Goal: Task Accomplishment & Management: Use online tool/utility

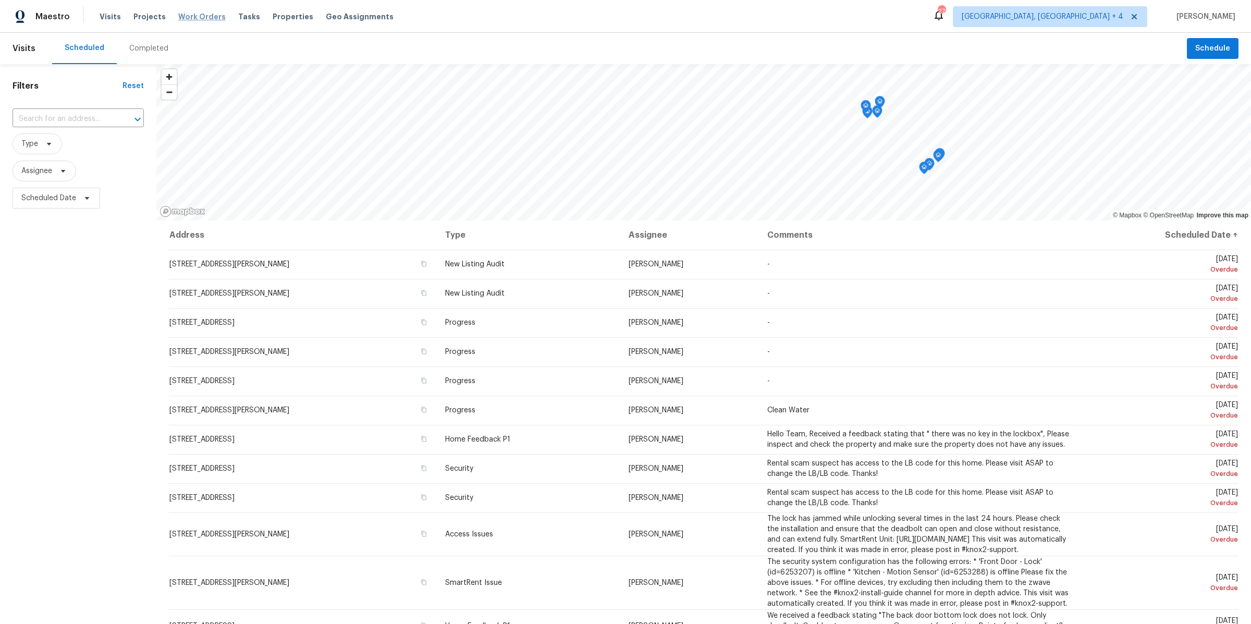
click at [198, 13] on span "Work Orders" at bounding box center [201, 16] width 47 height 10
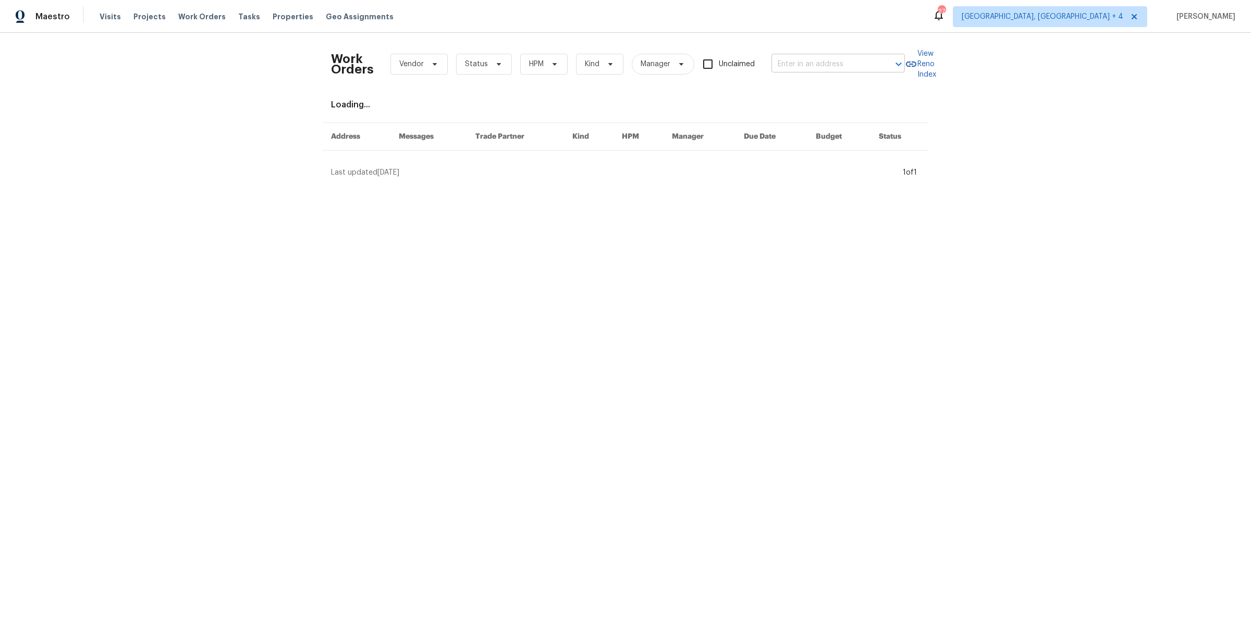
click at [795, 58] on input "text" at bounding box center [823, 64] width 104 height 16
type input "centennial"
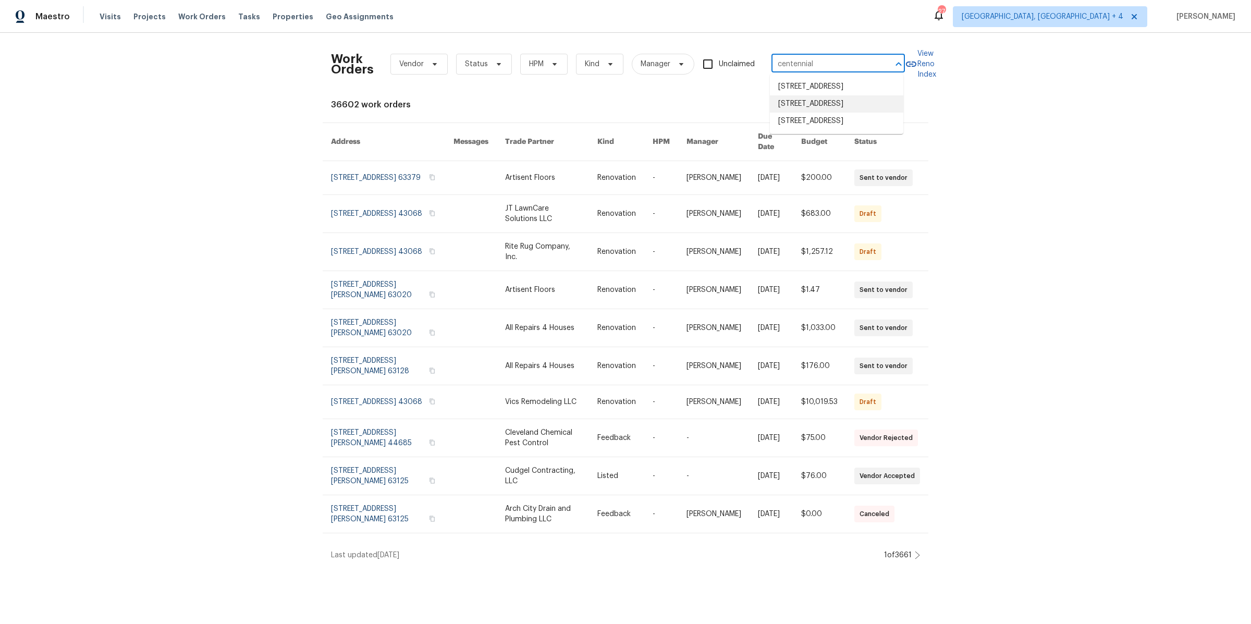
click at [806, 109] on li "[STREET_ADDRESS]" at bounding box center [836, 103] width 133 height 17
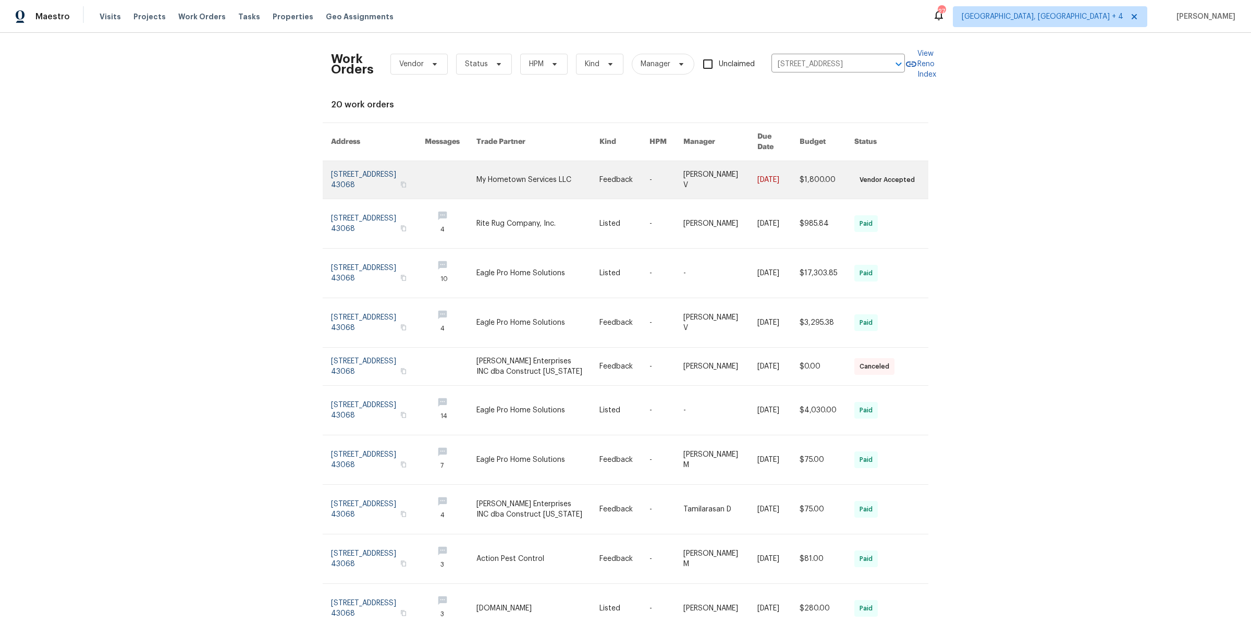
click at [353, 172] on link at bounding box center [378, 180] width 94 height 38
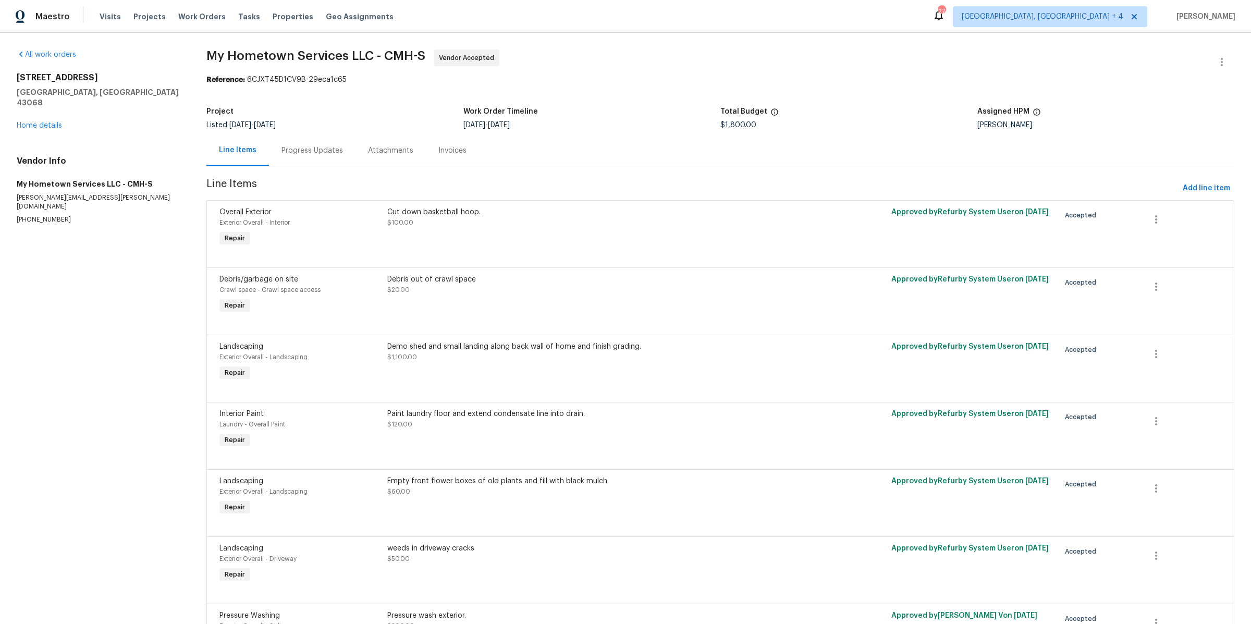
click at [301, 152] on div "Progress Updates" at bounding box center [311, 150] width 61 height 10
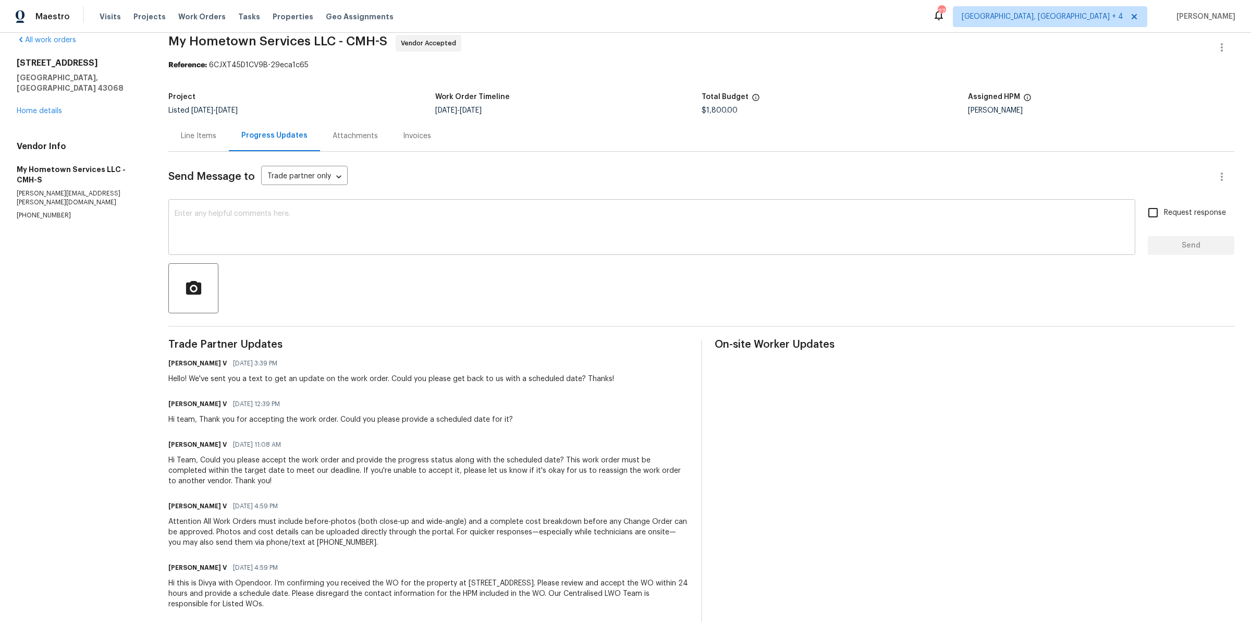
scroll to position [29, 0]
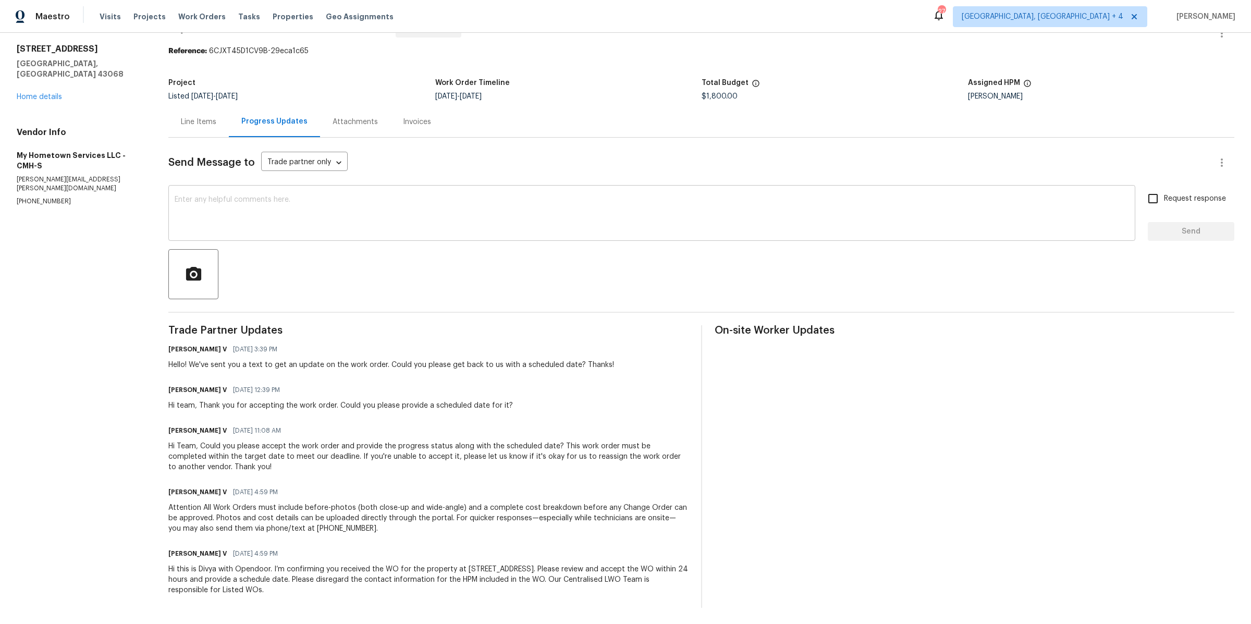
click at [308, 209] on textarea at bounding box center [652, 214] width 954 height 36
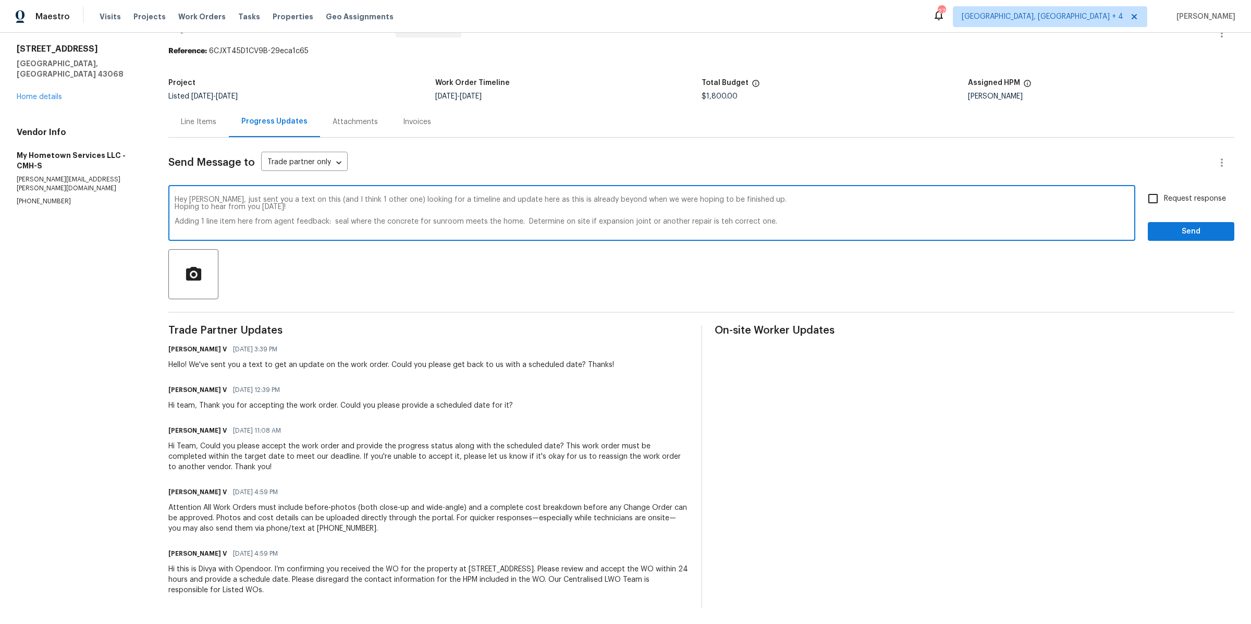
type textarea "Hey Zach, just sent you a text on this (and I think 1 other one) looking for a …"
click at [1153, 196] on input "Request response" at bounding box center [1153, 199] width 22 height 22
checkbox input "true"
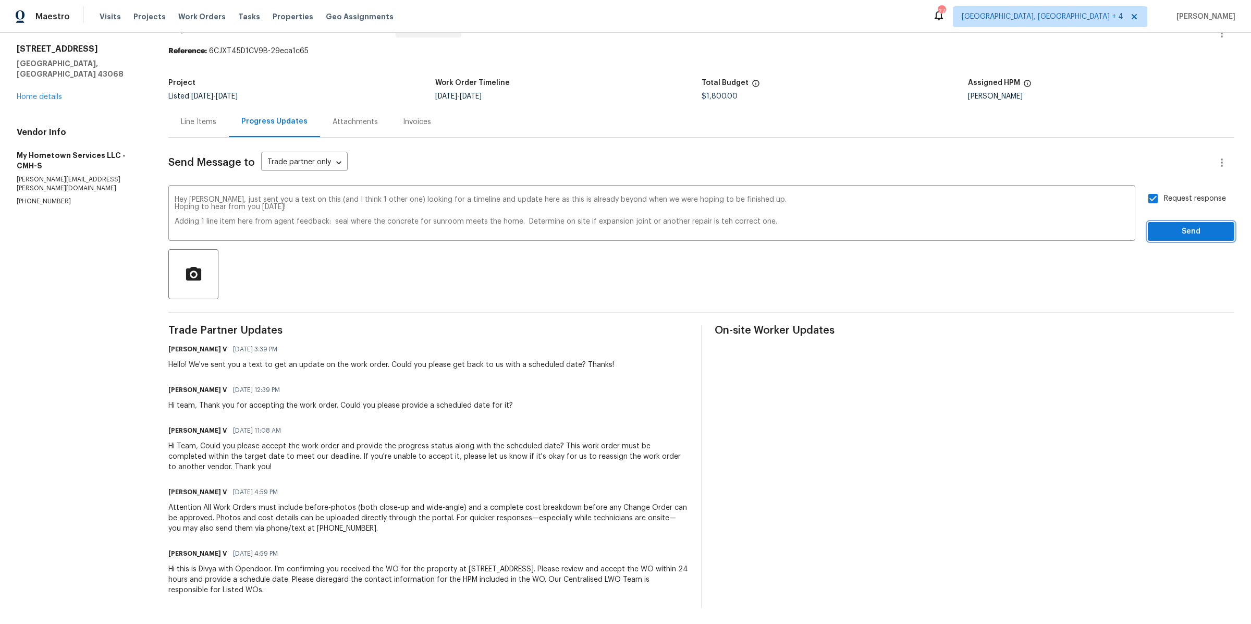
click at [1165, 228] on span "Send" at bounding box center [1191, 231] width 70 height 13
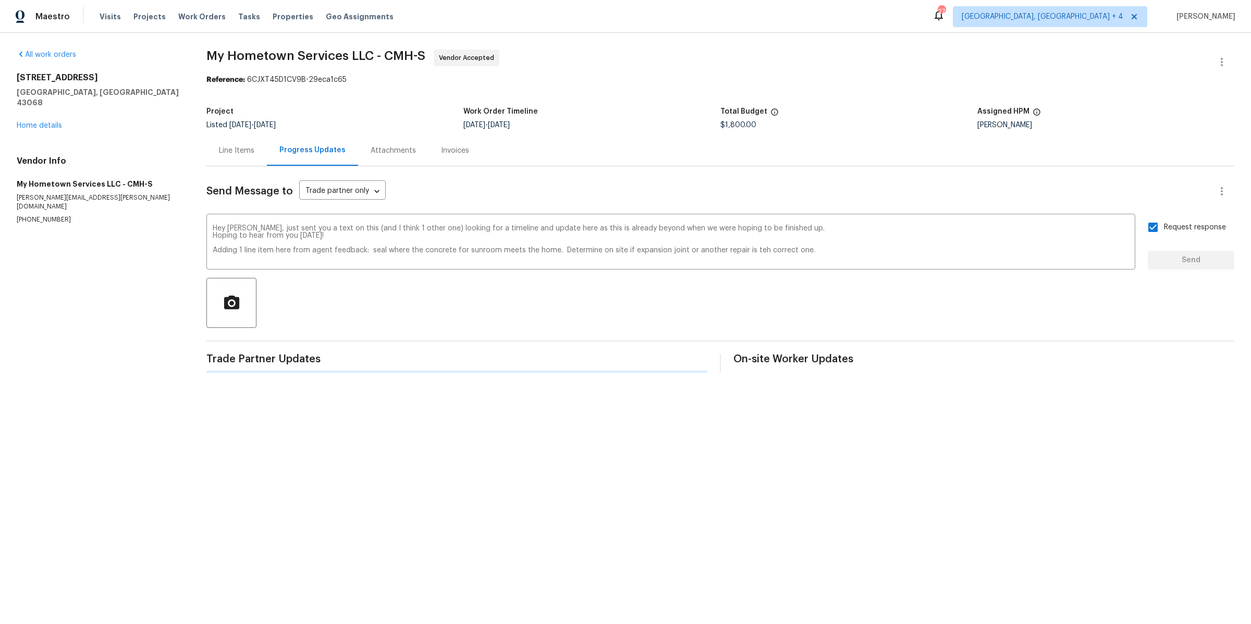
scroll to position [0, 0]
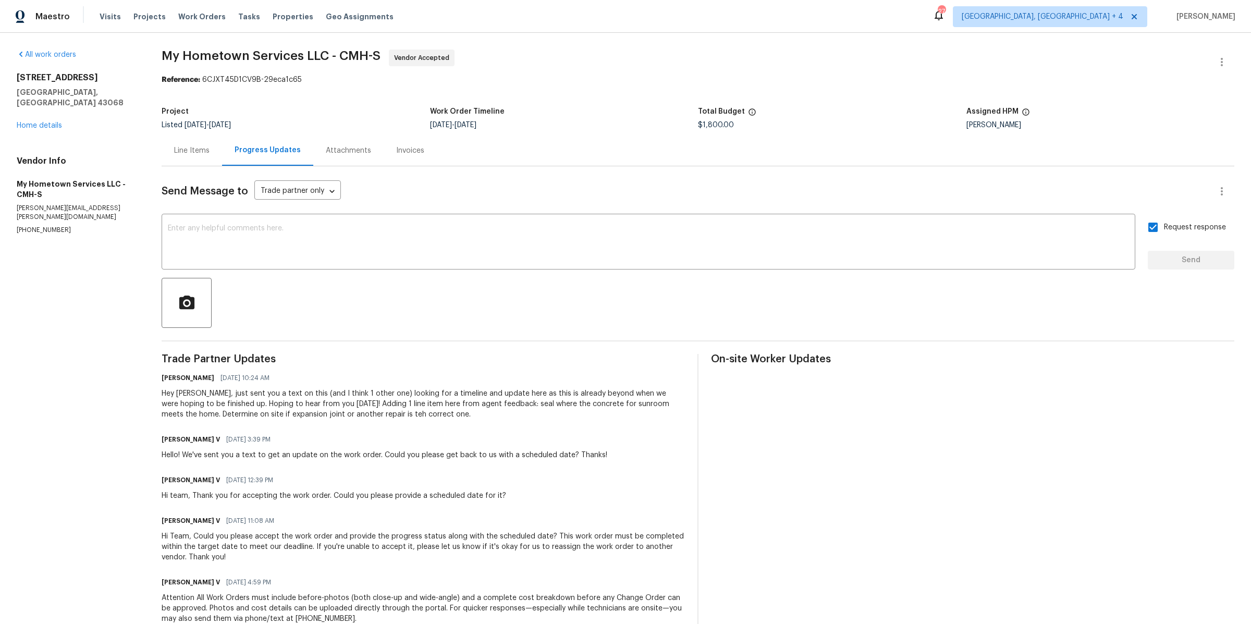
click at [199, 151] on div "Line Items" at bounding box center [191, 150] width 35 height 10
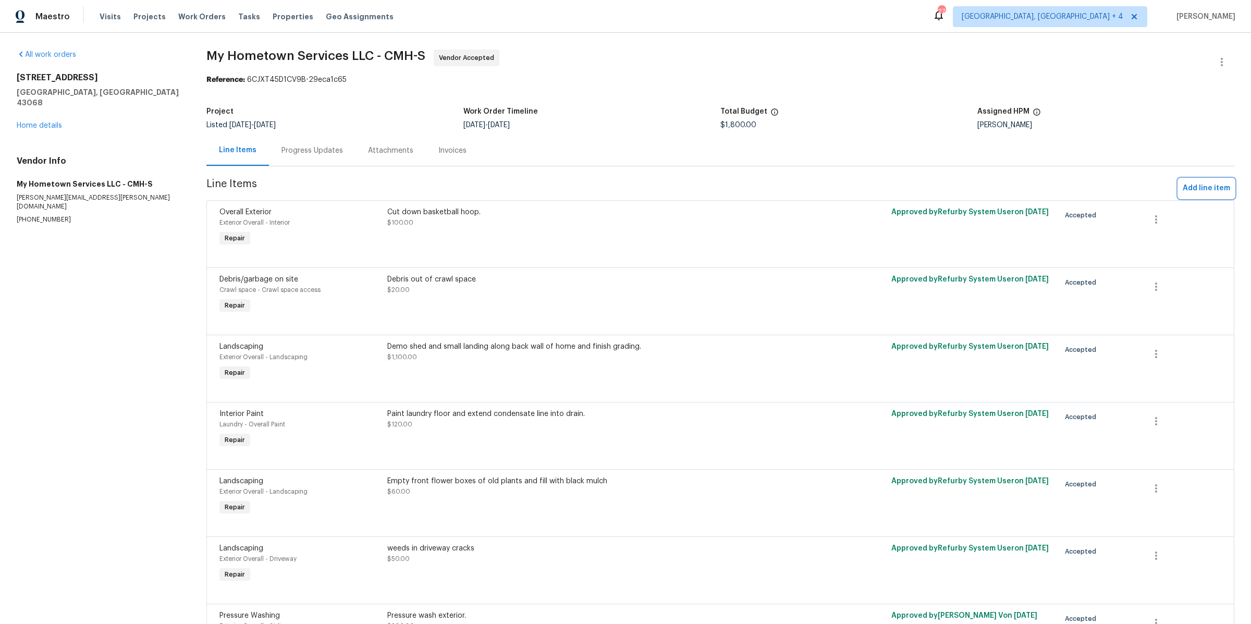
click at [1196, 182] on span "Add line item" at bounding box center [1205, 188] width 47 height 13
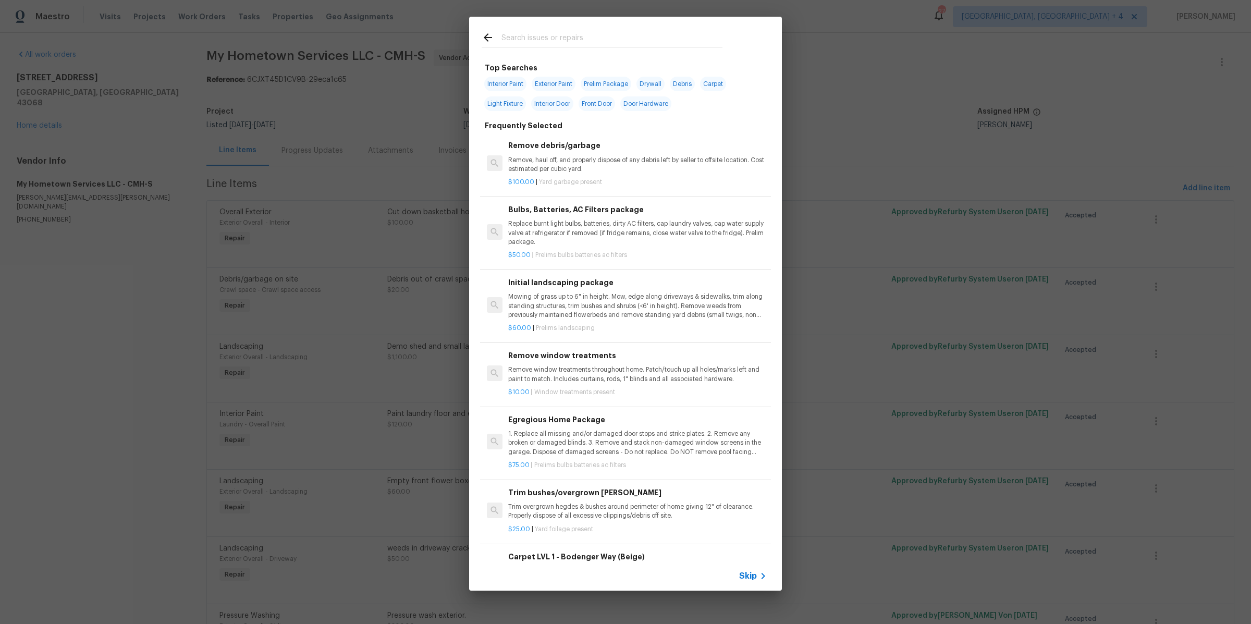
click at [538, 35] on input "text" at bounding box center [611, 39] width 221 height 16
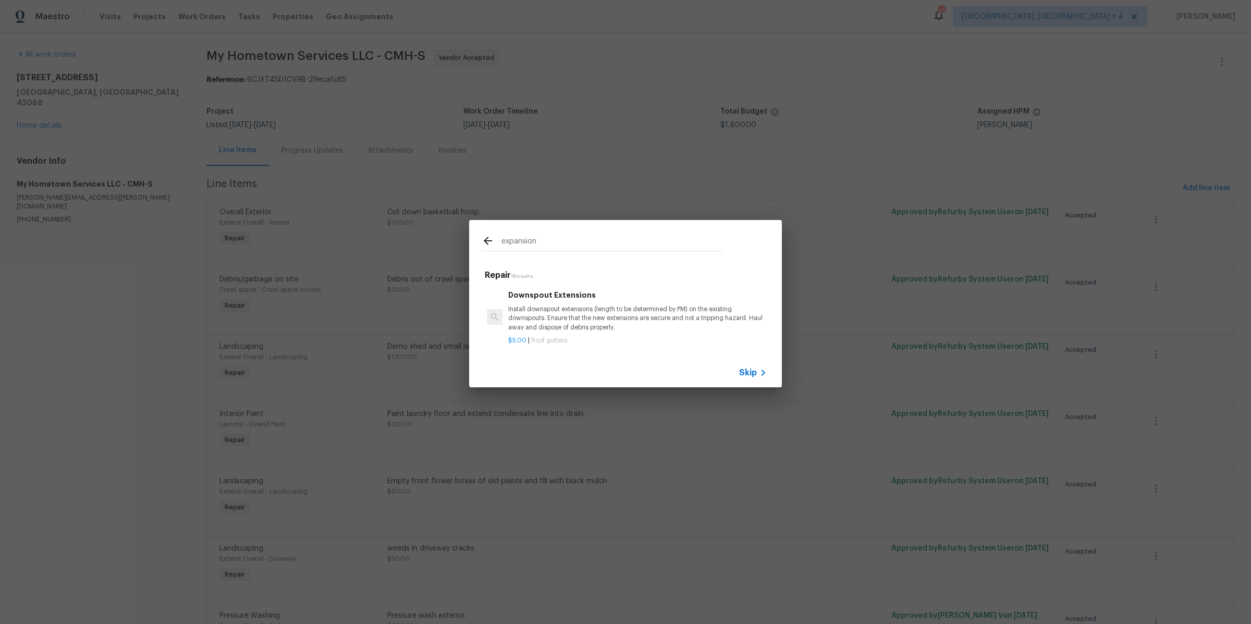
drag, startPoint x: 553, startPoint y: 240, endPoint x: 441, endPoint y: 244, distance: 112.1
click at [441, 244] on div "expansion Repair 1 Results Downspout Extensions Install downspout extensions (l…" at bounding box center [625, 303] width 1251 height 607
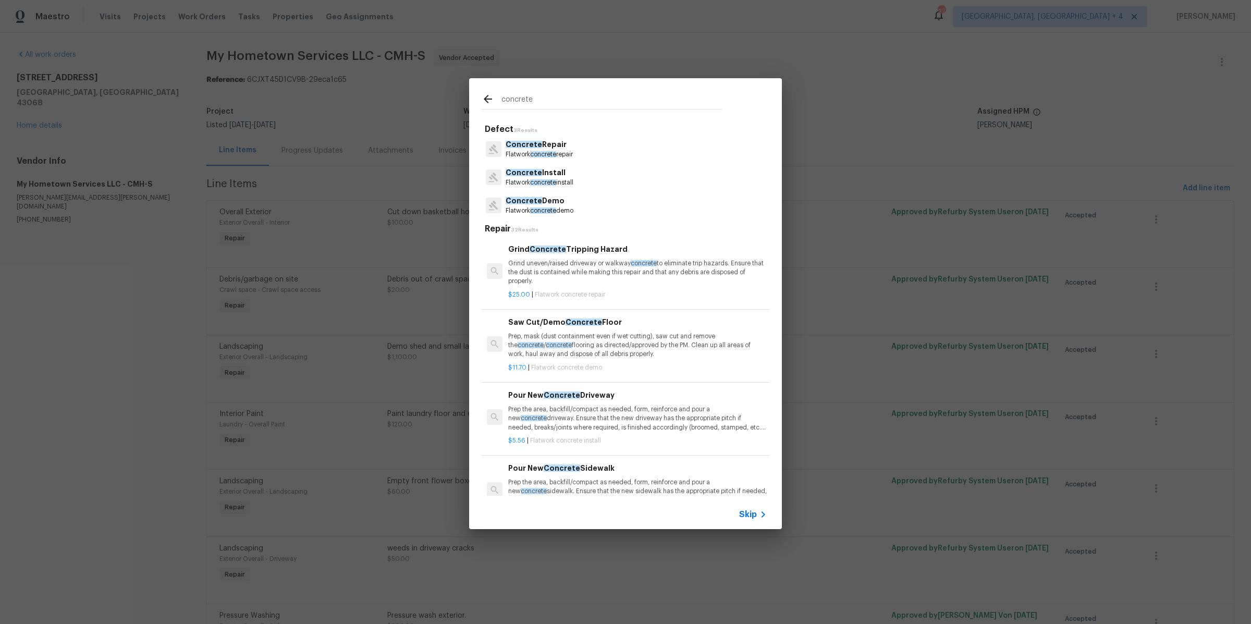
type input "concrete"
click at [573, 145] on p "Concrete Repair" at bounding box center [538, 144] width 67 height 11
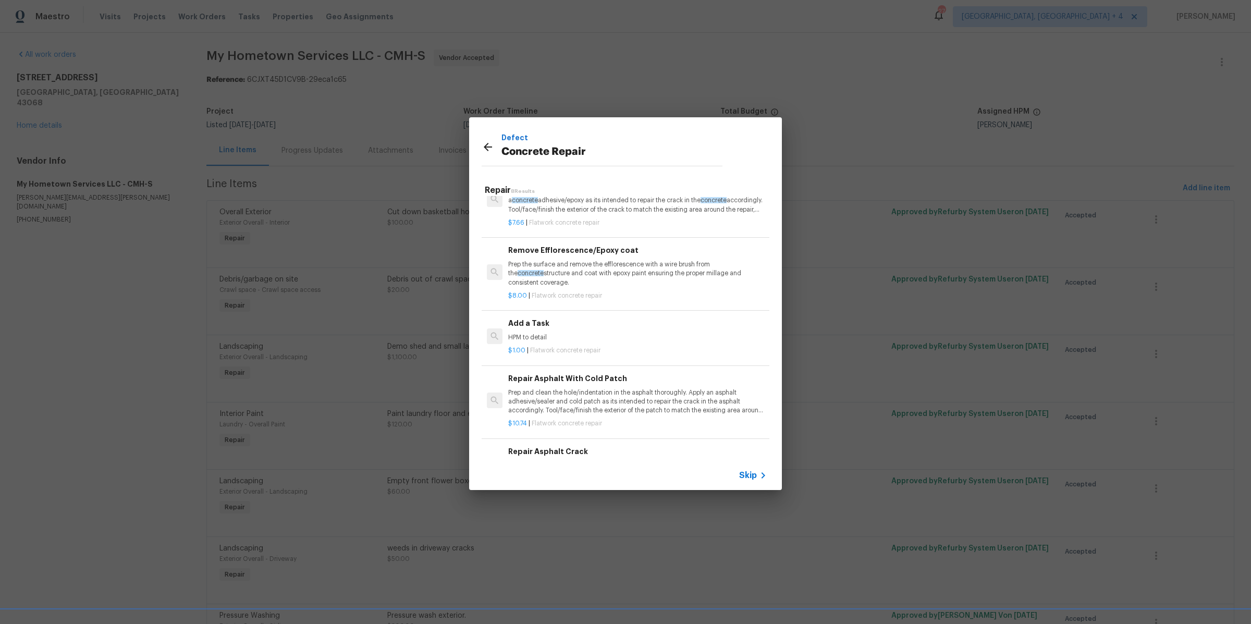
scroll to position [110, 0]
click at [595, 311] on div "Add a Task HPM to detail $1.00 | Flatwork concrete repair" at bounding box center [637, 331] width 262 height 41
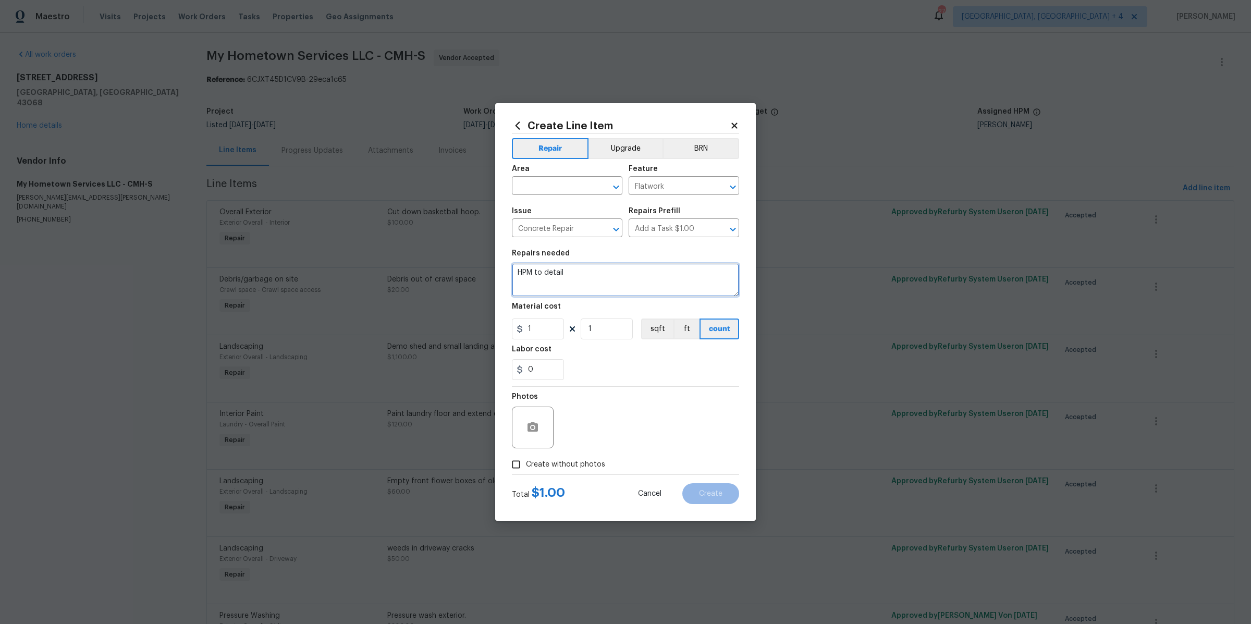
click at [572, 280] on textarea "HPM to detail" at bounding box center [625, 279] width 227 height 33
paste textarea "Concerns about the back door leading into the 4 season room. Sagging in the cen…"
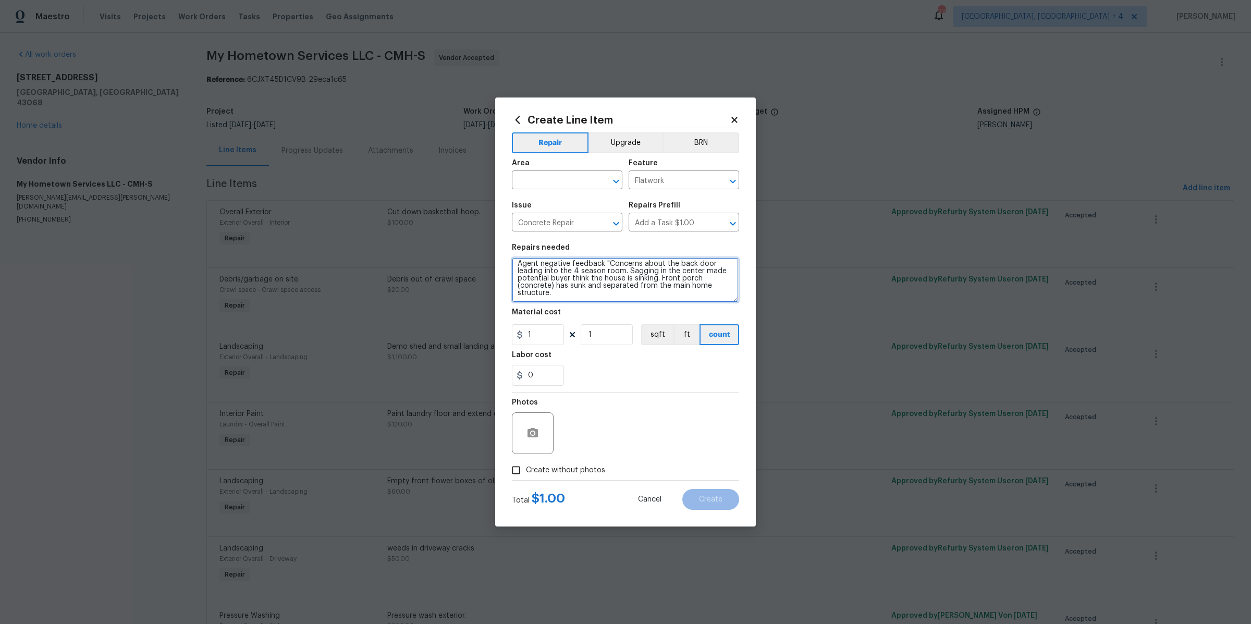
scroll to position [0, 0]
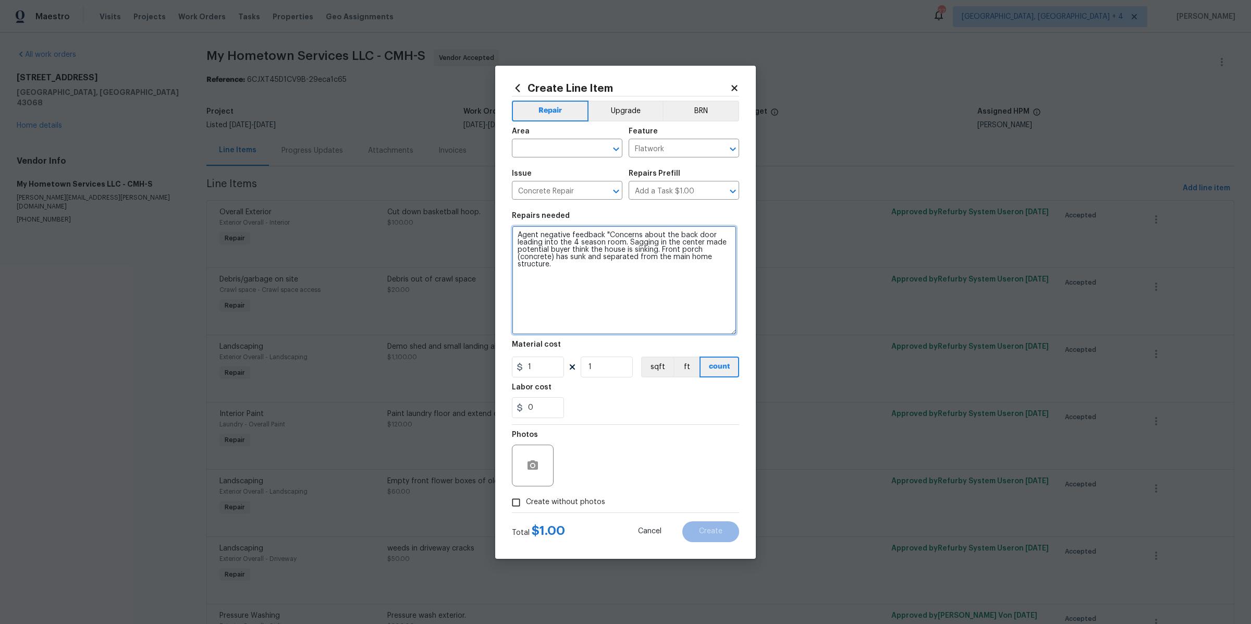
drag, startPoint x: 734, startPoint y: 292, endPoint x: 731, endPoint y: 372, distance: 79.8
click at [731, 372] on section "Repairs needed Agent negative feedback "Concerns about the back door leading in…" at bounding box center [625, 315] width 227 height 218
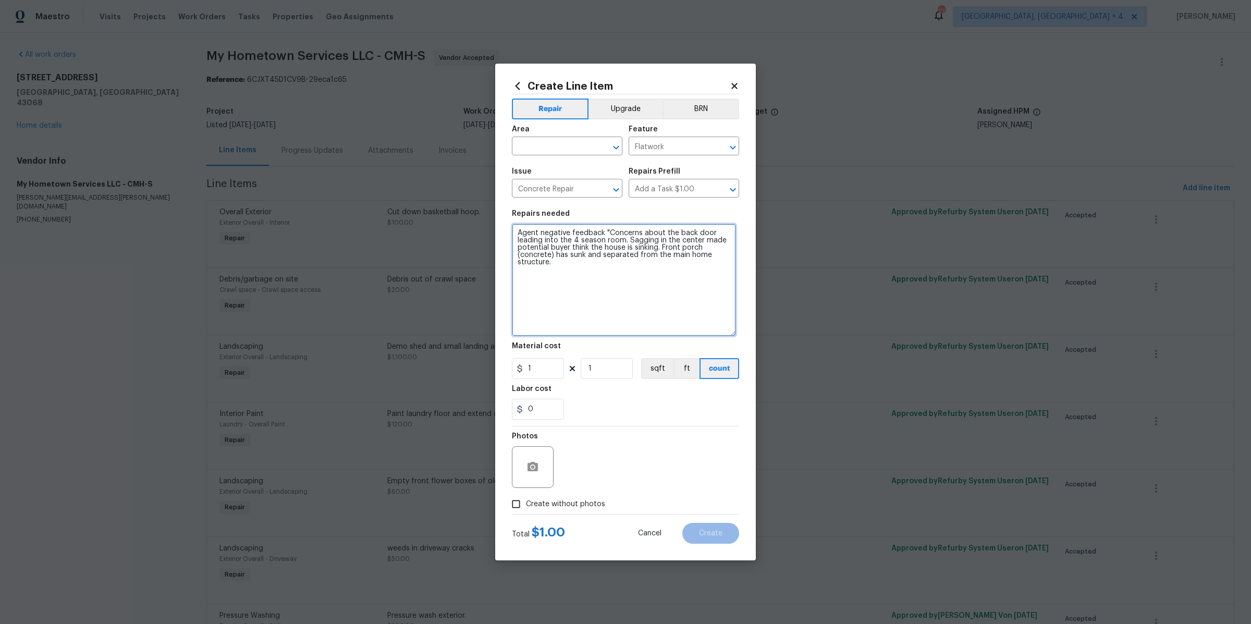
click at [638, 262] on textarea "Agent negative feedback "Concerns about the back door leading into the 4 season…" at bounding box center [624, 280] width 224 height 113
type textarea "Agent negative feedback "Concerns about the back door leading into the 4 season…"
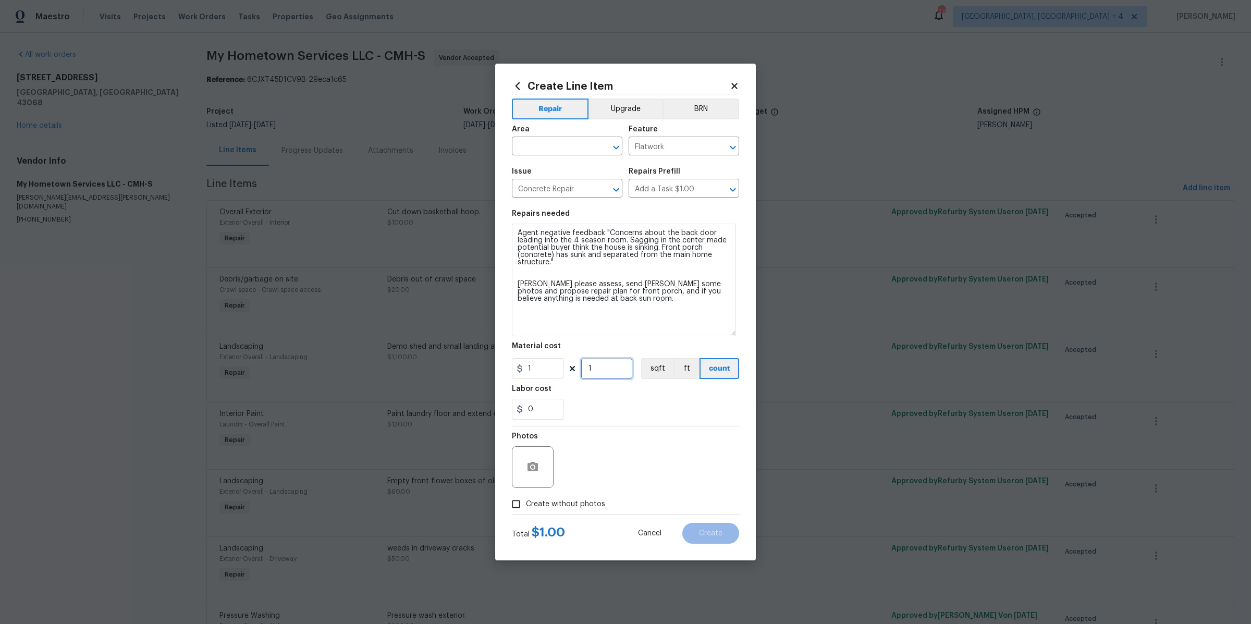
click at [605, 371] on input "1" at bounding box center [606, 368] width 52 height 21
type input "100"
click at [520, 502] on input "Create without photos" at bounding box center [516, 504] width 20 height 20
checkbox input "true"
click at [600, 468] on textarea at bounding box center [650, 467] width 177 height 42
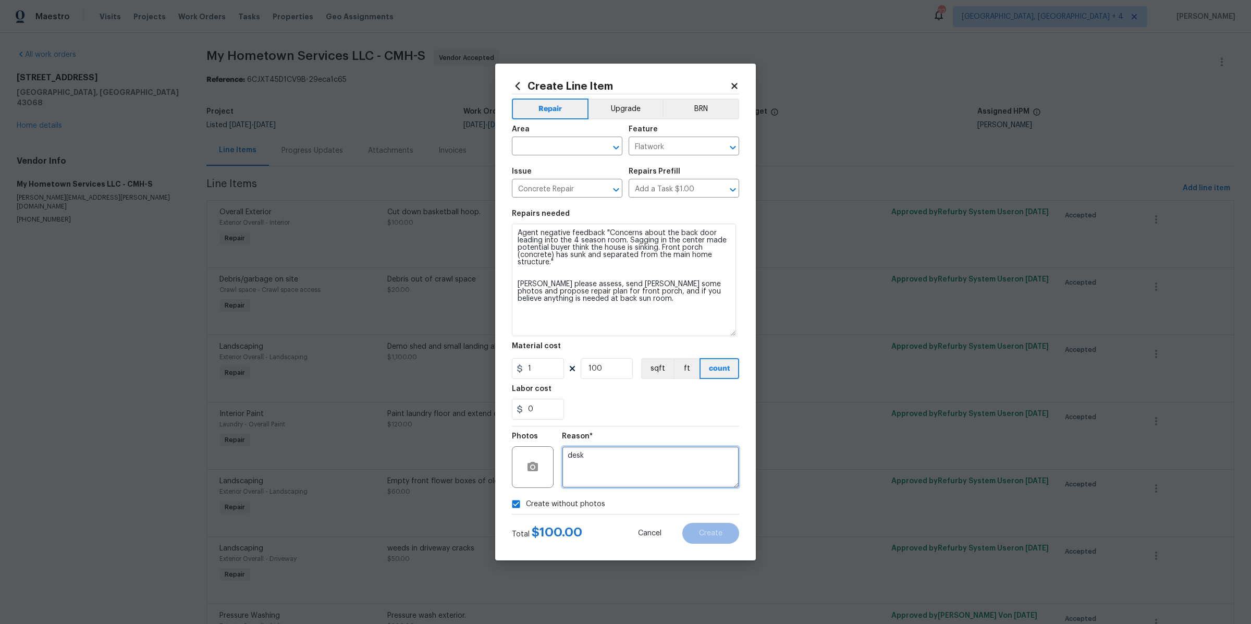
type textarea "desk"
click at [654, 503] on div "Create without photos" at bounding box center [625, 504] width 227 height 20
click at [566, 145] on input "text" at bounding box center [552, 147] width 81 height 16
click at [548, 169] on li "Exterior Overall" at bounding box center [567, 170] width 110 height 17
type input "Exterior Overall"
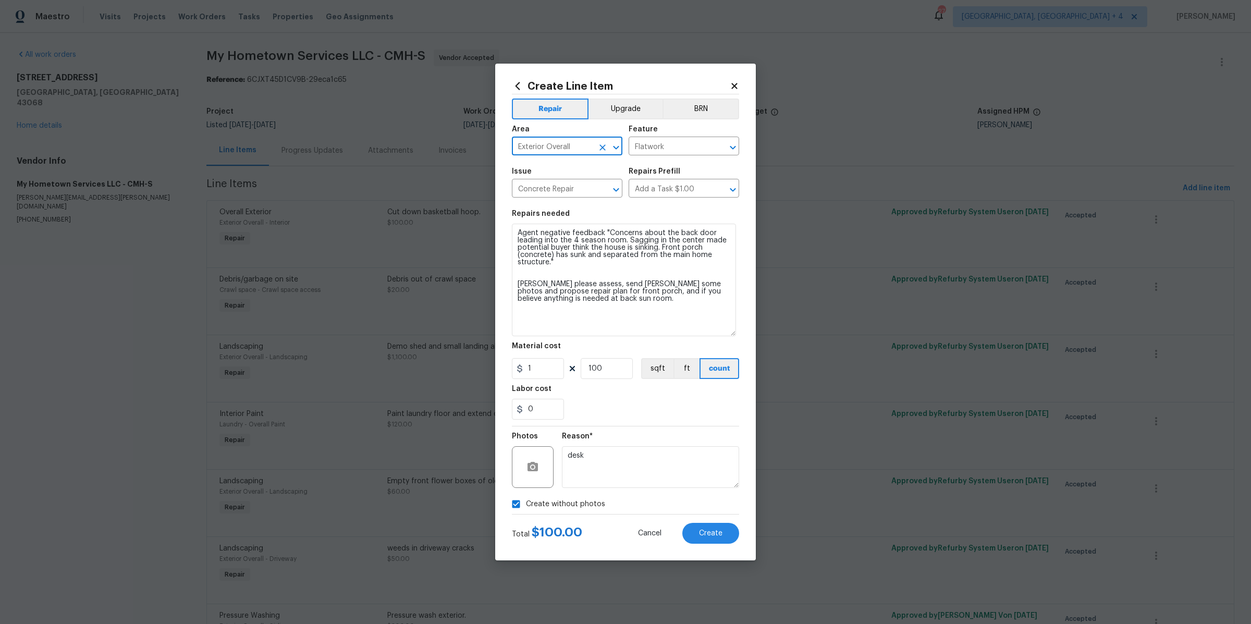
click at [723, 543] on div "Cancel Create" at bounding box center [680, 533] width 118 height 21
click at [710, 537] on button "Create" at bounding box center [710, 533] width 57 height 21
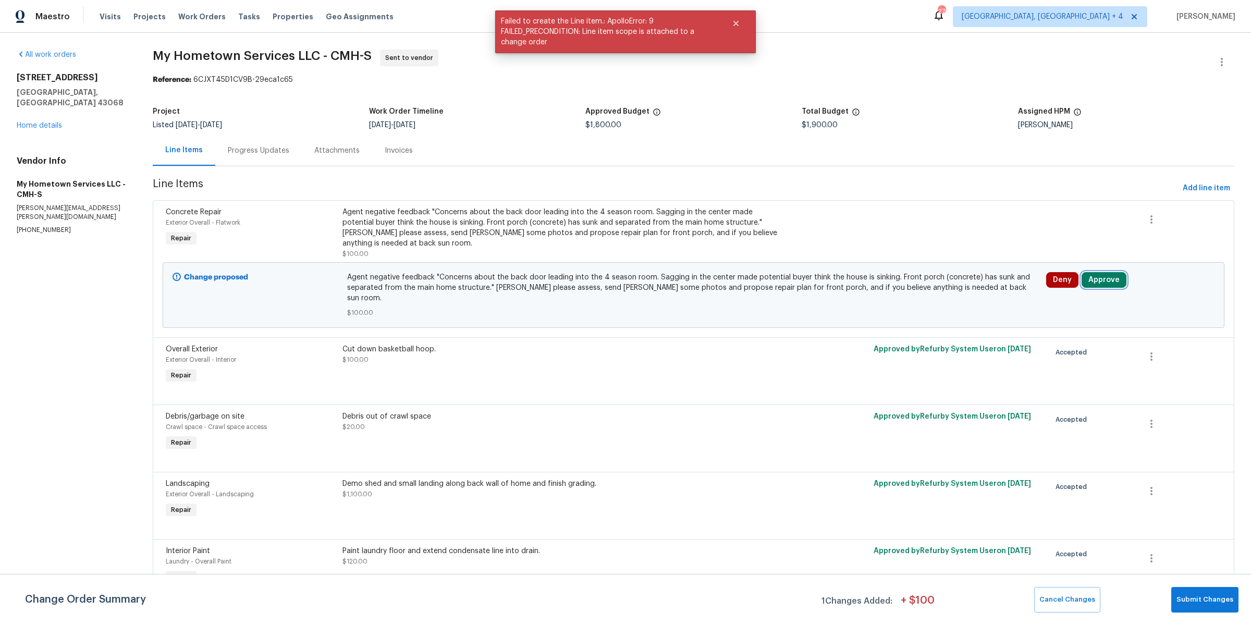
click at [1114, 278] on button "Approve" at bounding box center [1103, 280] width 45 height 16
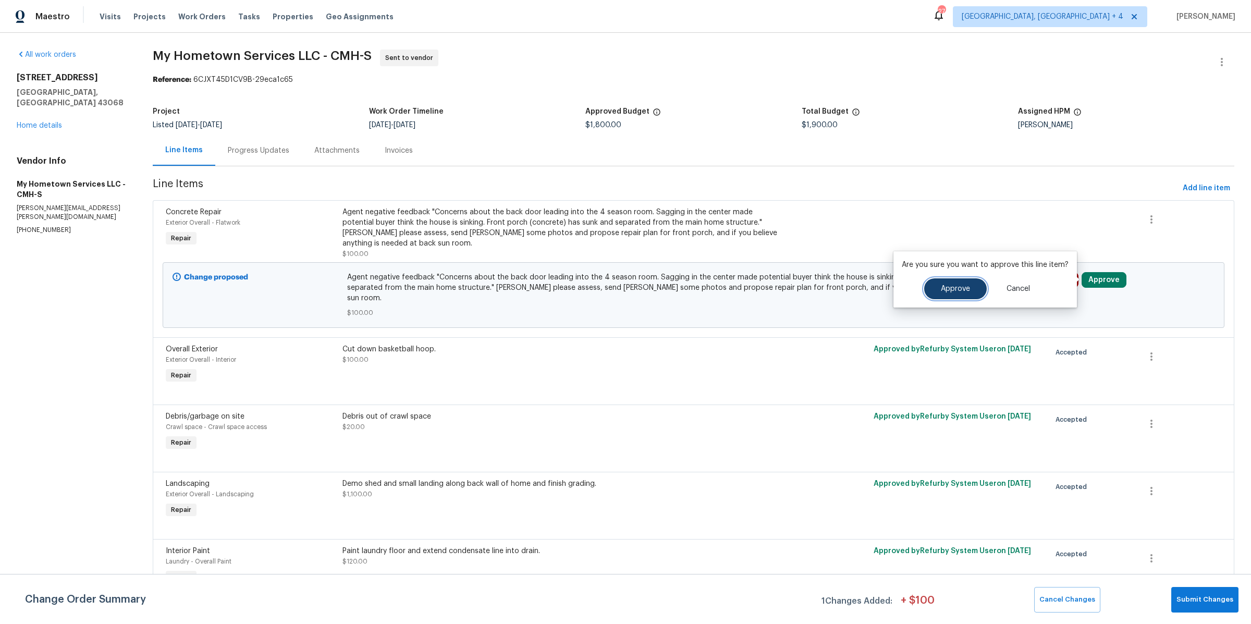
click at [961, 293] on button "Approve" at bounding box center [955, 288] width 63 height 21
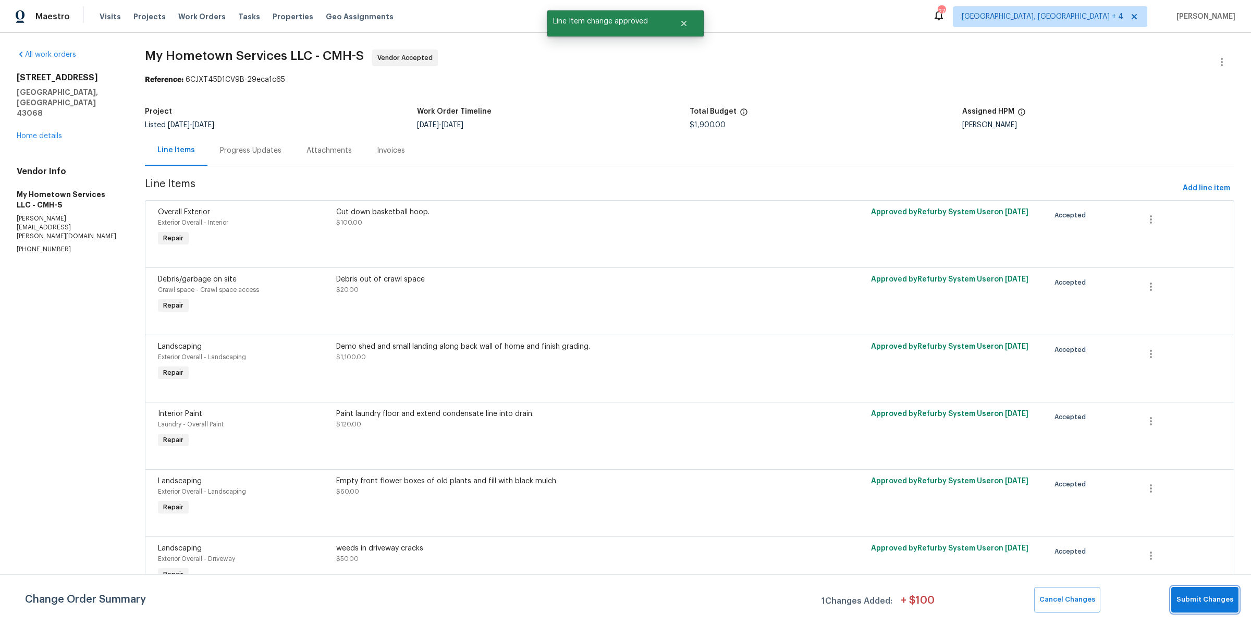
click at [1184, 597] on span "Submit Changes" at bounding box center [1204, 600] width 57 height 12
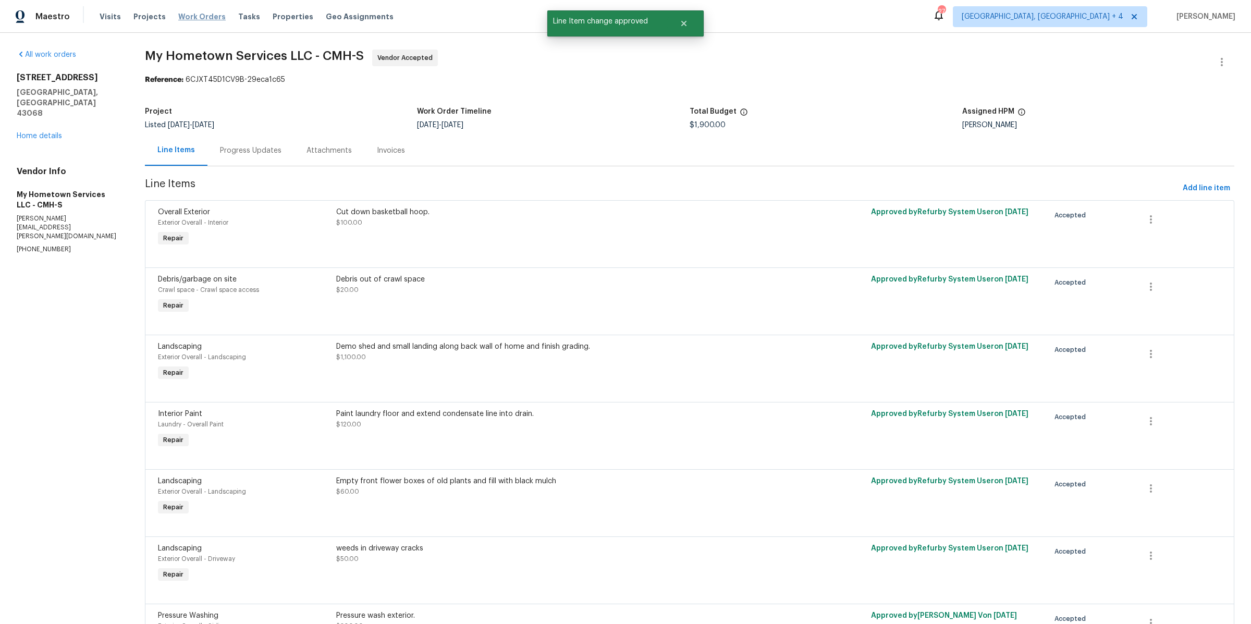
click at [206, 21] on span "Work Orders" at bounding box center [201, 16] width 47 height 10
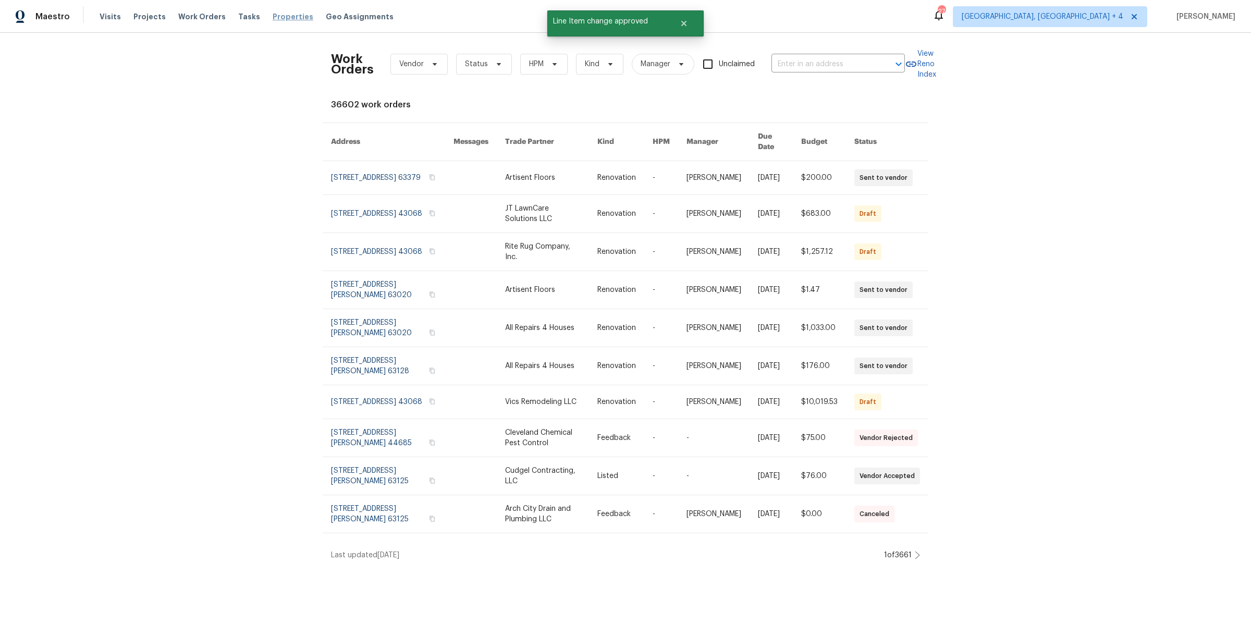
click at [278, 20] on span "Properties" at bounding box center [293, 16] width 41 height 10
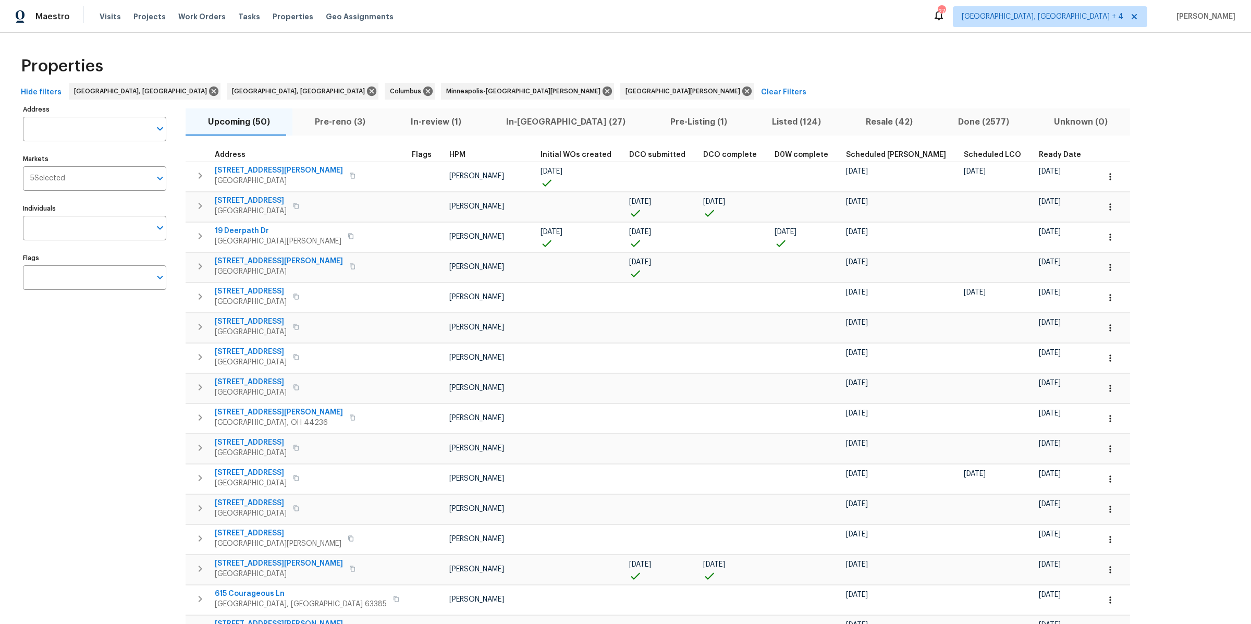
click at [1039, 157] on span "Ready Date" at bounding box center [1060, 154] width 42 height 7
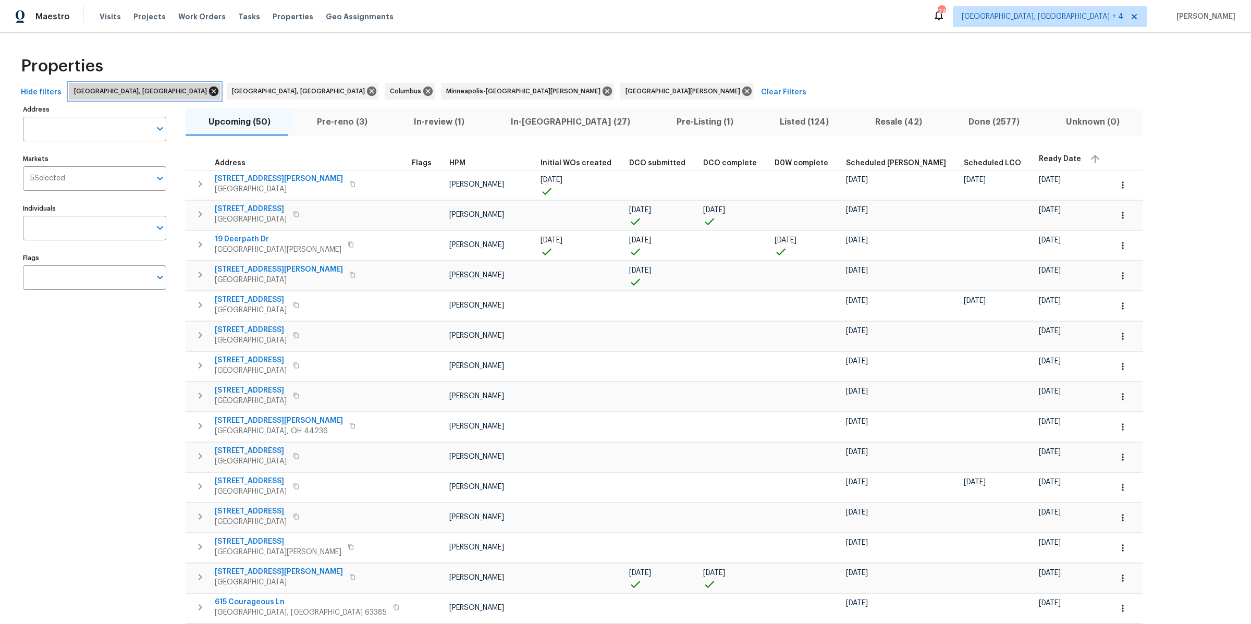
click at [208, 90] on icon at bounding box center [213, 90] width 11 height 11
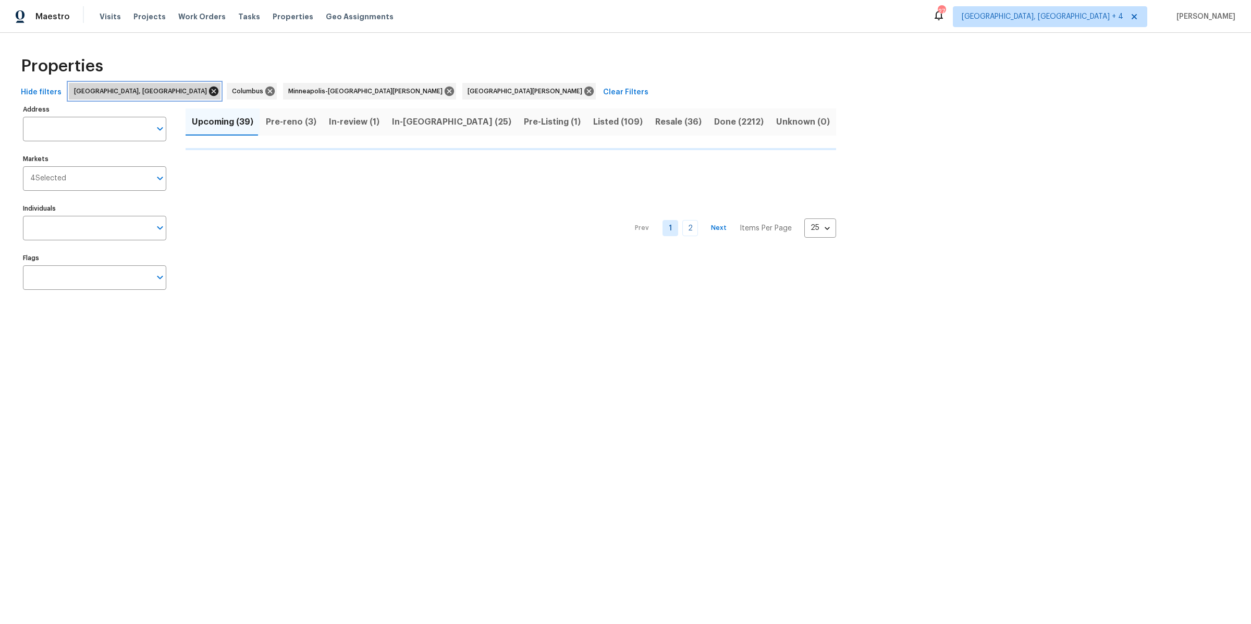
click at [208, 91] on icon at bounding box center [213, 90] width 11 height 11
click at [287, 90] on icon at bounding box center [291, 91] width 9 height 9
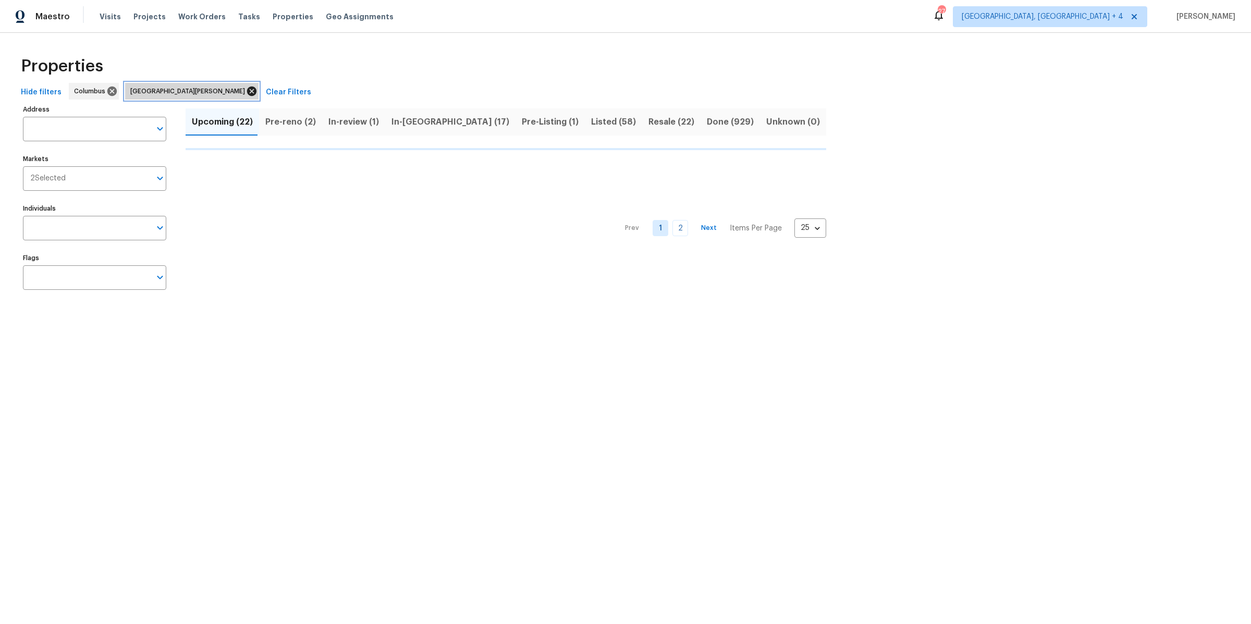
click at [246, 90] on icon at bounding box center [251, 90] width 11 height 11
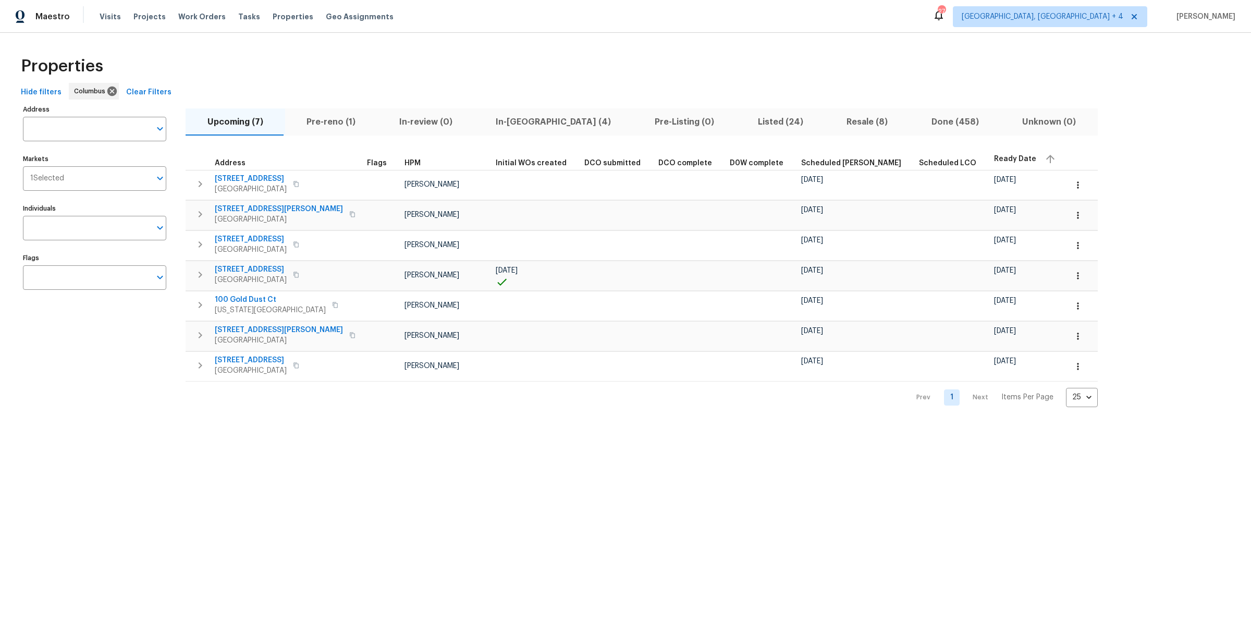
click at [330, 120] on span "Pre-reno (1)" at bounding box center [331, 122] width 80 height 15
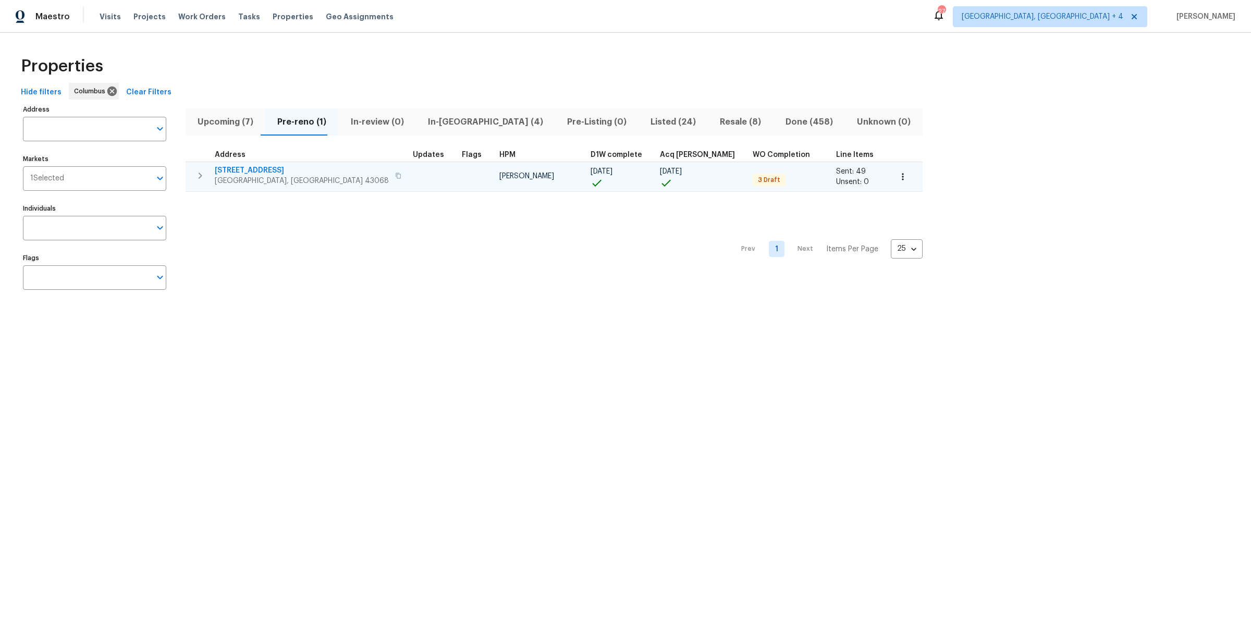
click at [243, 169] on span "[STREET_ADDRESS]" at bounding box center [302, 170] width 174 height 10
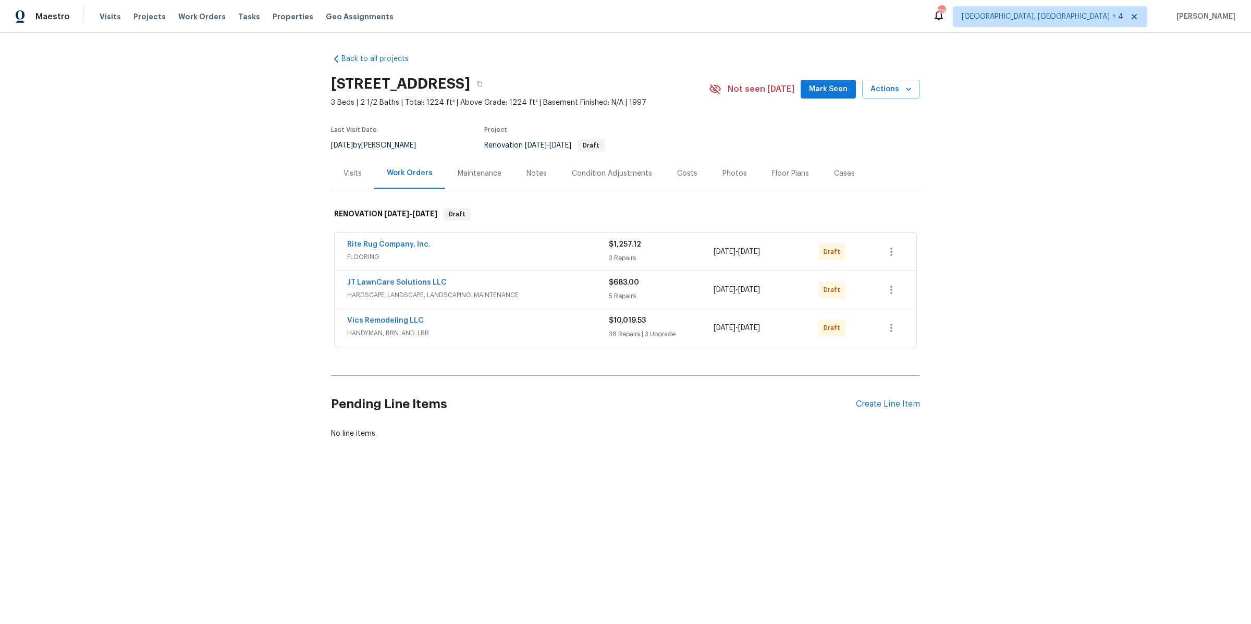
click at [566, 328] on span "HANDYMAN, BRN_AND_LRR" at bounding box center [478, 333] width 262 height 10
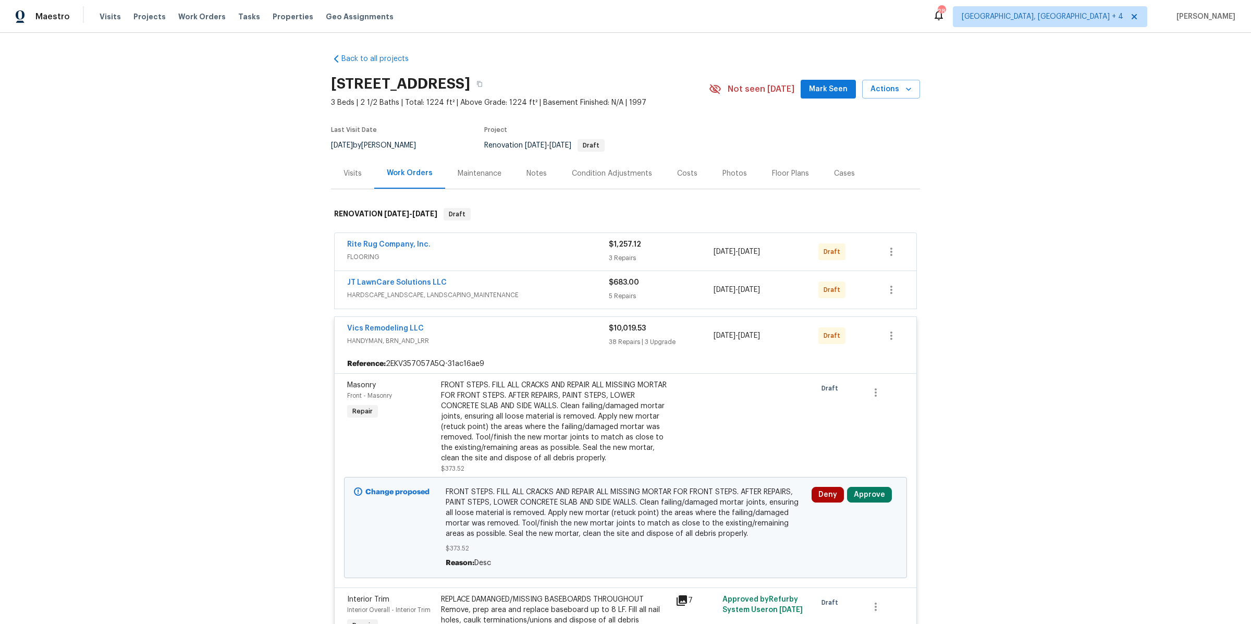
scroll to position [275, 0]
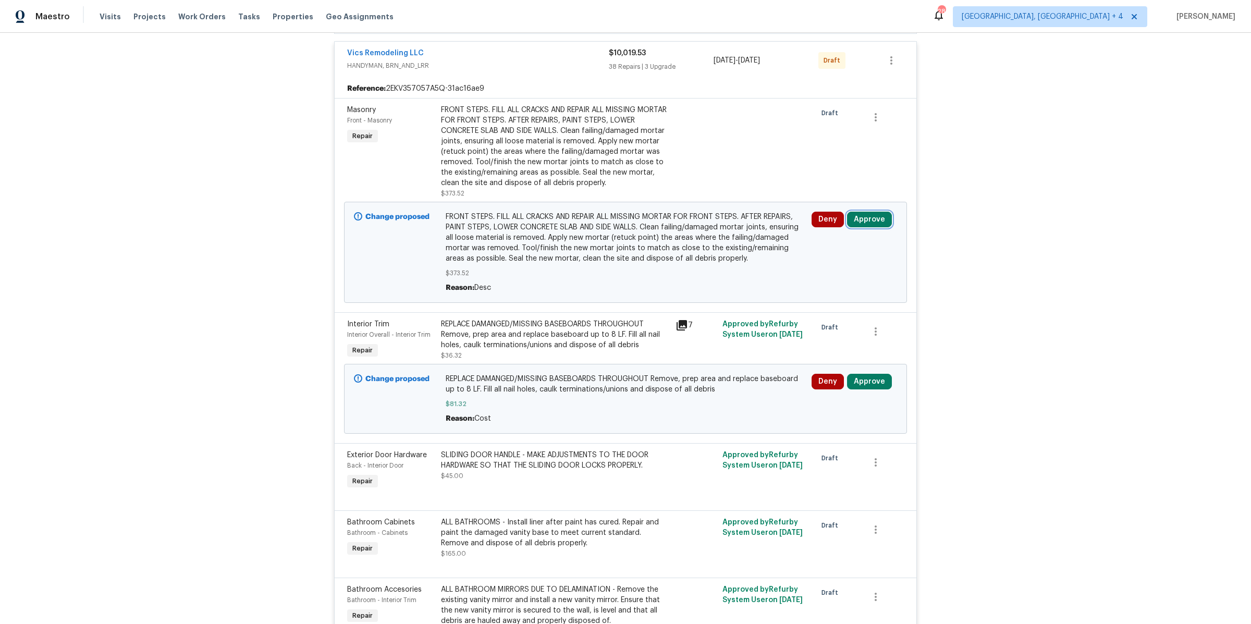
click at [872, 219] on button "Approve" at bounding box center [869, 220] width 45 height 16
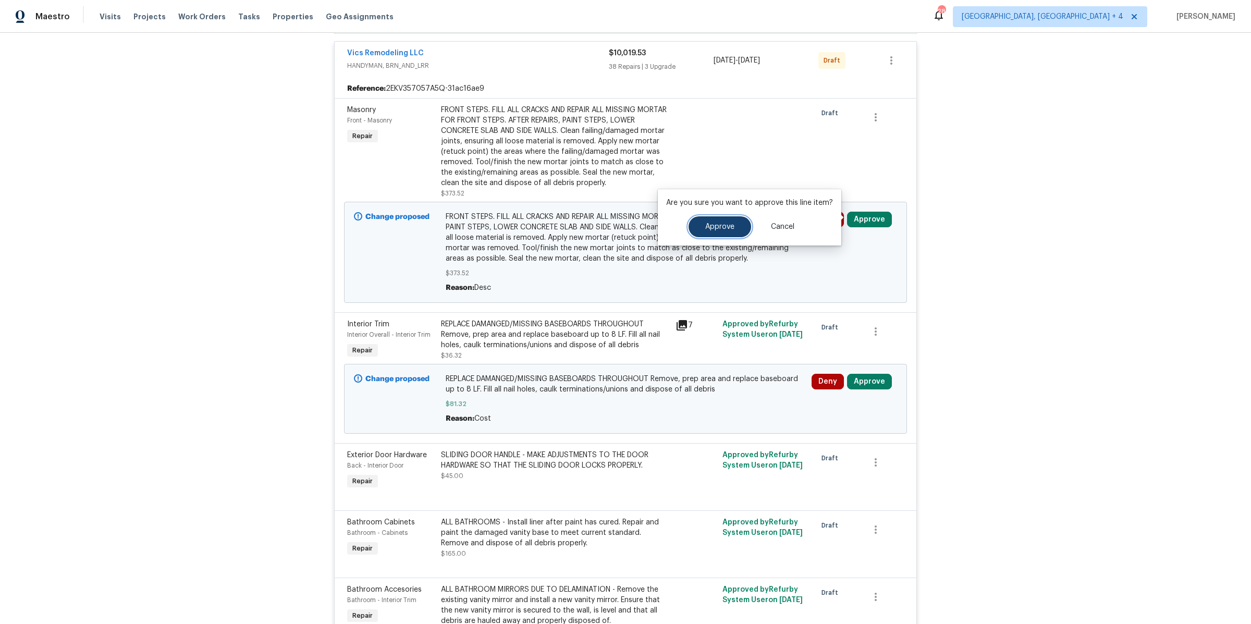
click at [723, 231] on button "Approve" at bounding box center [719, 226] width 63 height 21
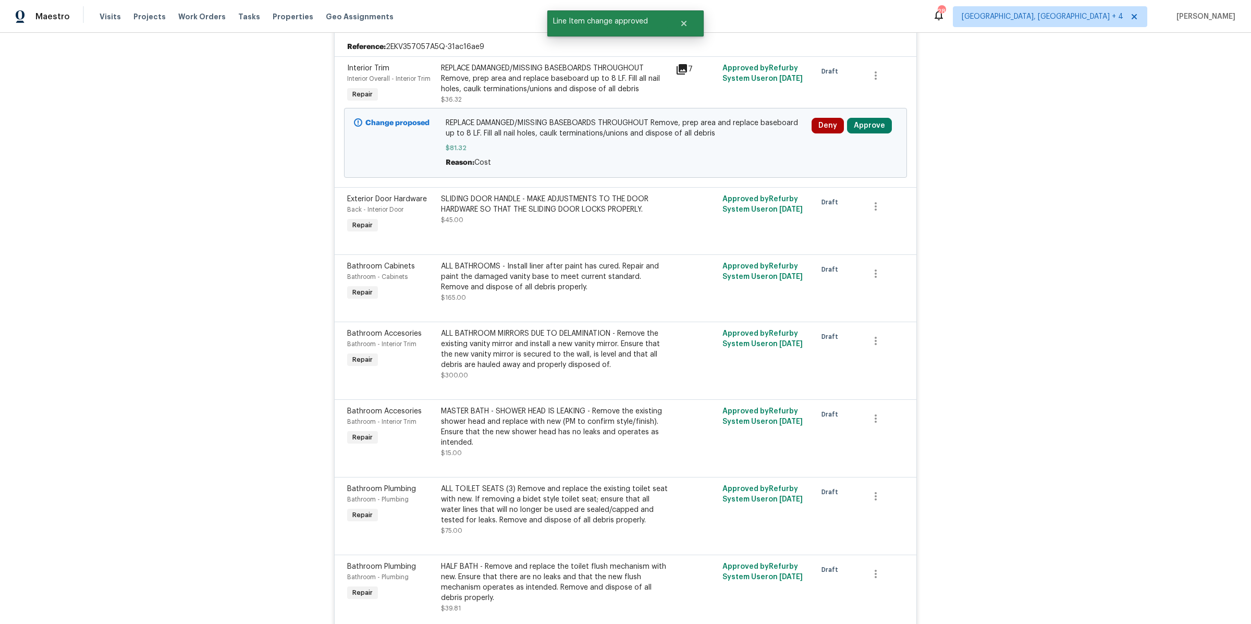
scroll to position [325, 0]
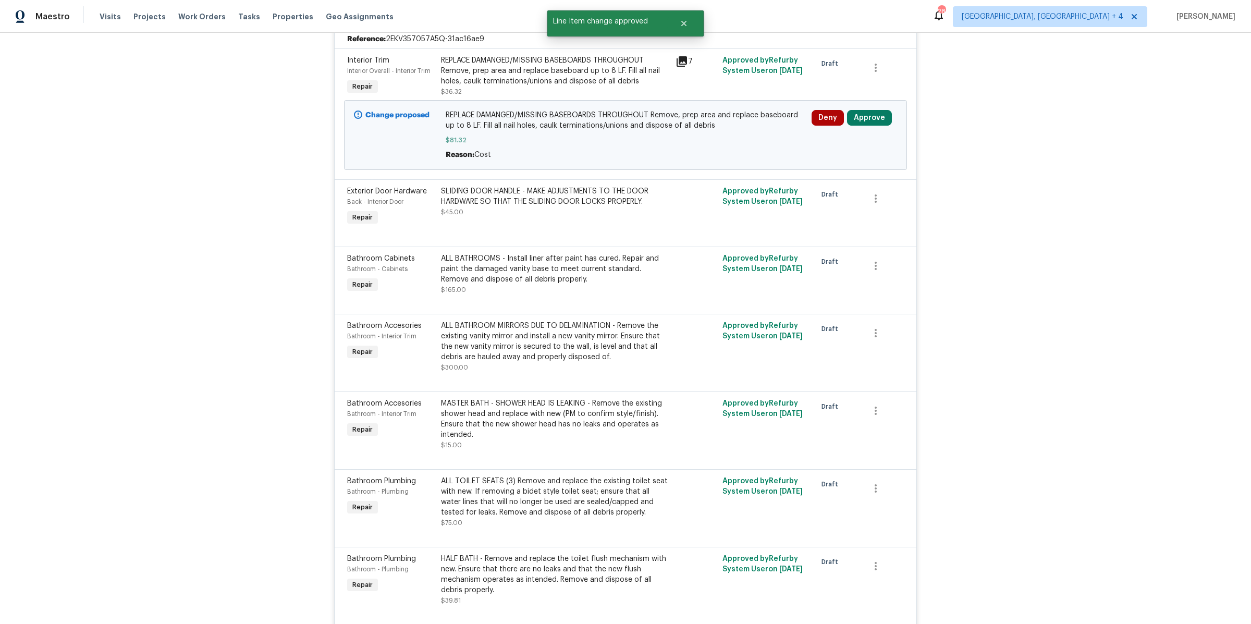
click at [687, 60] on div "7" at bounding box center [695, 61] width 41 height 13
click at [686, 58] on icon at bounding box center [681, 61] width 10 height 10
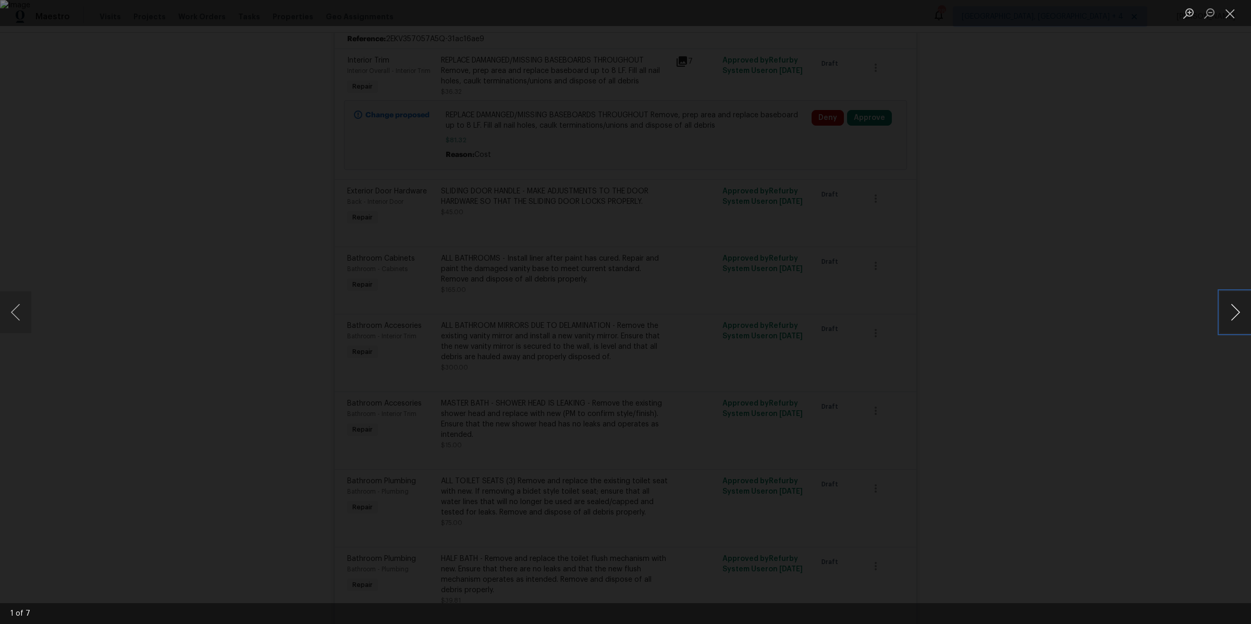
click at [1244, 317] on button "Next image" at bounding box center [1234, 312] width 31 height 42
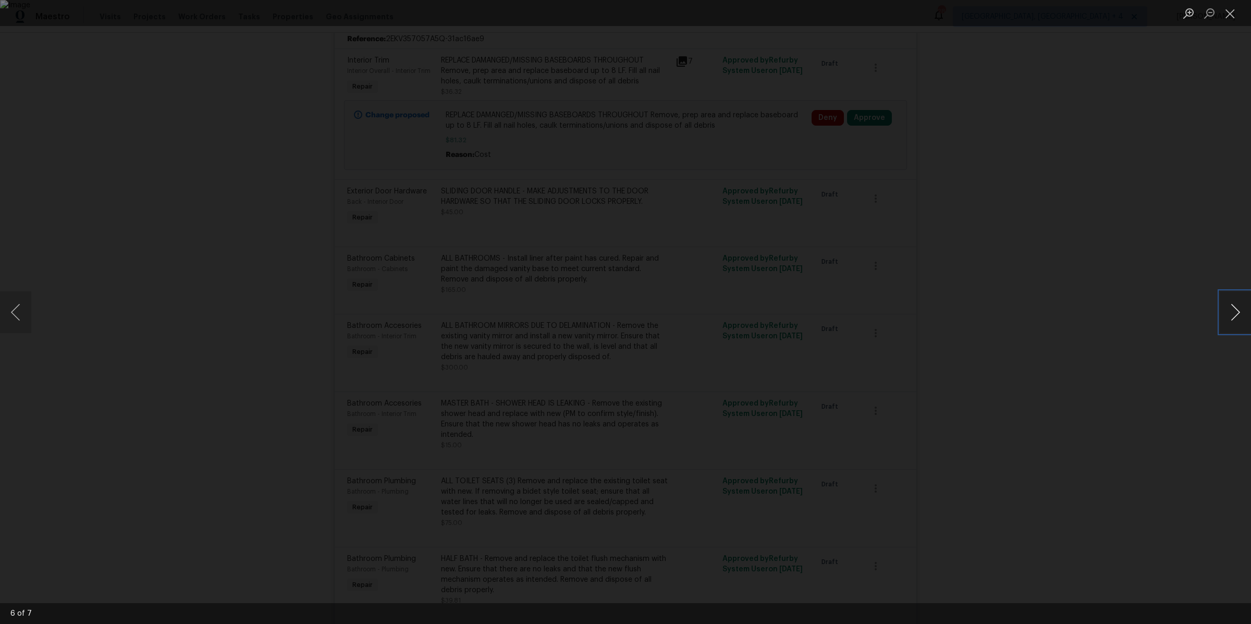
click at [1244, 317] on button "Next image" at bounding box center [1234, 312] width 31 height 42
click at [1109, 295] on div "Lightbox" at bounding box center [625, 312] width 1251 height 624
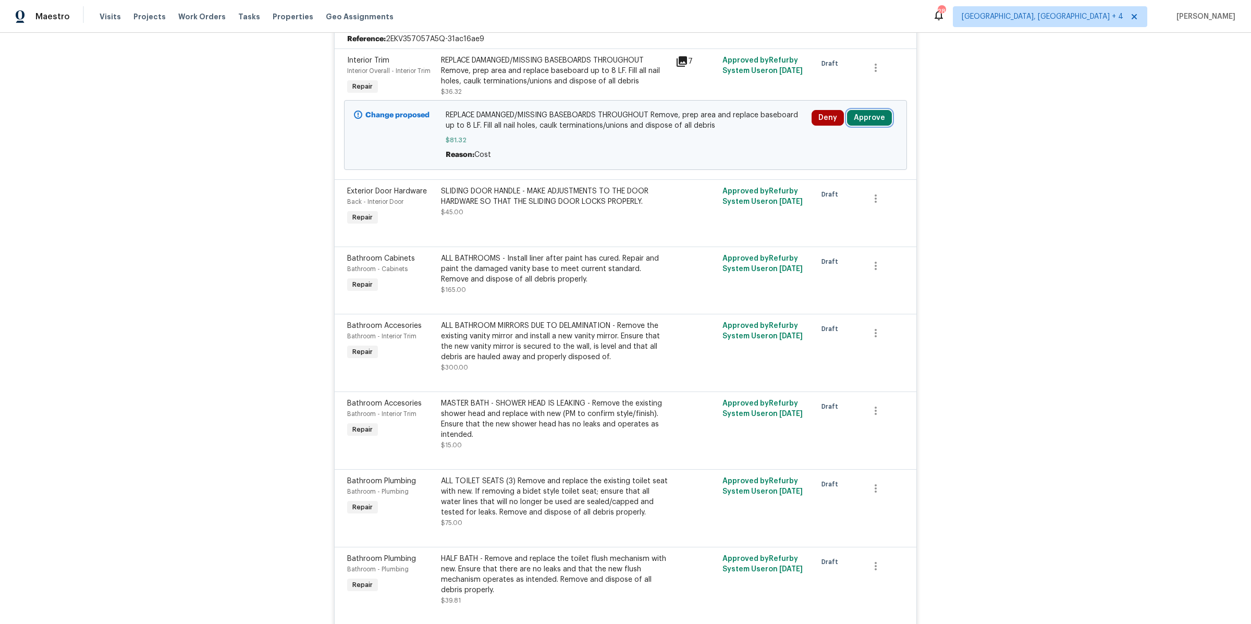
click at [859, 112] on button "Approve" at bounding box center [869, 118] width 45 height 16
click at [845, 171] on span "Approve" at bounding box center [838, 169] width 29 height 8
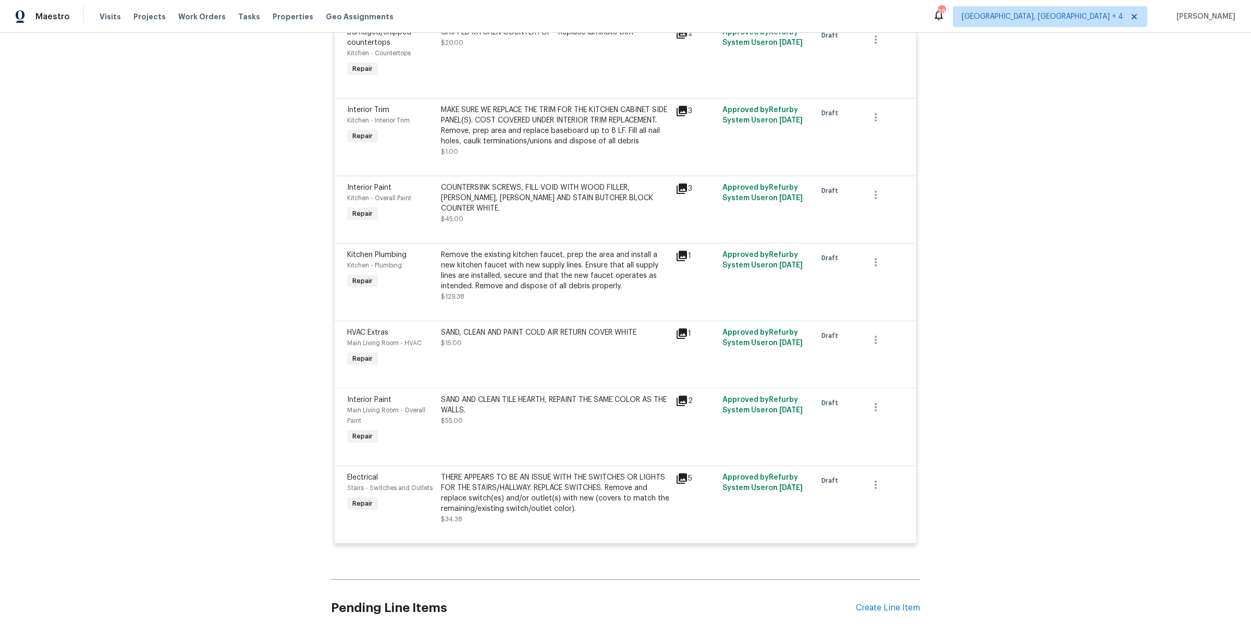
scroll to position [3800, 0]
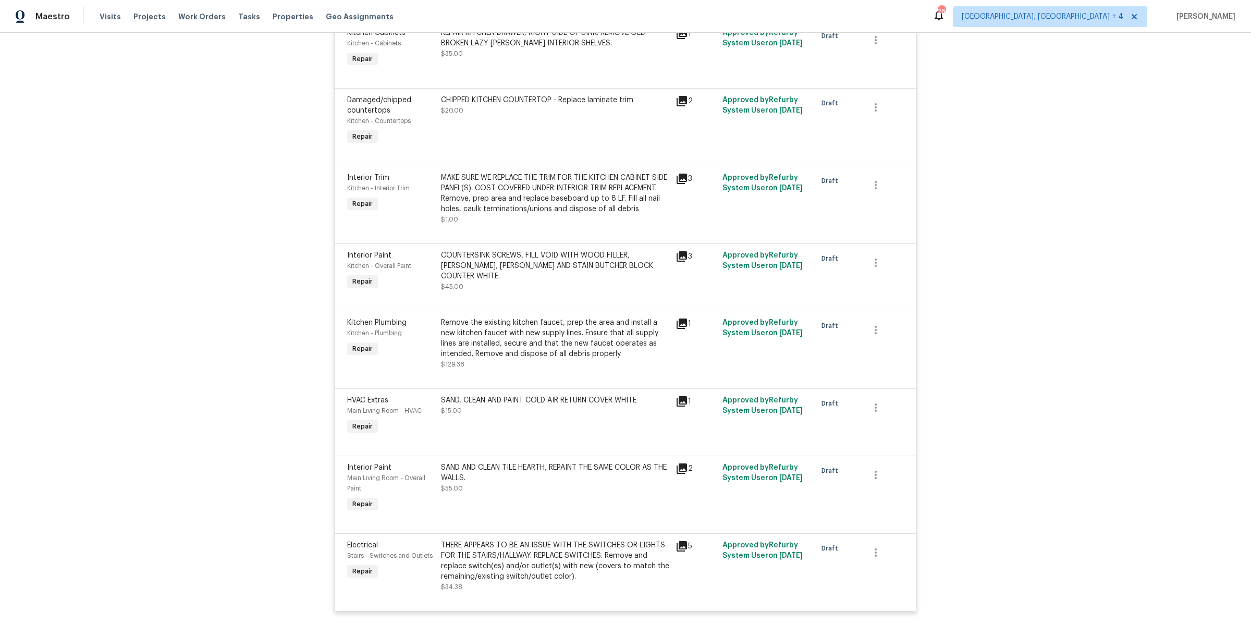
click at [685, 550] on icon at bounding box center [681, 546] width 13 height 13
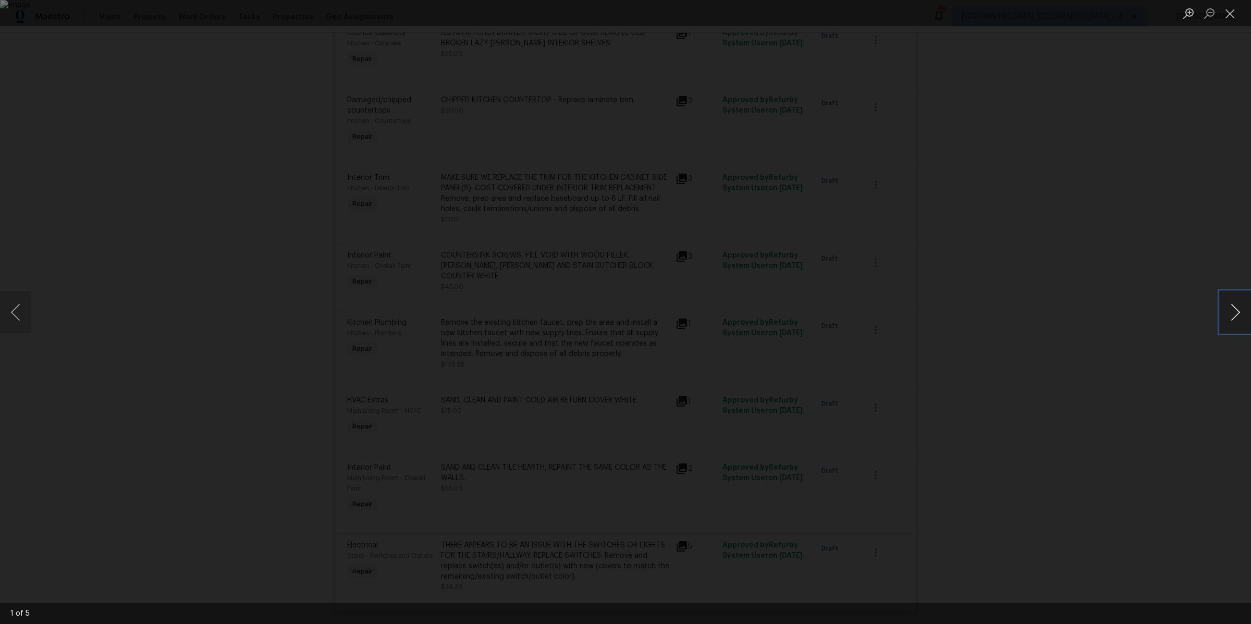
click at [1225, 316] on button "Next image" at bounding box center [1234, 312] width 31 height 42
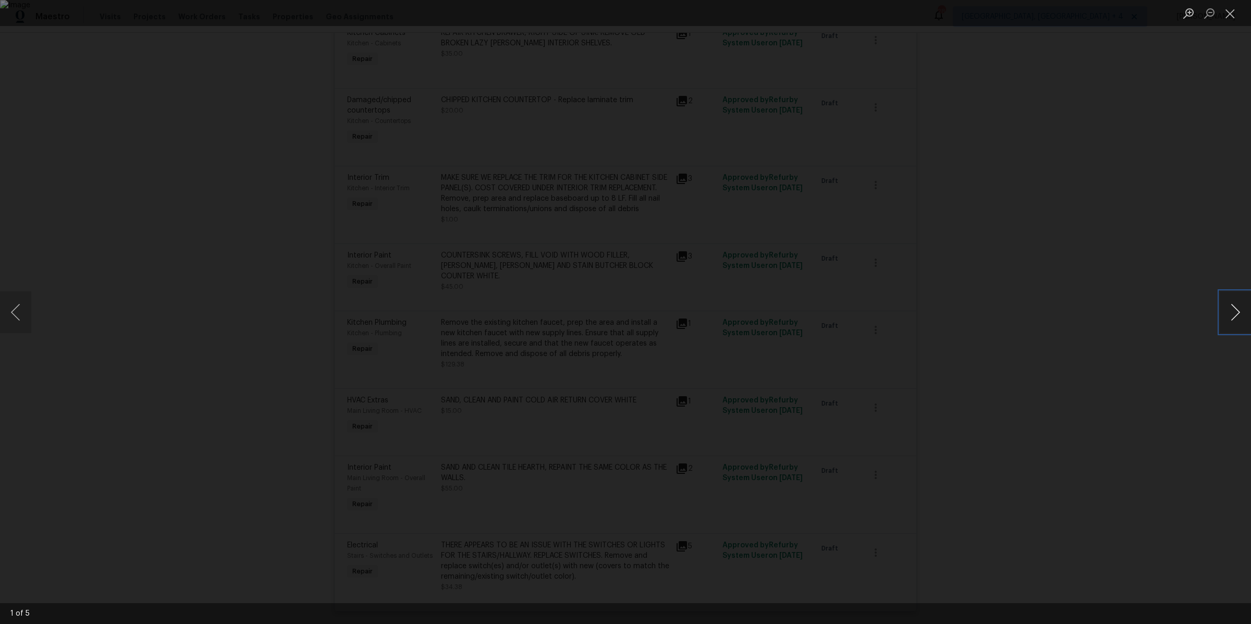
click at [1225, 316] on button "Next image" at bounding box center [1234, 312] width 31 height 42
click at [1091, 345] on div "Lightbox" at bounding box center [625, 312] width 1251 height 624
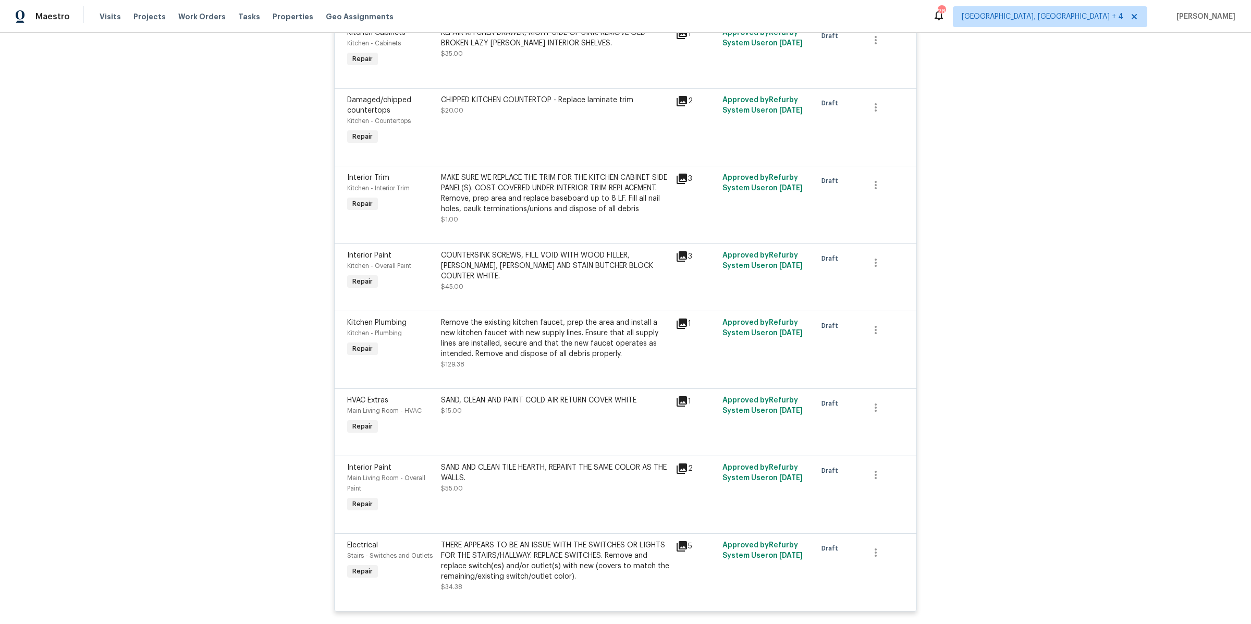
click at [684, 473] on icon at bounding box center [681, 468] width 13 height 13
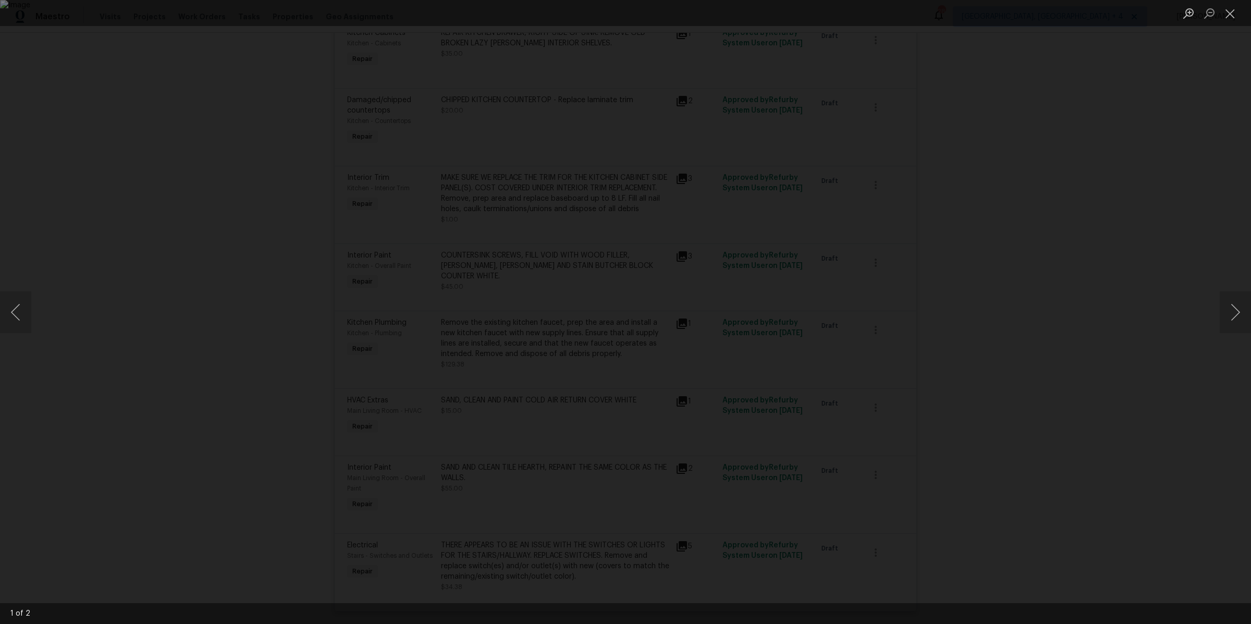
click at [1046, 418] on div "Lightbox" at bounding box center [625, 312] width 1251 height 624
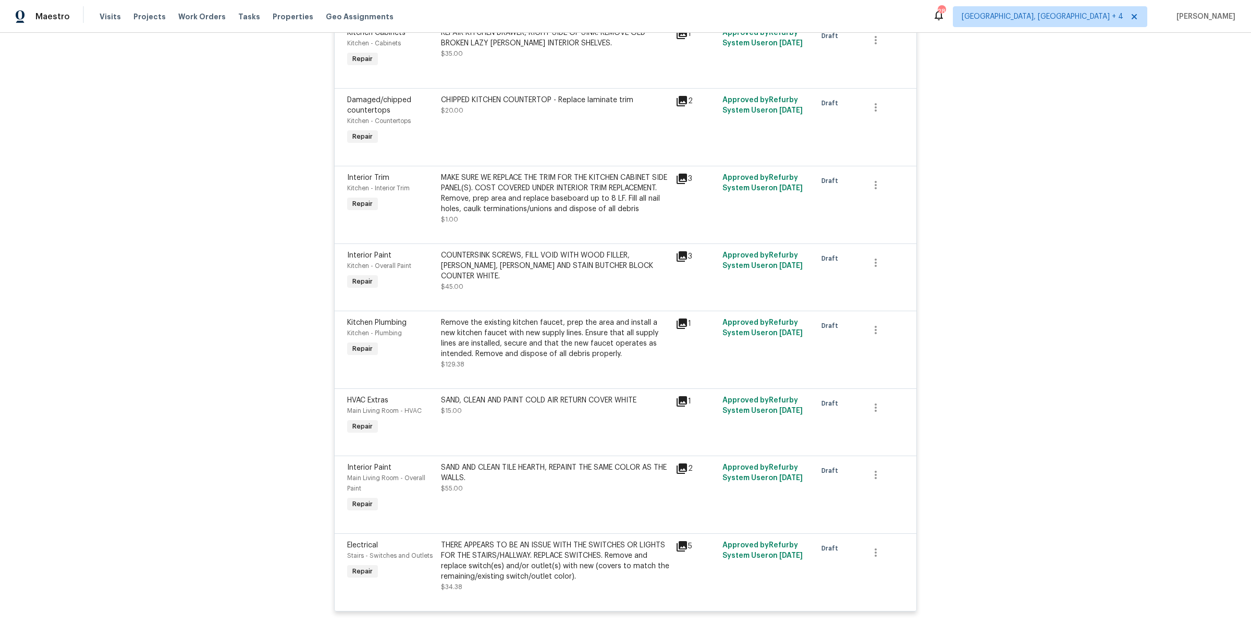
click at [687, 401] on div "1" at bounding box center [695, 401] width 41 height 13
click at [682, 404] on icon at bounding box center [681, 401] width 10 height 10
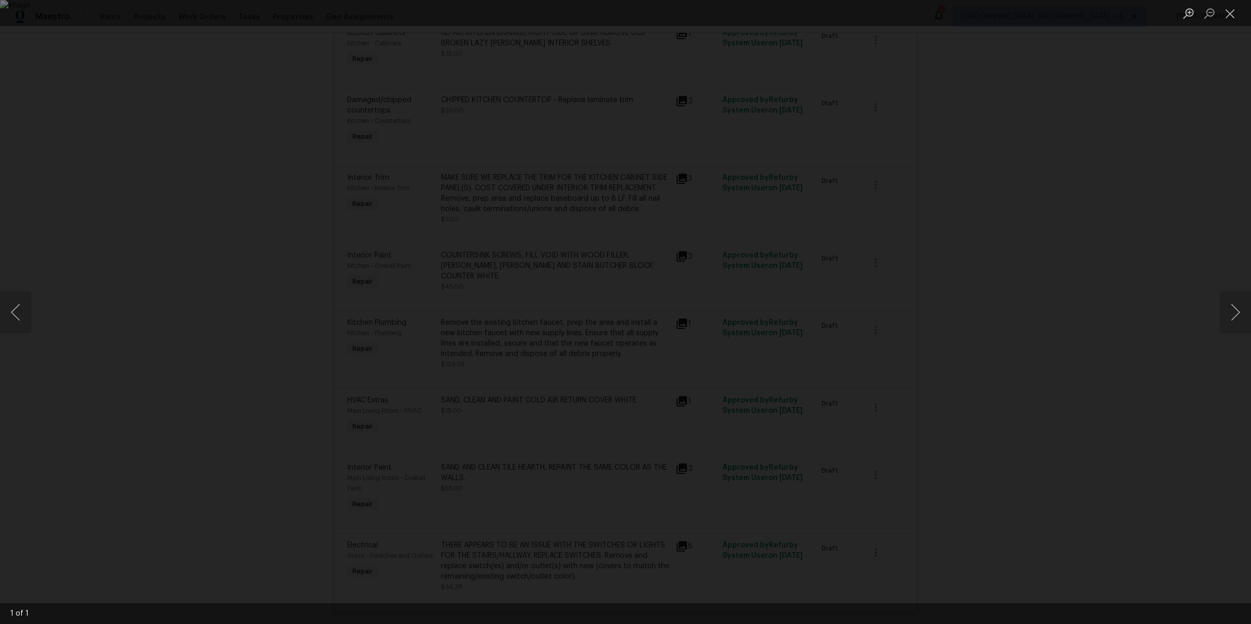
click at [964, 400] on div "Lightbox" at bounding box center [625, 312] width 1251 height 624
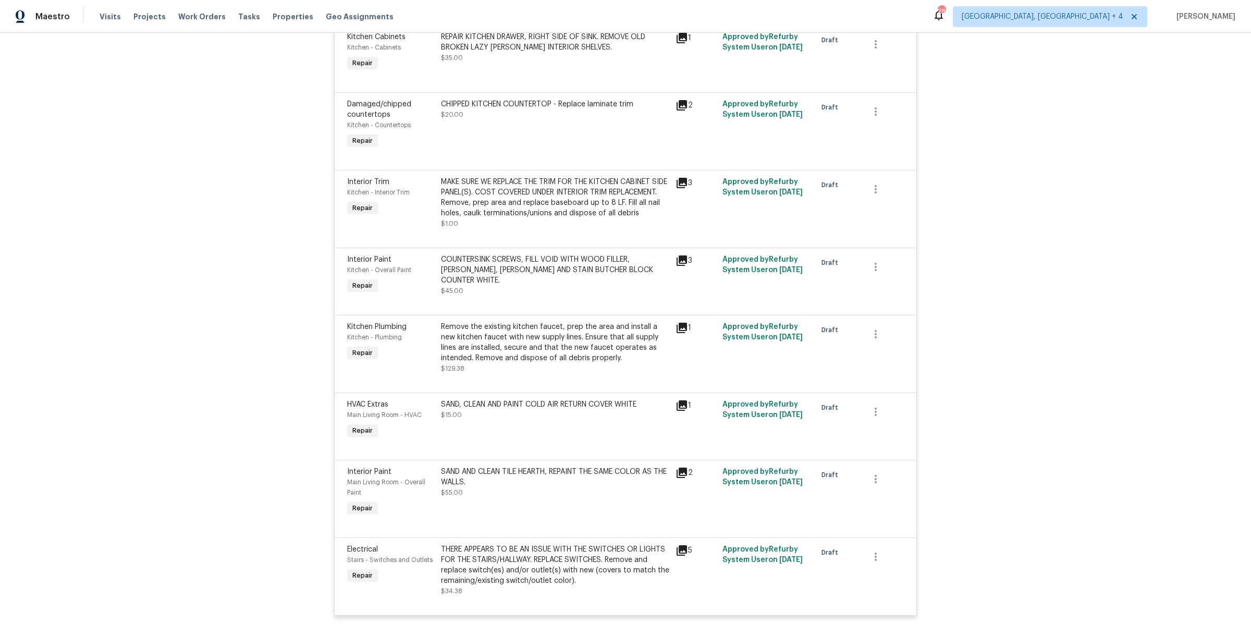
scroll to position [3796, 0]
click at [685, 330] on icon at bounding box center [681, 328] width 10 height 10
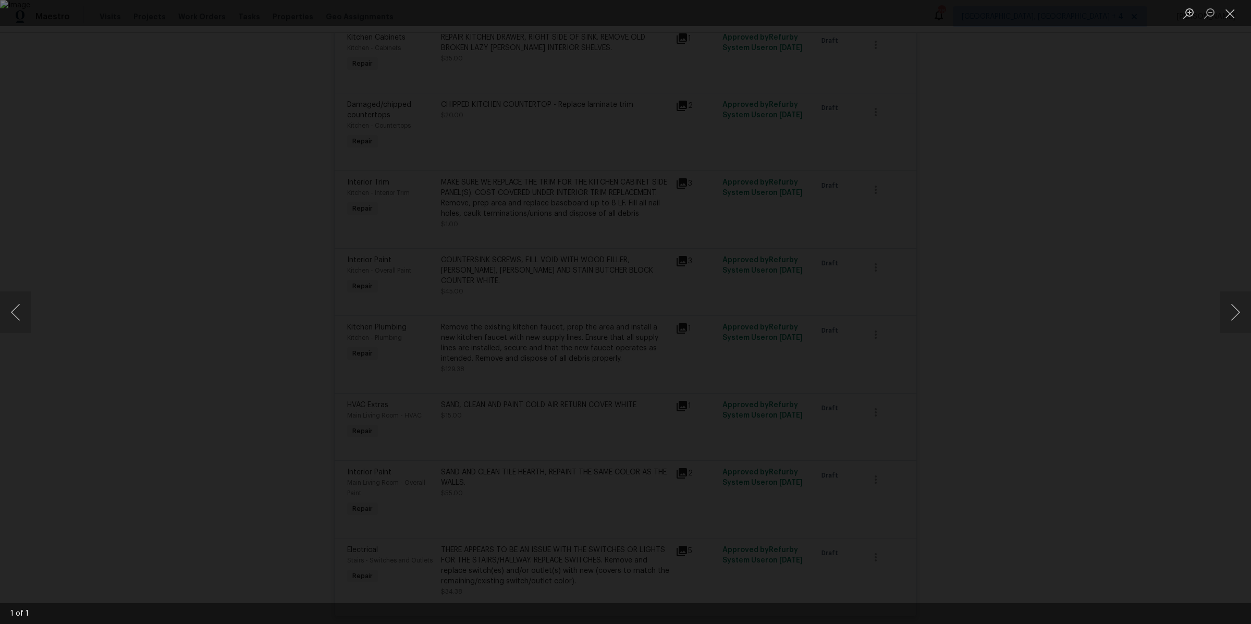
click at [999, 333] on div "Lightbox" at bounding box center [625, 312] width 1251 height 624
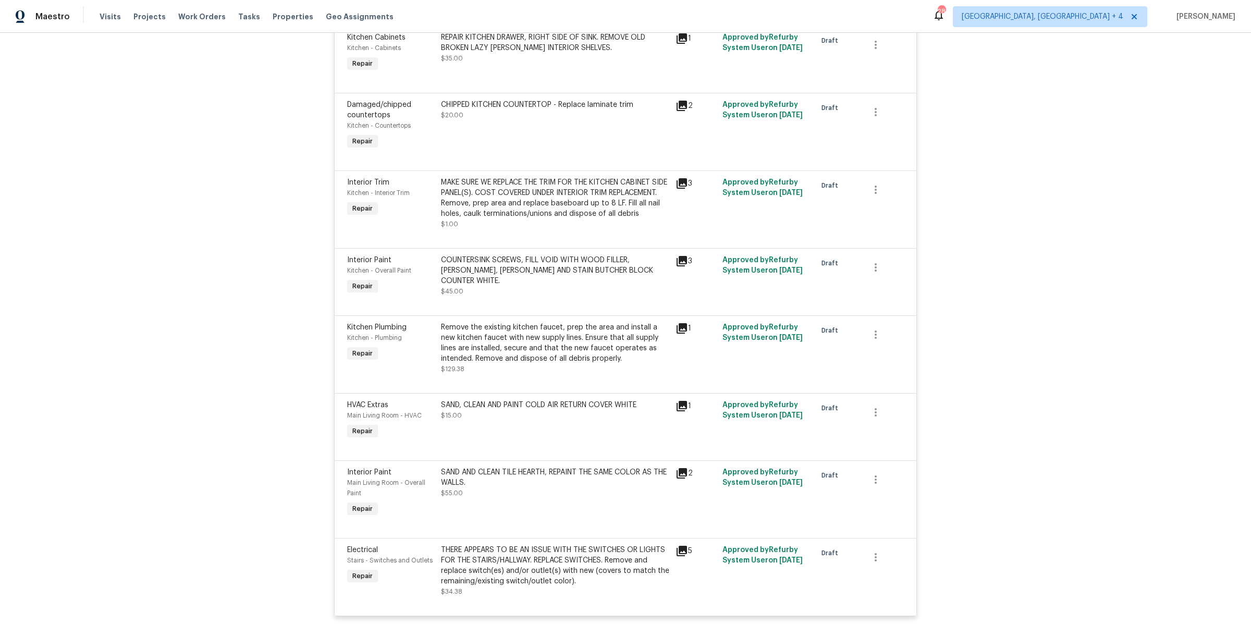
click at [685, 261] on icon at bounding box center [681, 261] width 10 height 10
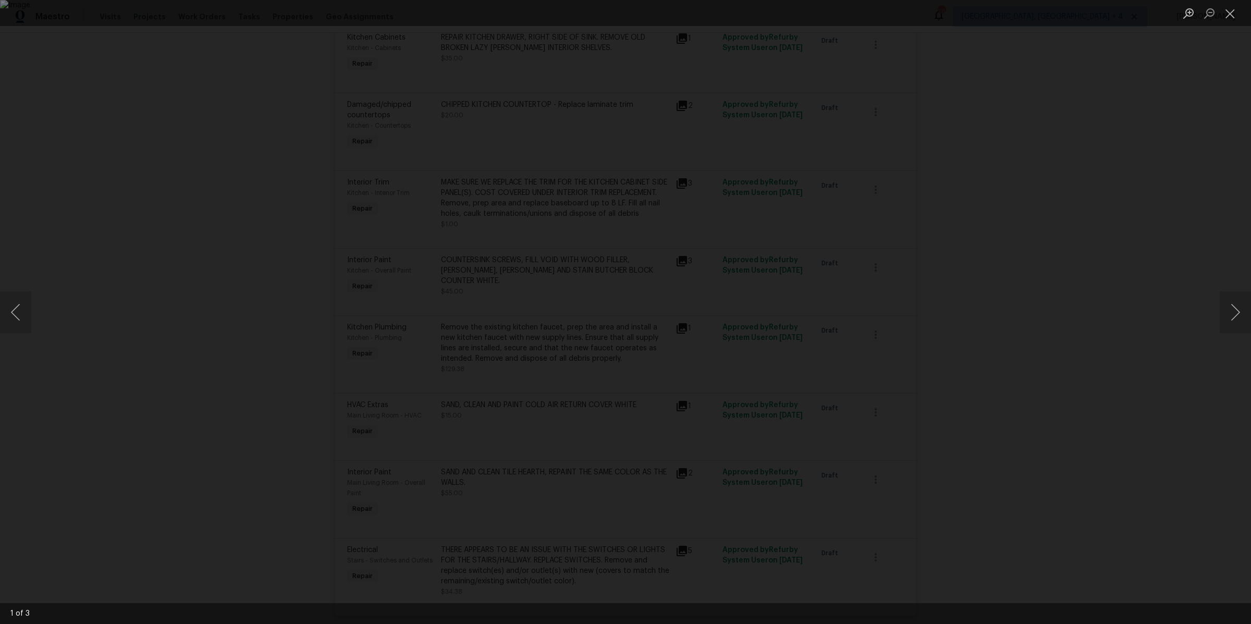
click at [996, 237] on div "Lightbox" at bounding box center [625, 312] width 1251 height 624
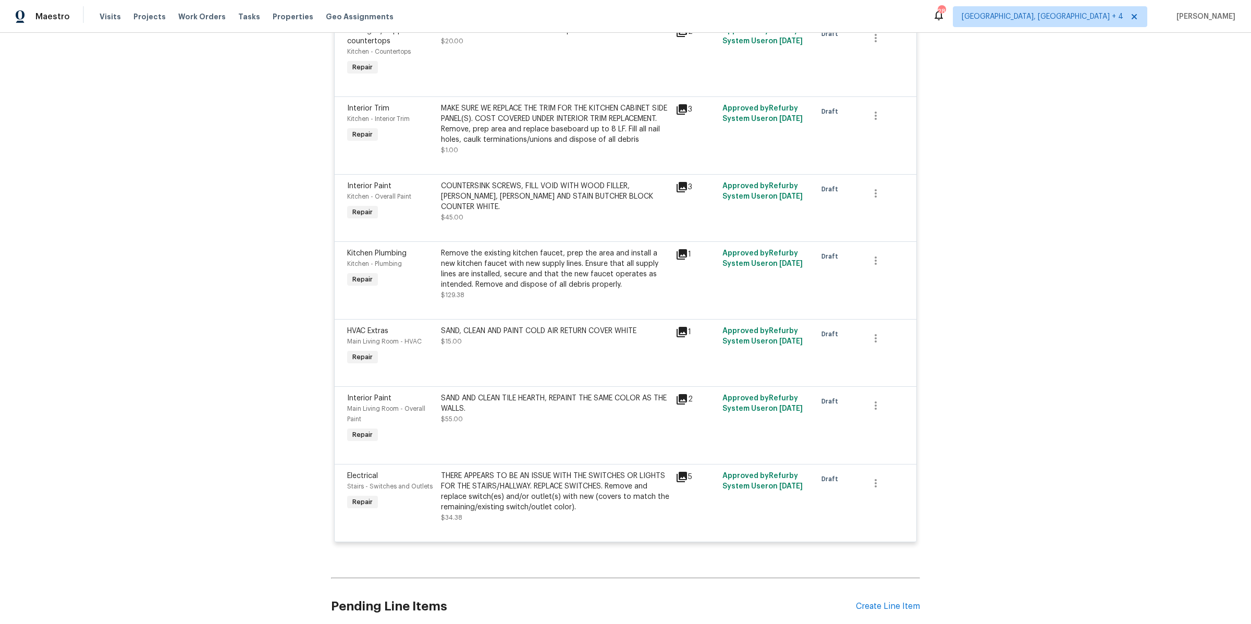
scroll to position [3853, 0]
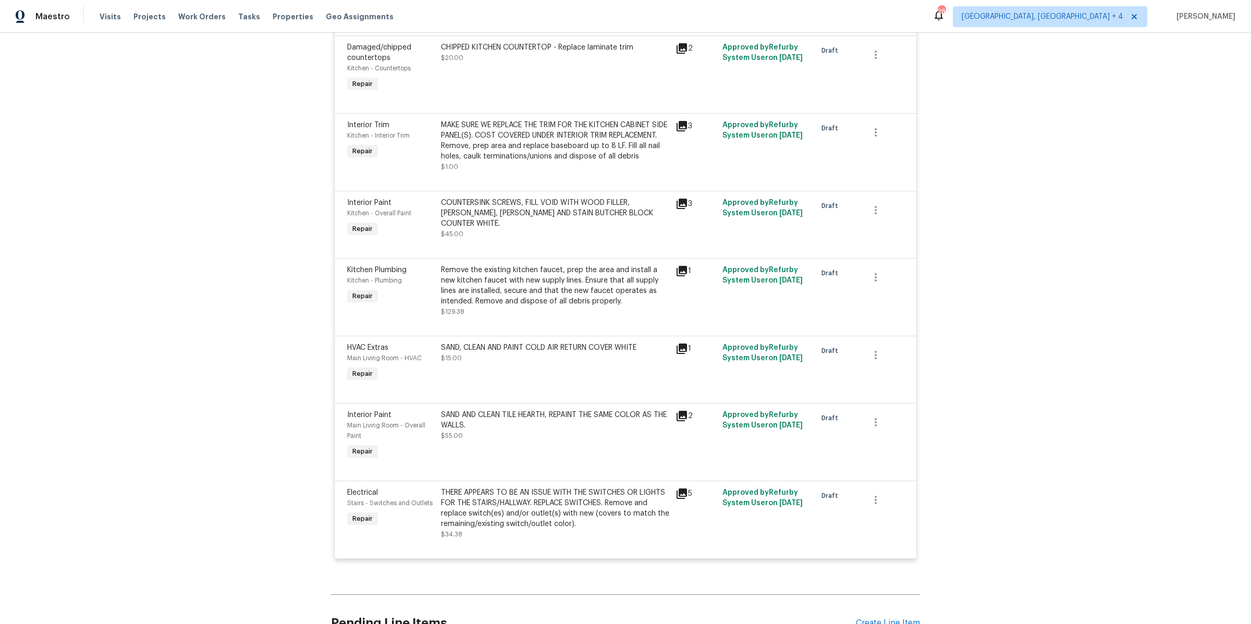
click at [683, 206] on icon at bounding box center [681, 203] width 13 height 13
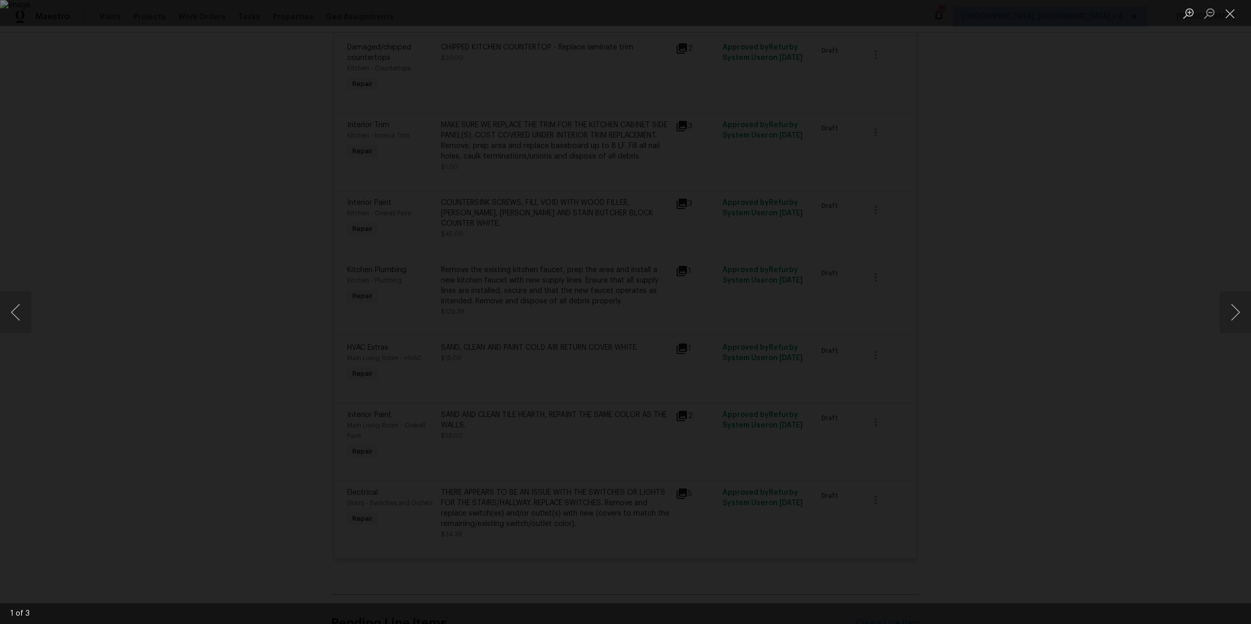
click at [168, 223] on div "Lightbox" at bounding box center [625, 312] width 1251 height 624
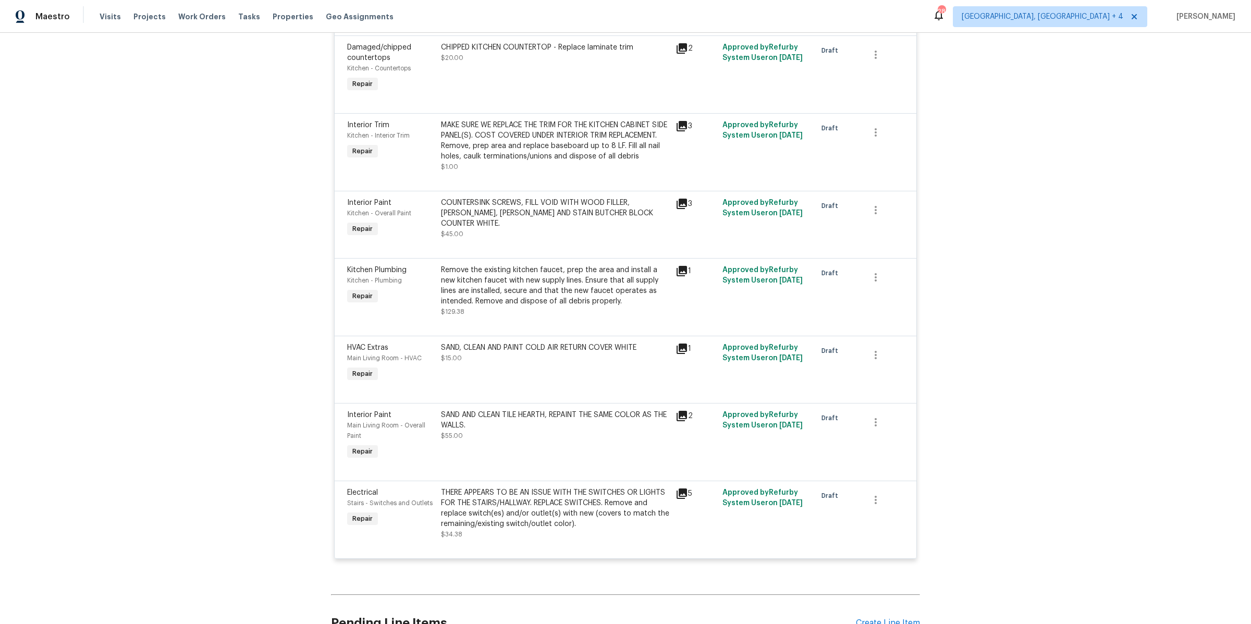
click at [686, 121] on icon at bounding box center [681, 126] width 10 height 10
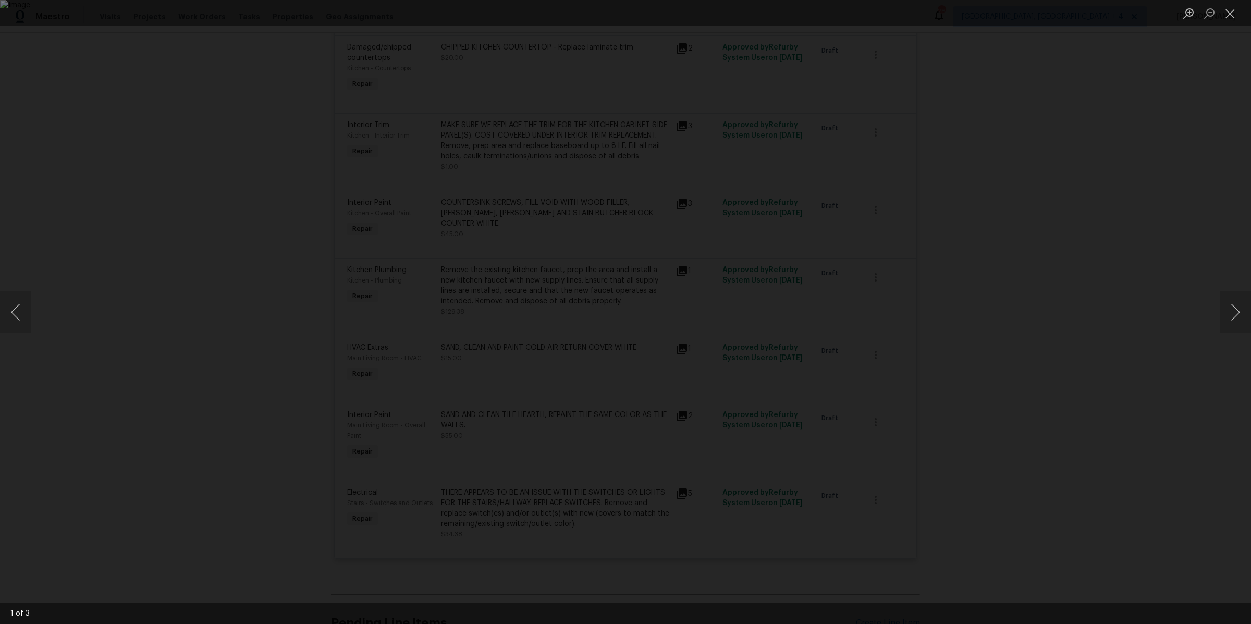
click at [1122, 228] on div "Lightbox" at bounding box center [625, 312] width 1251 height 624
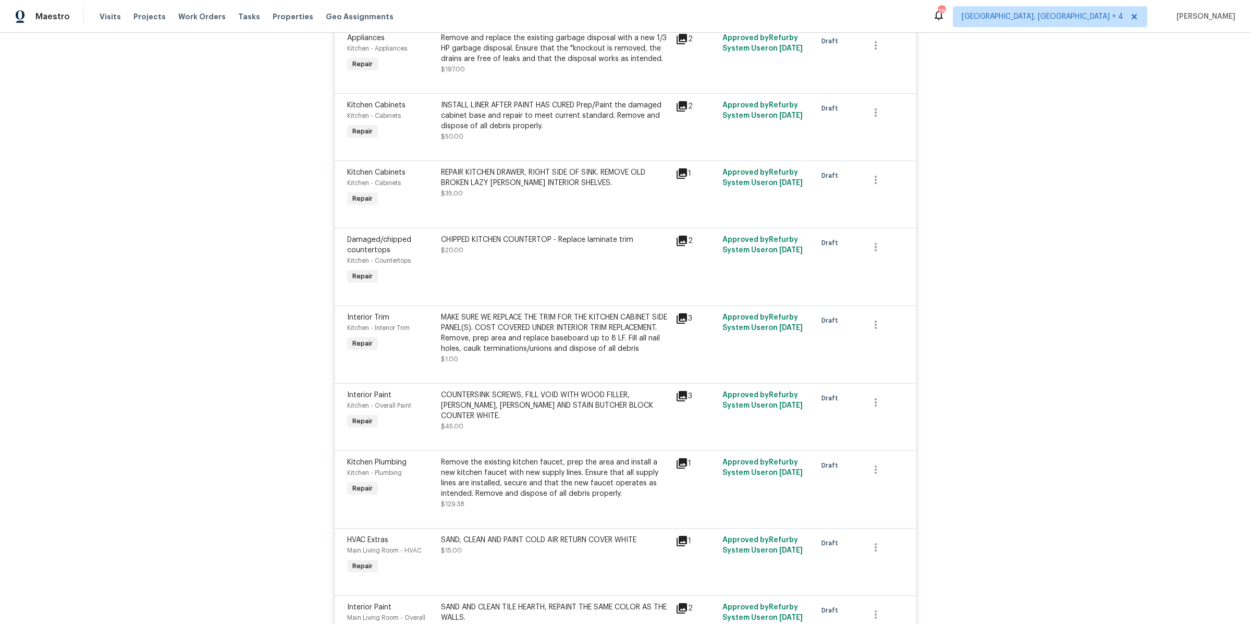
scroll to position [3554, 0]
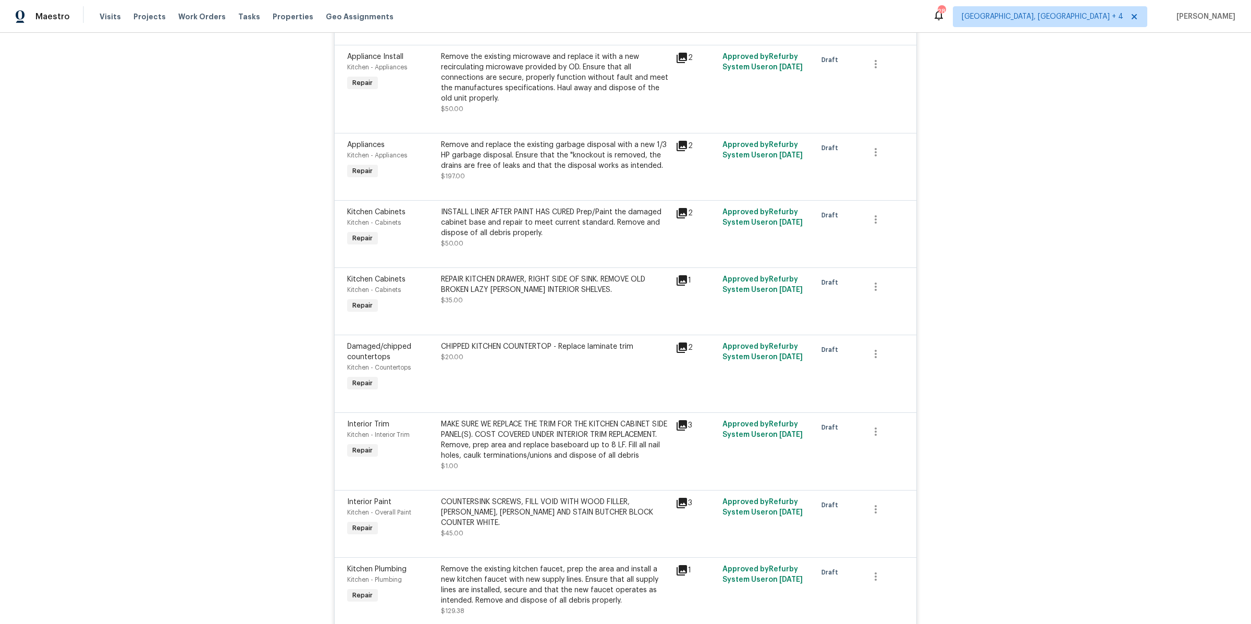
click at [685, 342] on icon at bounding box center [681, 347] width 10 height 10
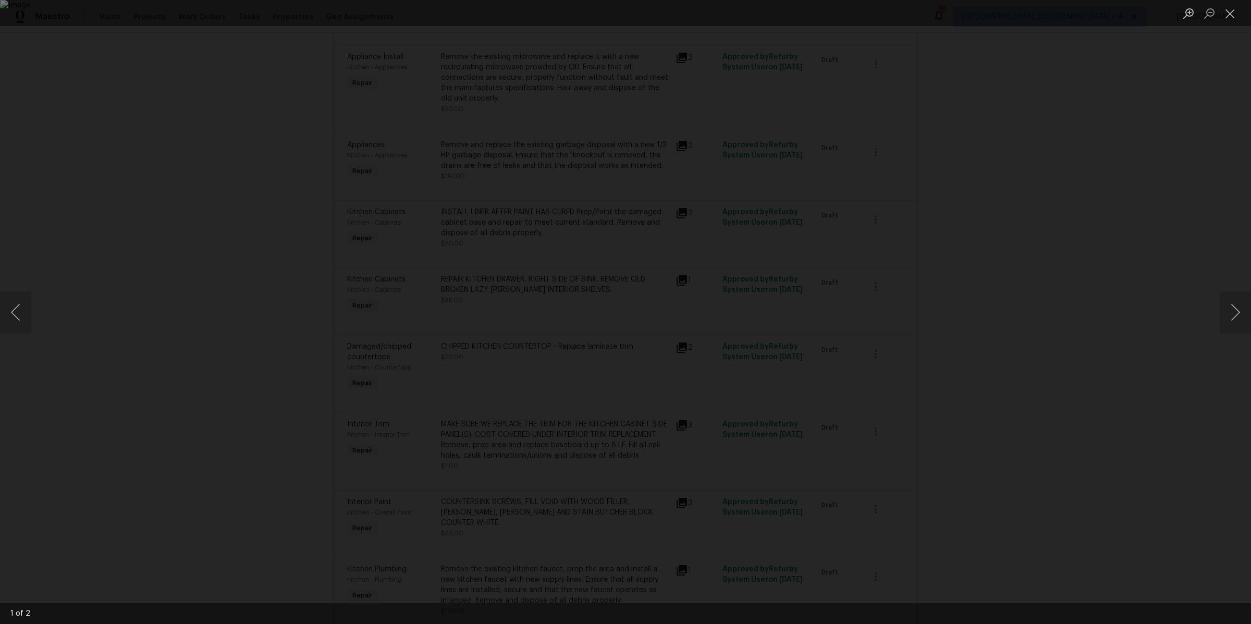
click at [1041, 330] on div "Lightbox" at bounding box center [625, 312] width 1251 height 624
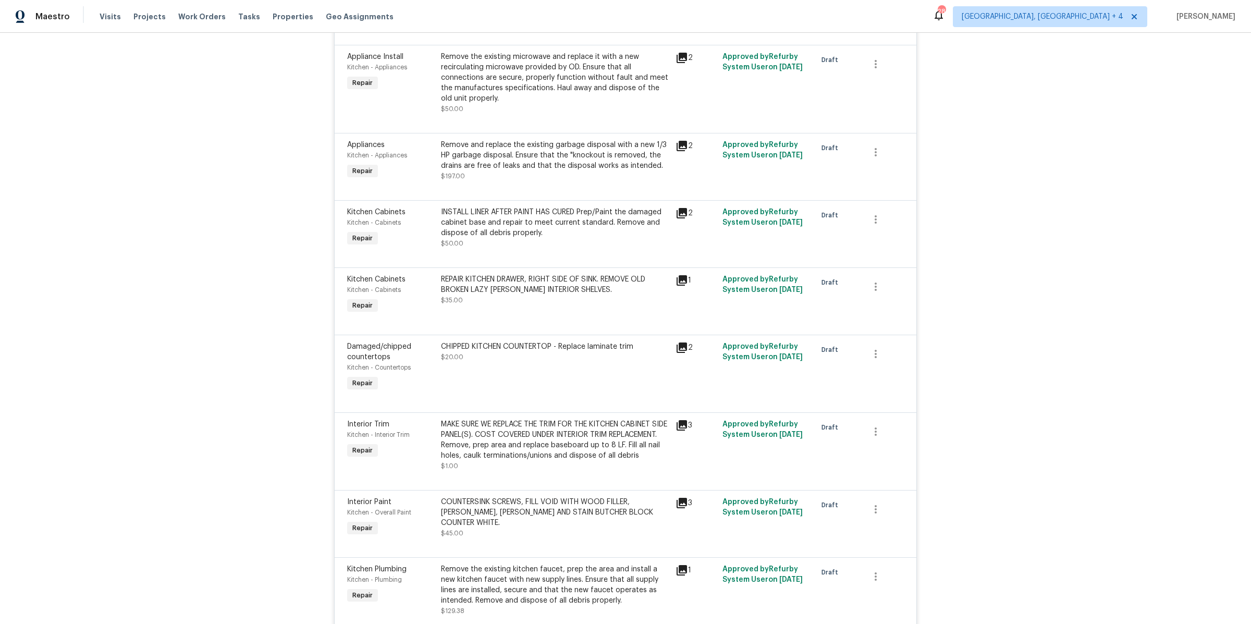
click at [684, 275] on icon at bounding box center [681, 280] width 10 height 10
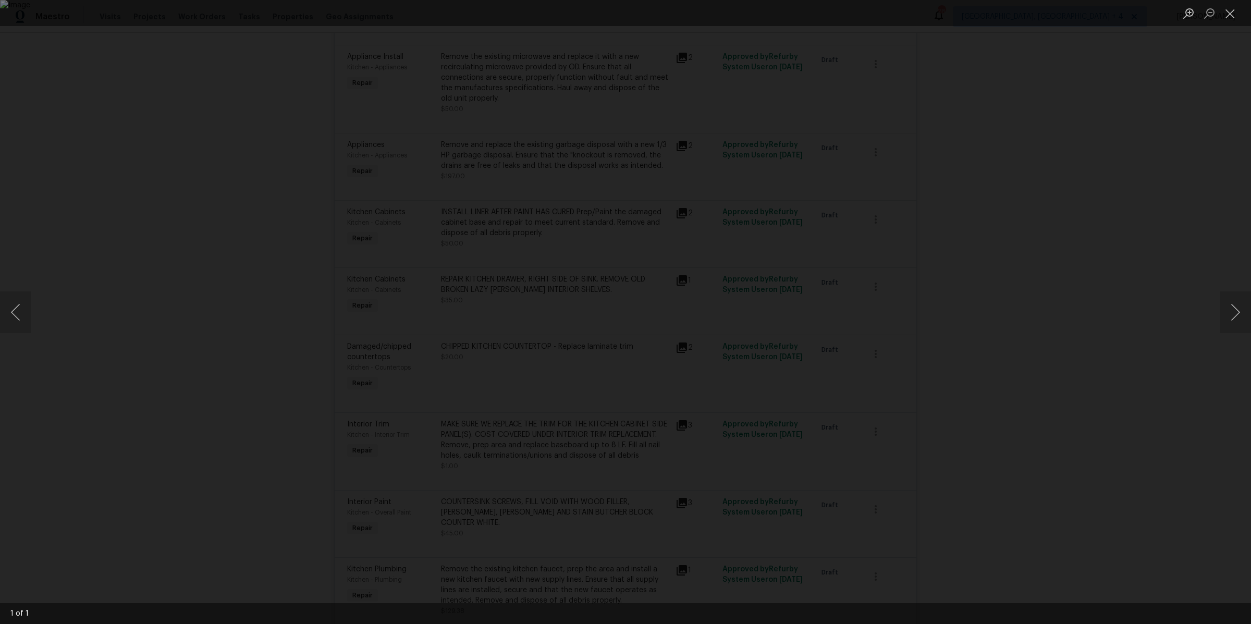
click at [981, 296] on div "Lightbox" at bounding box center [625, 312] width 1251 height 624
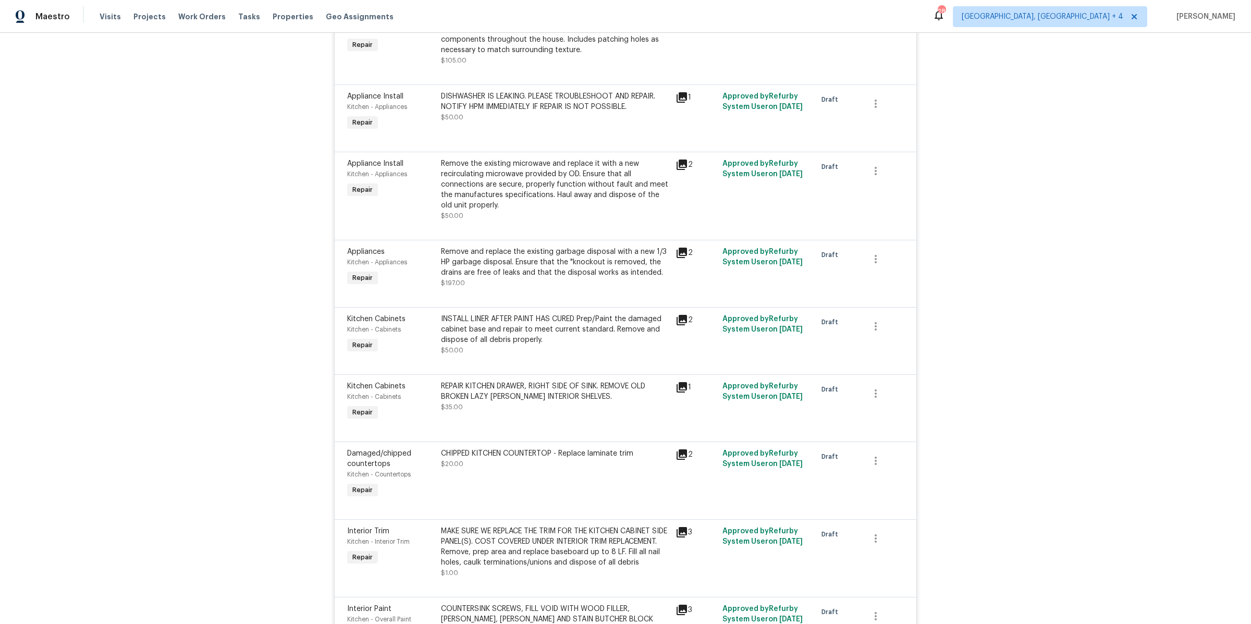
scroll to position [3446, 0]
click at [686, 316] on icon at bounding box center [681, 321] width 10 height 10
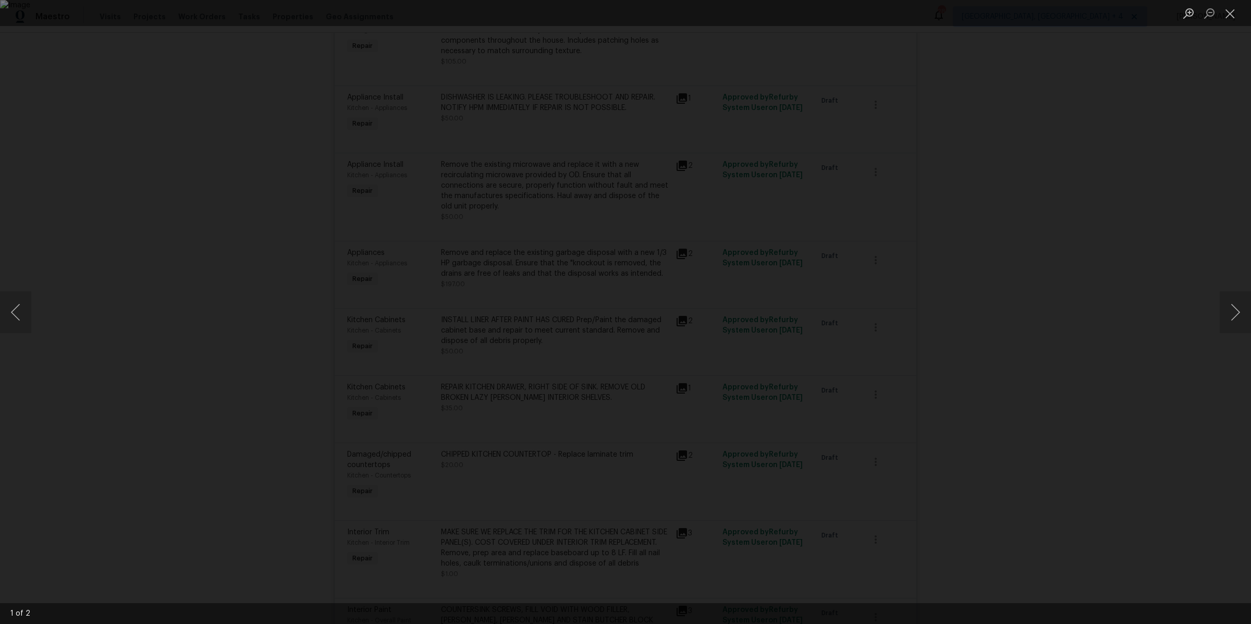
click at [1010, 339] on div "Lightbox" at bounding box center [625, 312] width 1251 height 624
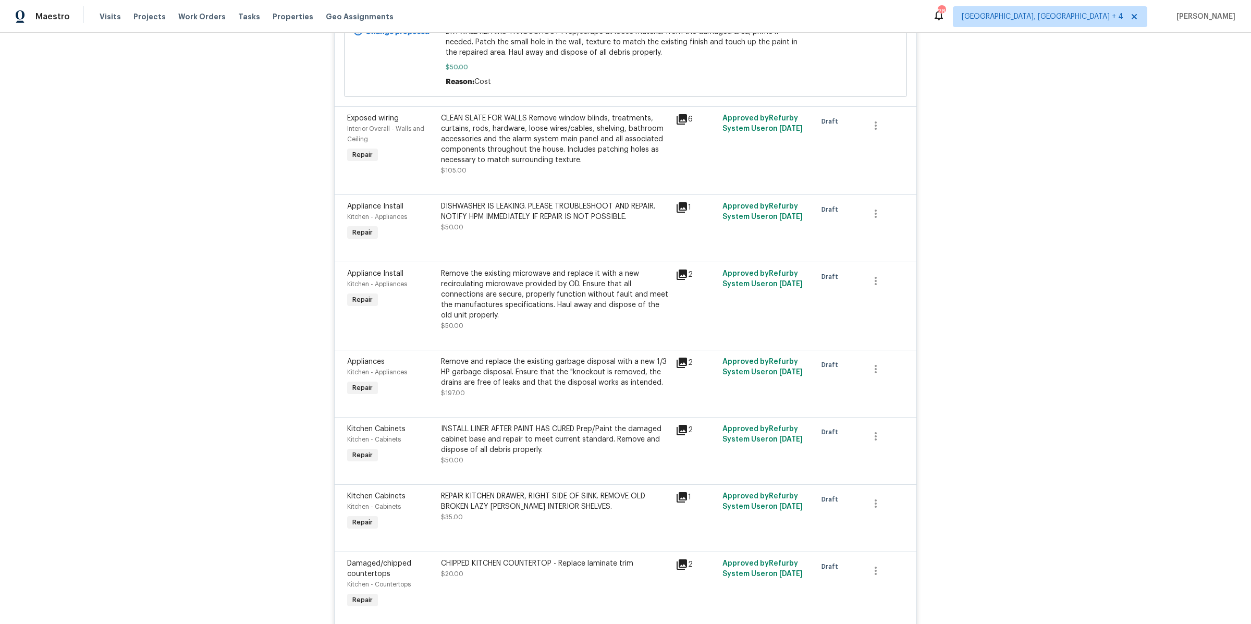
scroll to position [3329, 0]
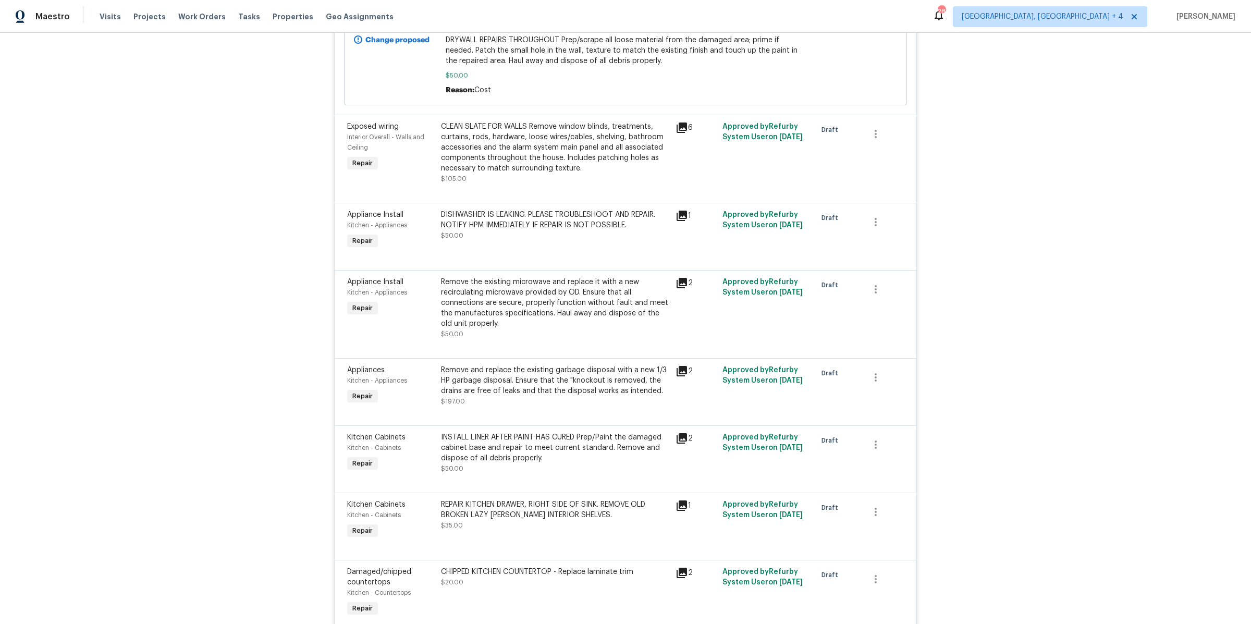
click at [683, 277] on icon at bounding box center [681, 283] width 13 height 13
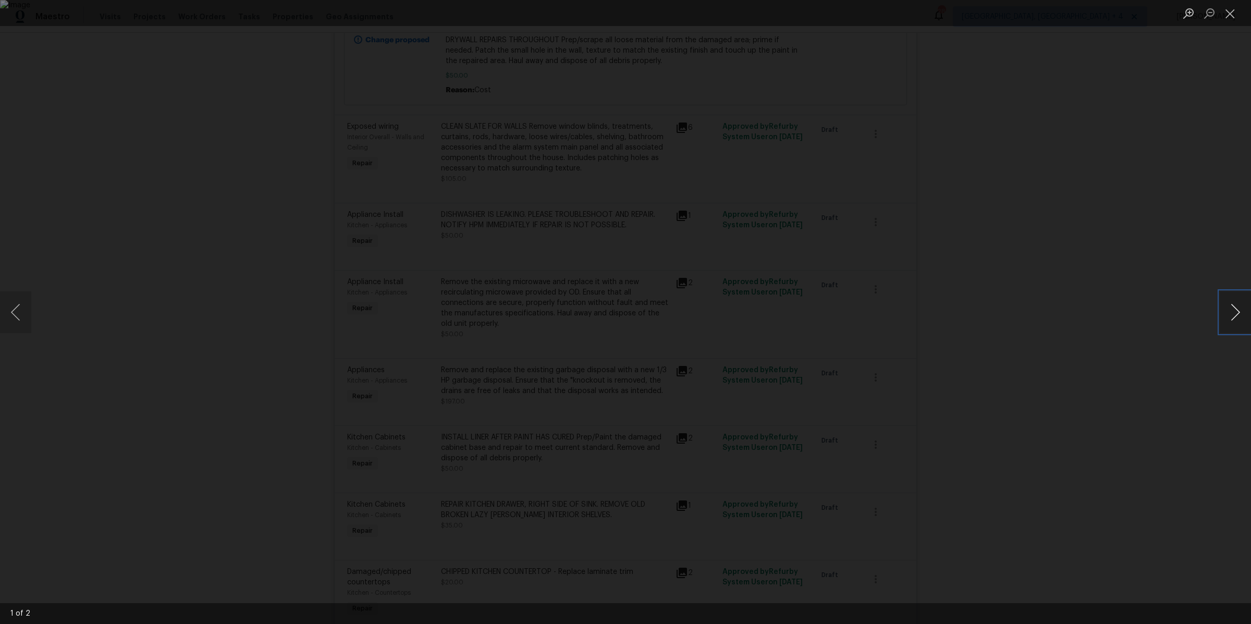
click at [1243, 312] on button "Next image" at bounding box center [1234, 312] width 31 height 42
click at [1011, 274] on div "Lightbox" at bounding box center [625, 312] width 1251 height 624
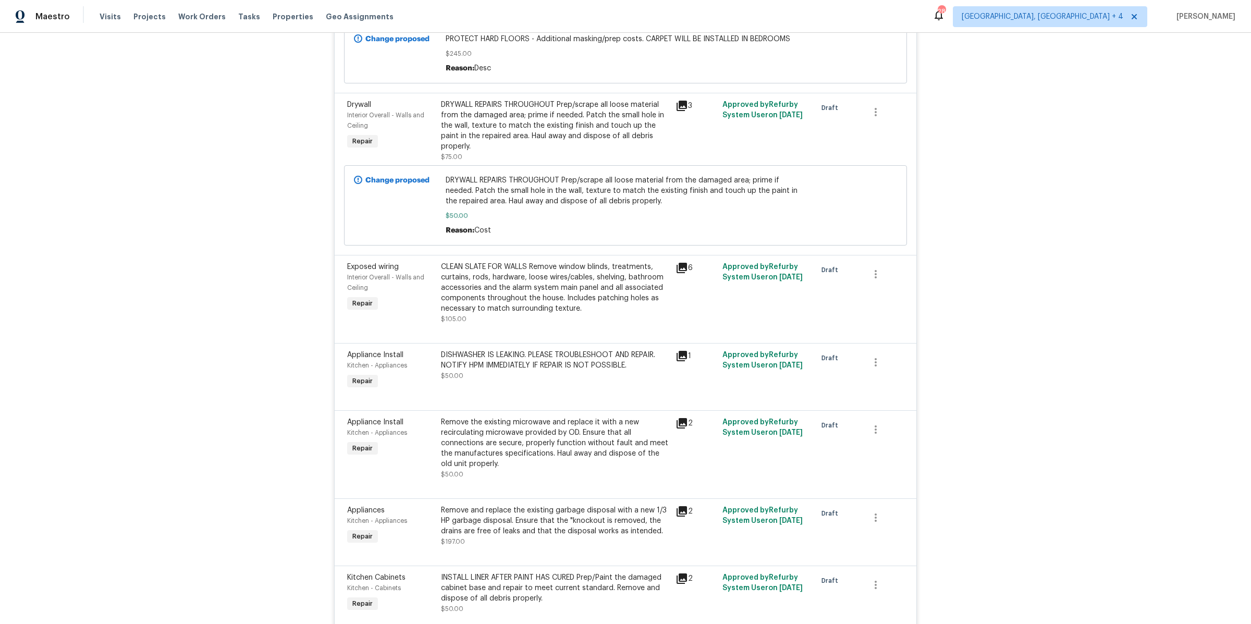
scroll to position [3173, 0]
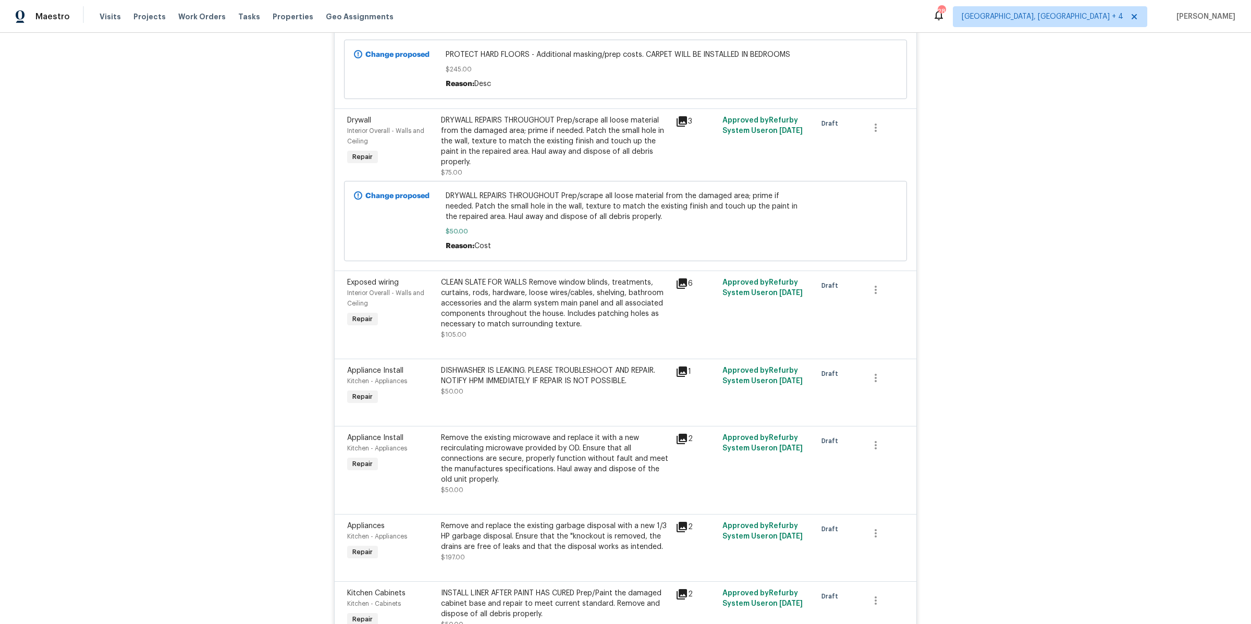
click at [684, 278] on icon at bounding box center [681, 283] width 10 height 10
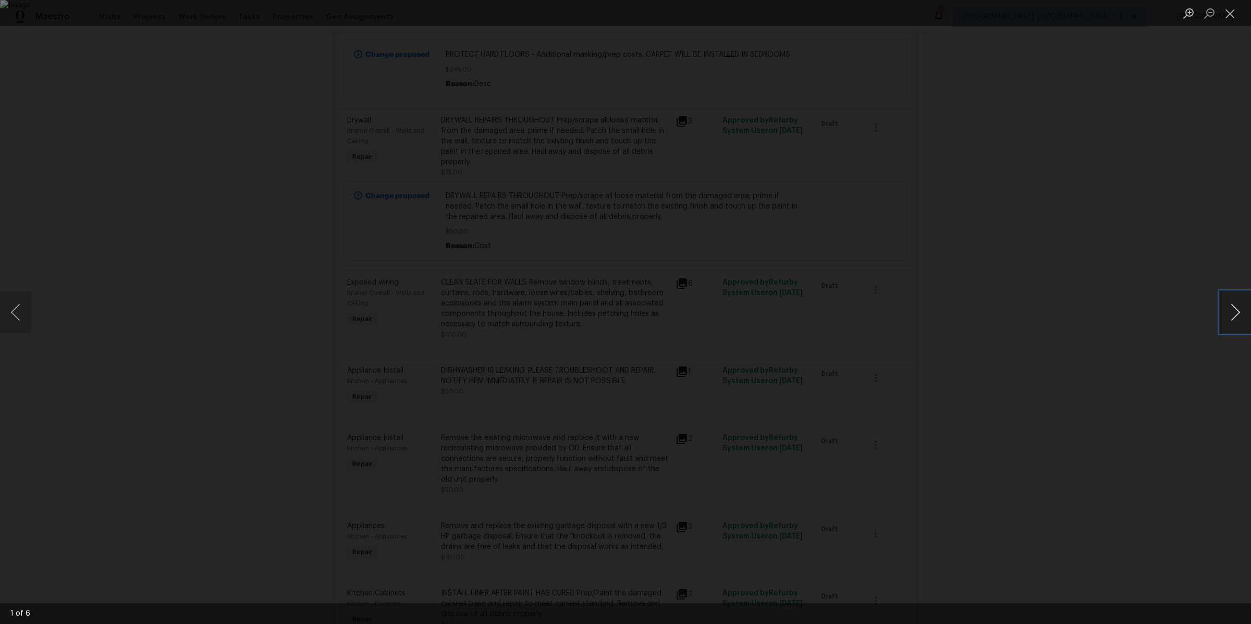
click at [1230, 316] on button "Next image" at bounding box center [1234, 312] width 31 height 42
click at [1111, 306] on div "Lightbox" at bounding box center [625, 312] width 1251 height 624
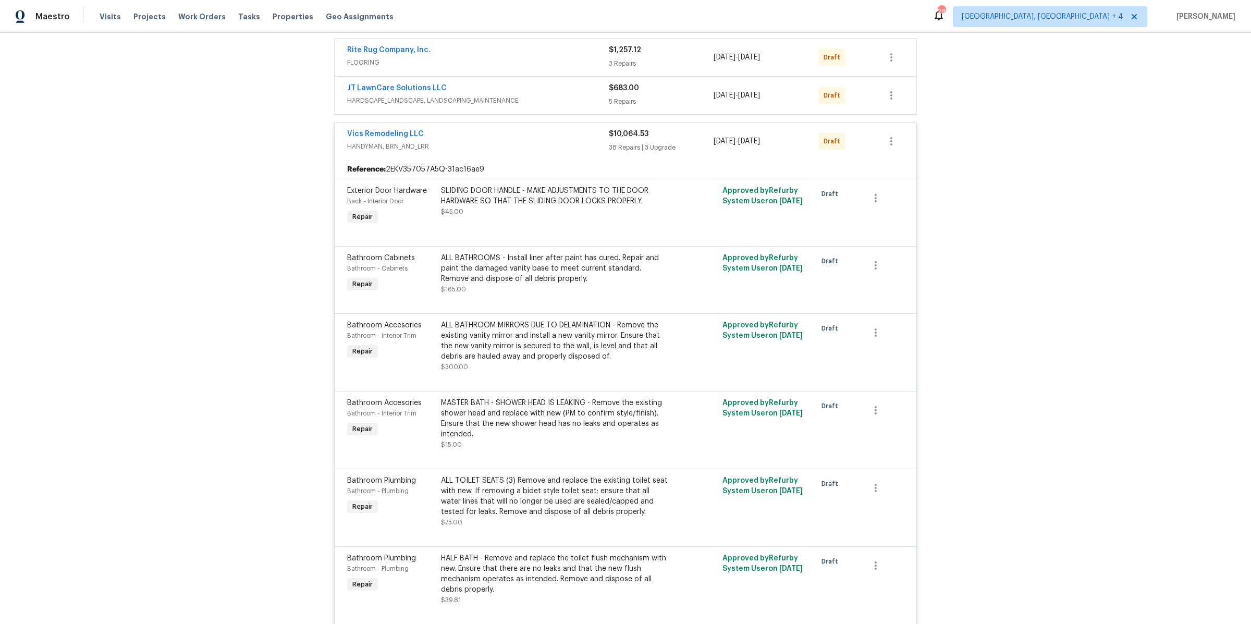
scroll to position [188, 0]
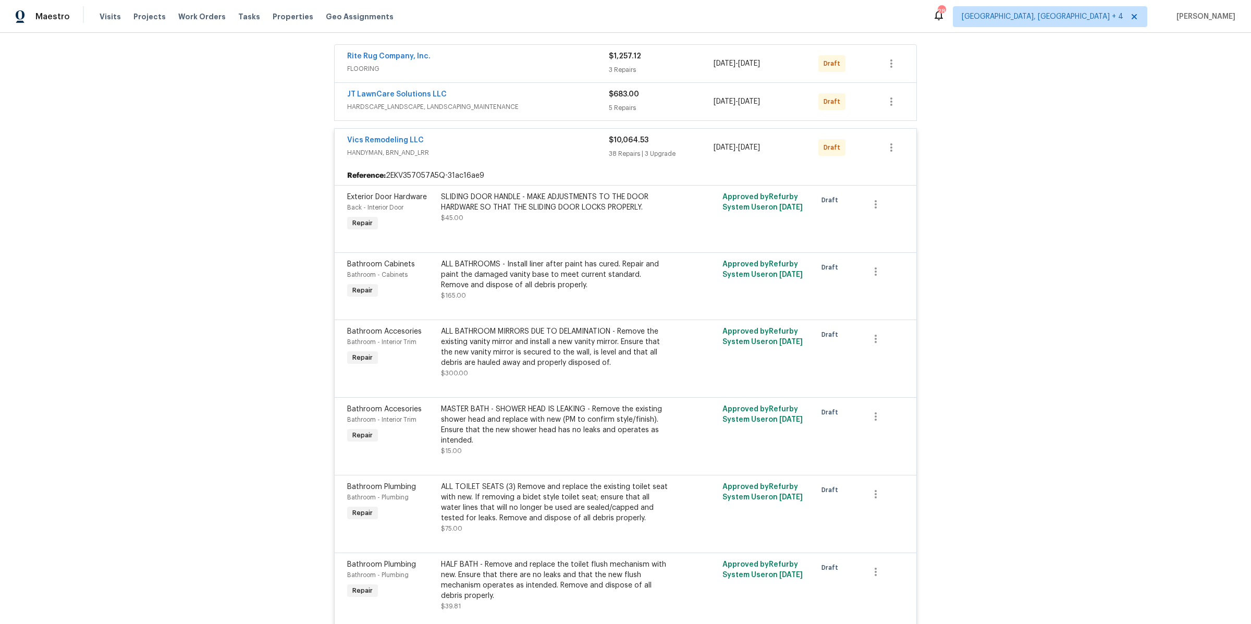
click at [560, 68] on span "FLOORING" at bounding box center [478, 69] width 262 height 10
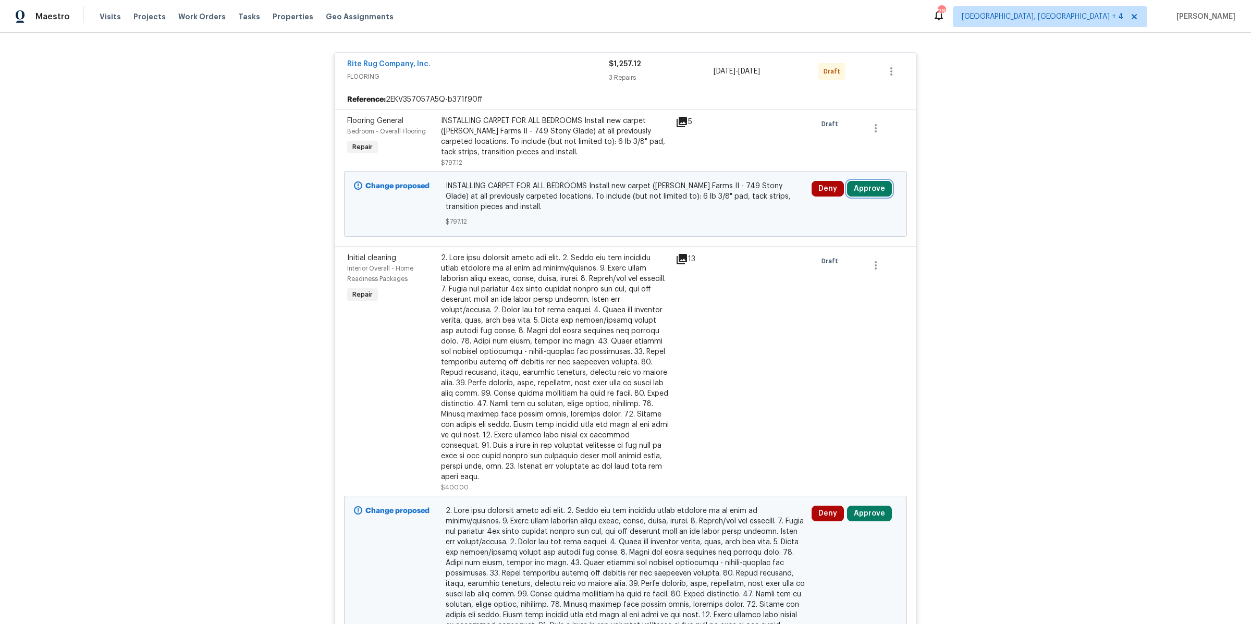
click at [861, 184] on button "Approve" at bounding box center [869, 189] width 45 height 16
click at [824, 238] on span "Approve" at bounding box center [838, 241] width 29 height 8
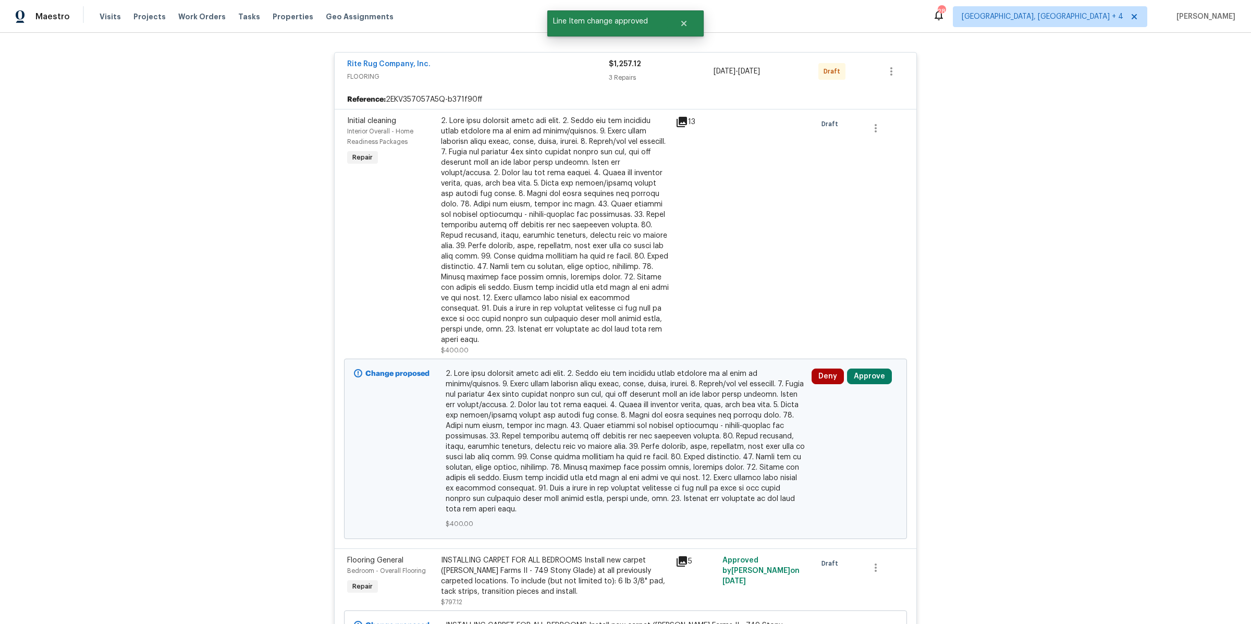
click at [680, 120] on icon at bounding box center [681, 122] width 10 height 10
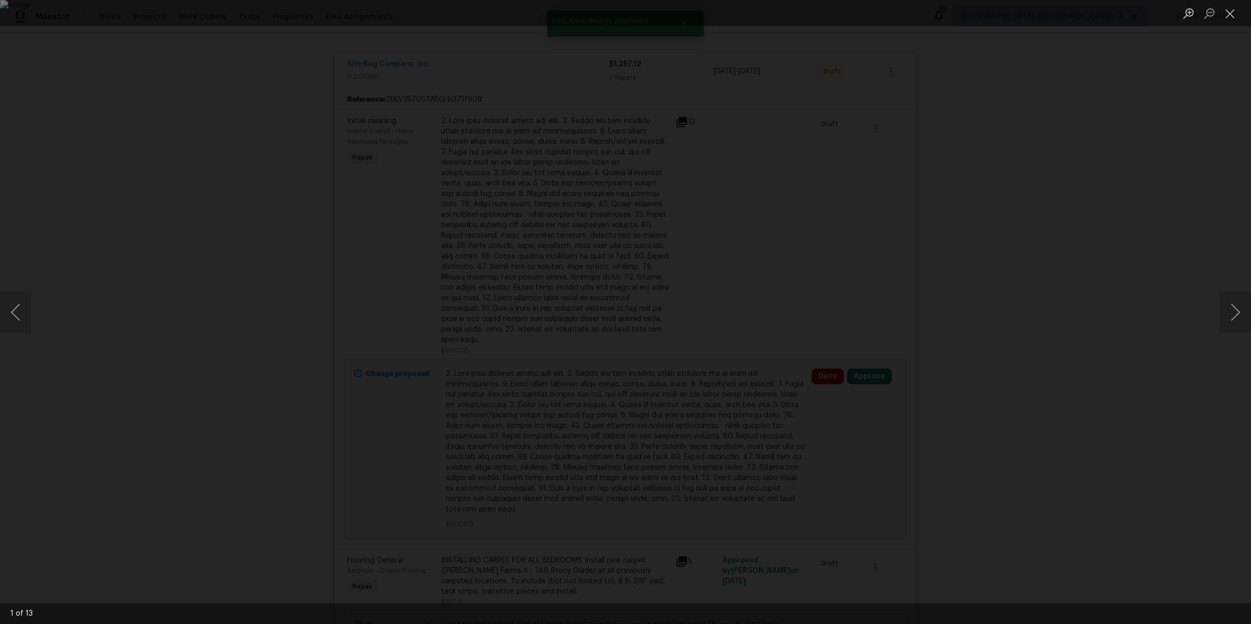
click at [765, 165] on img "Lightbox" at bounding box center [625, 312] width 1251 height 624
click at [1242, 319] on button "Next image" at bounding box center [1234, 312] width 31 height 42
click at [23, 306] on button "Previous image" at bounding box center [15, 312] width 31 height 42
click at [1226, 316] on button "Next image" at bounding box center [1234, 312] width 31 height 42
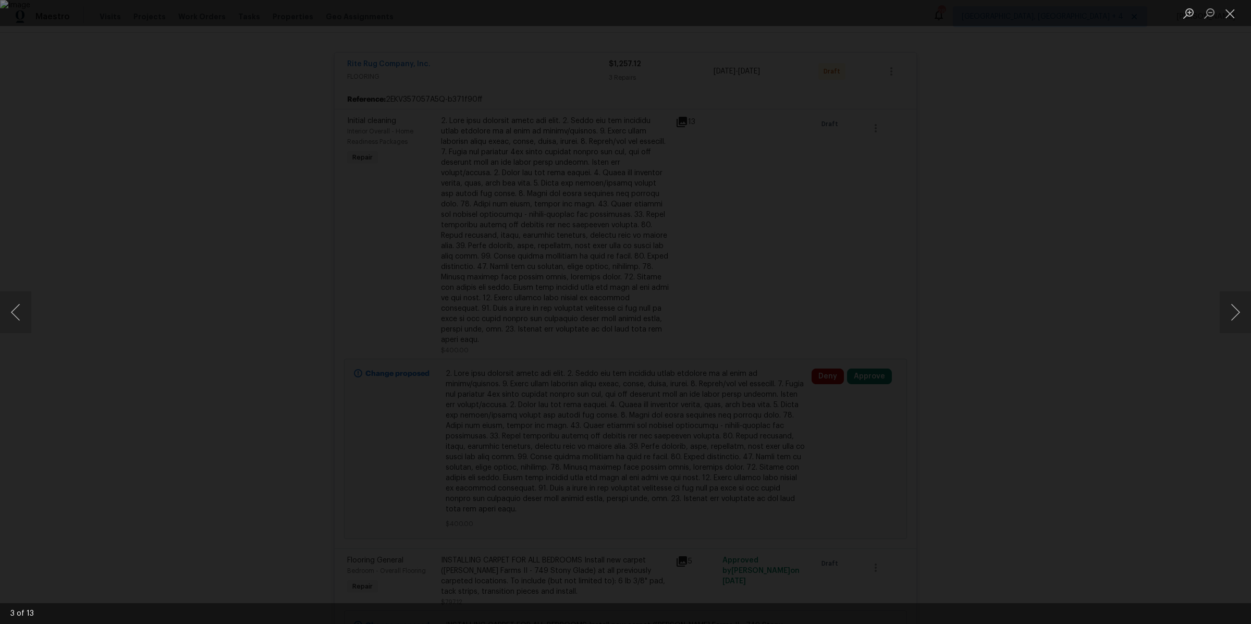
click at [1125, 312] on div "Lightbox" at bounding box center [625, 312] width 1251 height 624
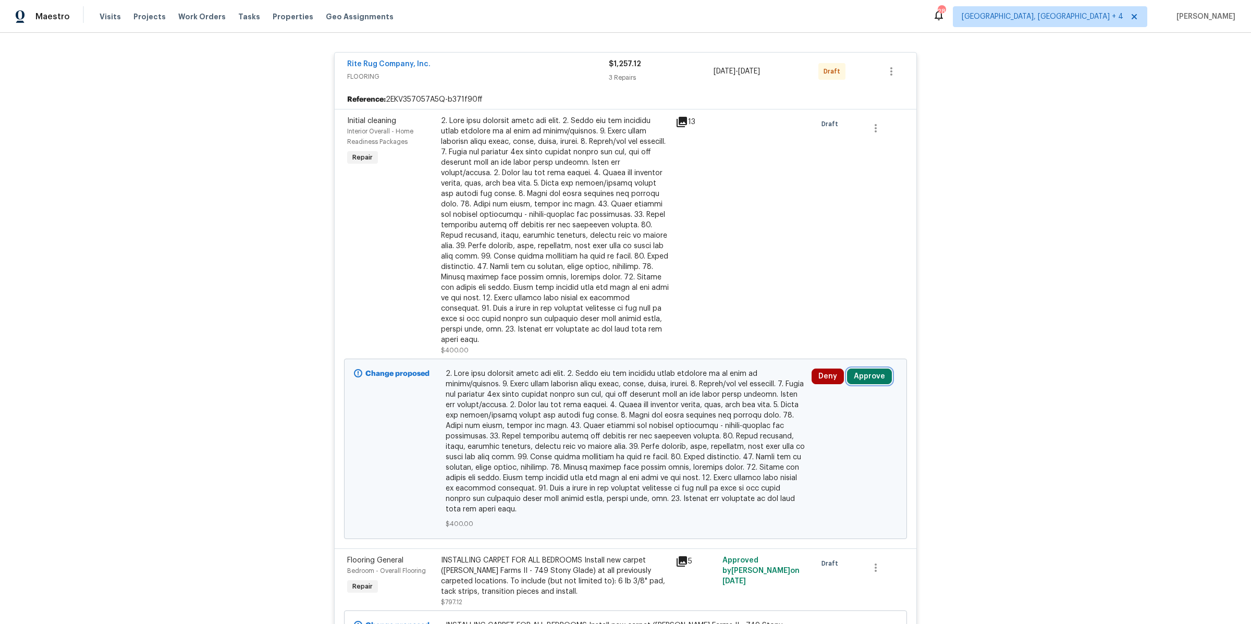
click at [873, 368] on button "Approve" at bounding box center [869, 376] width 45 height 16
click at [707, 374] on span "Approve" at bounding box center [719, 374] width 29 height 8
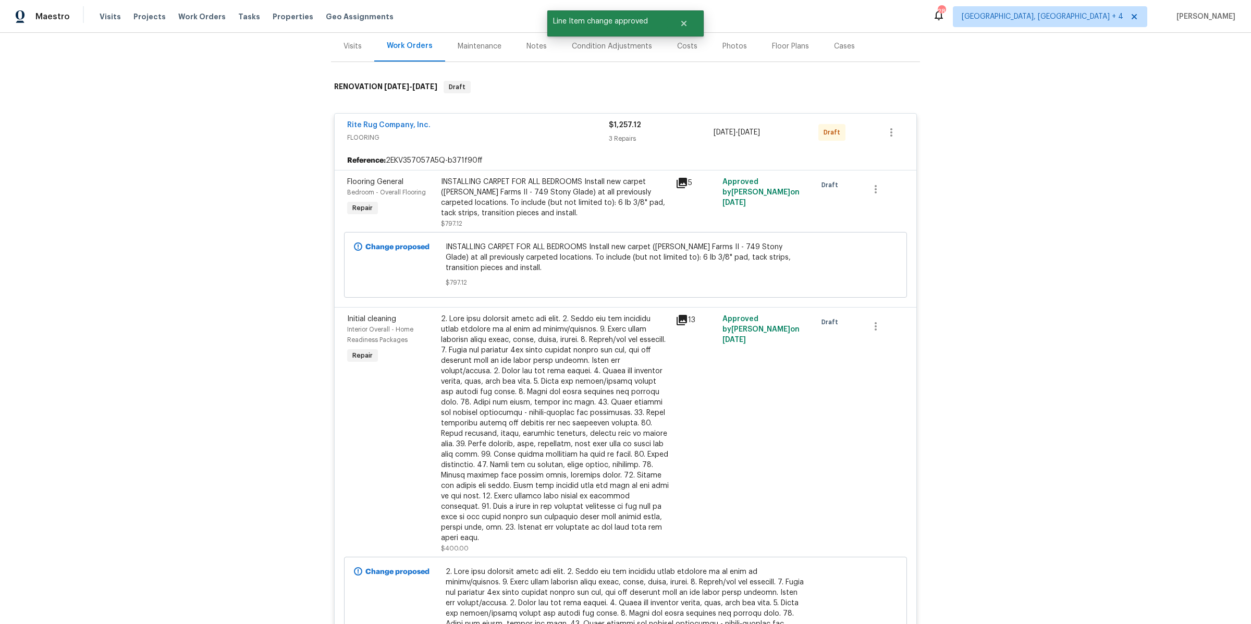
scroll to position [46, 0]
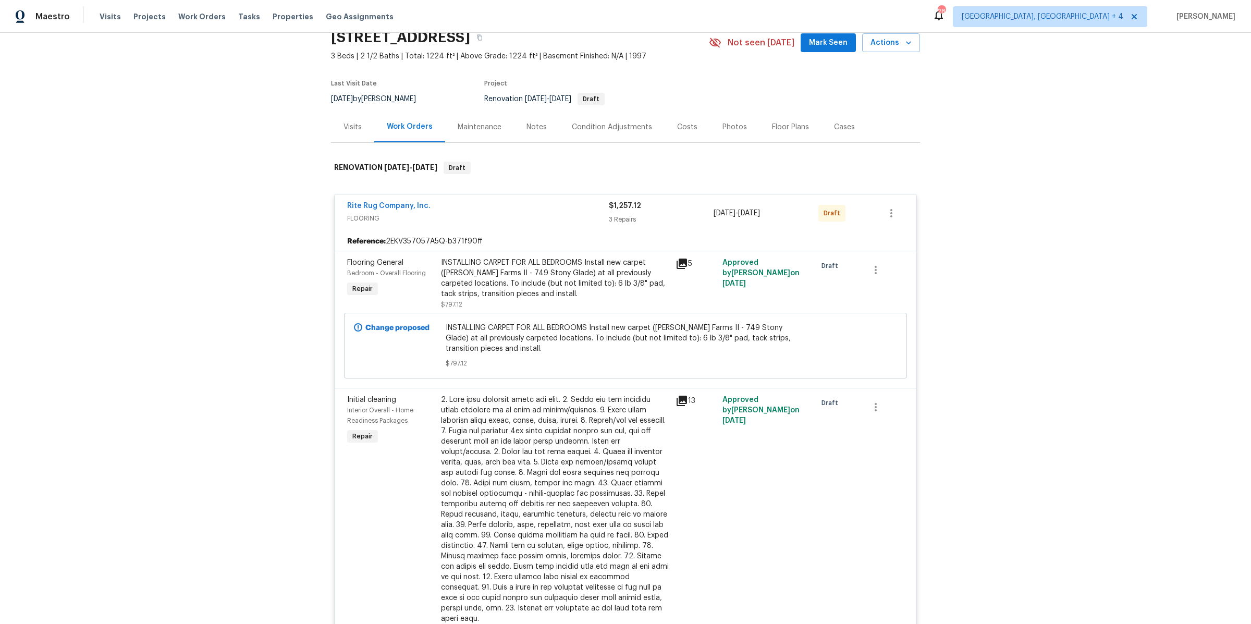
click at [680, 263] on icon at bounding box center [681, 263] width 10 height 10
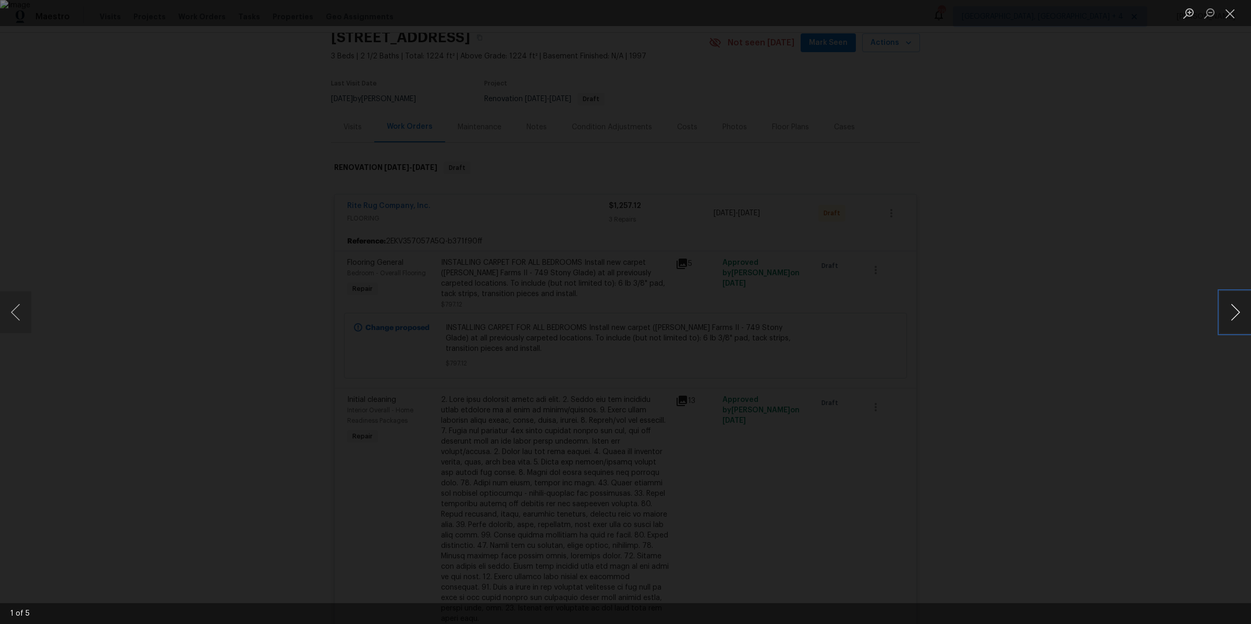
click at [1235, 312] on button "Next image" at bounding box center [1234, 312] width 31 height 42
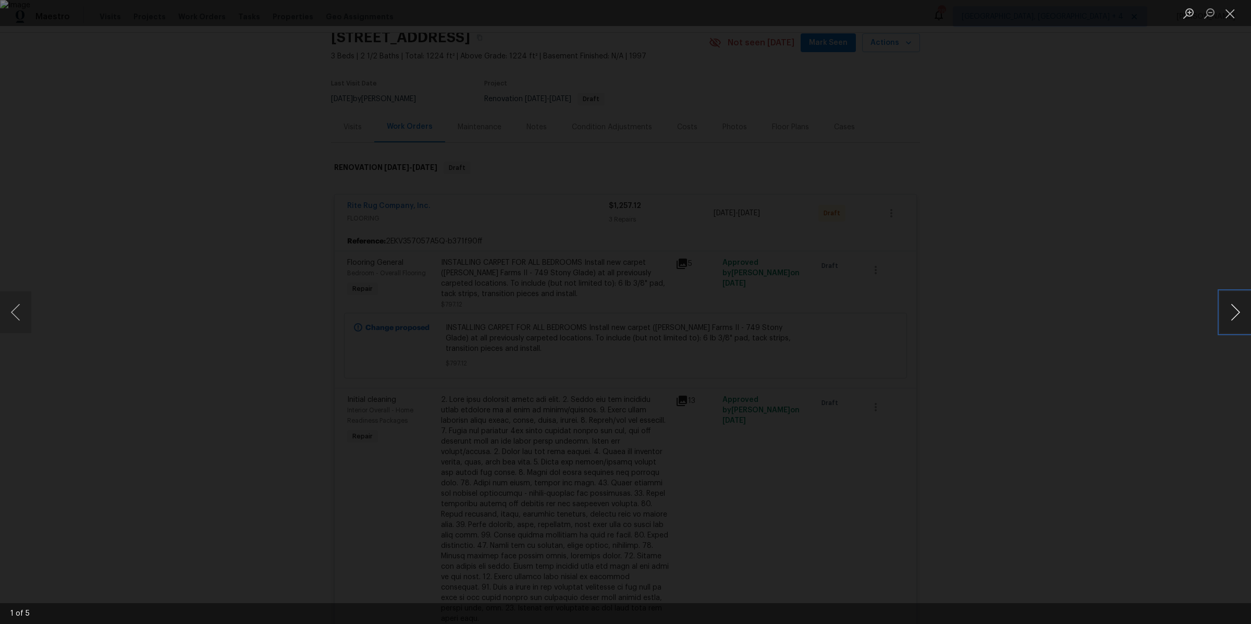
click at [1235, 312] on button "Next image" at bounding box center [1234, 312] width 31 height 42
click at [1160, 311] on div "Lightbox" at bounding box center [625, 312] width 1251 height 624
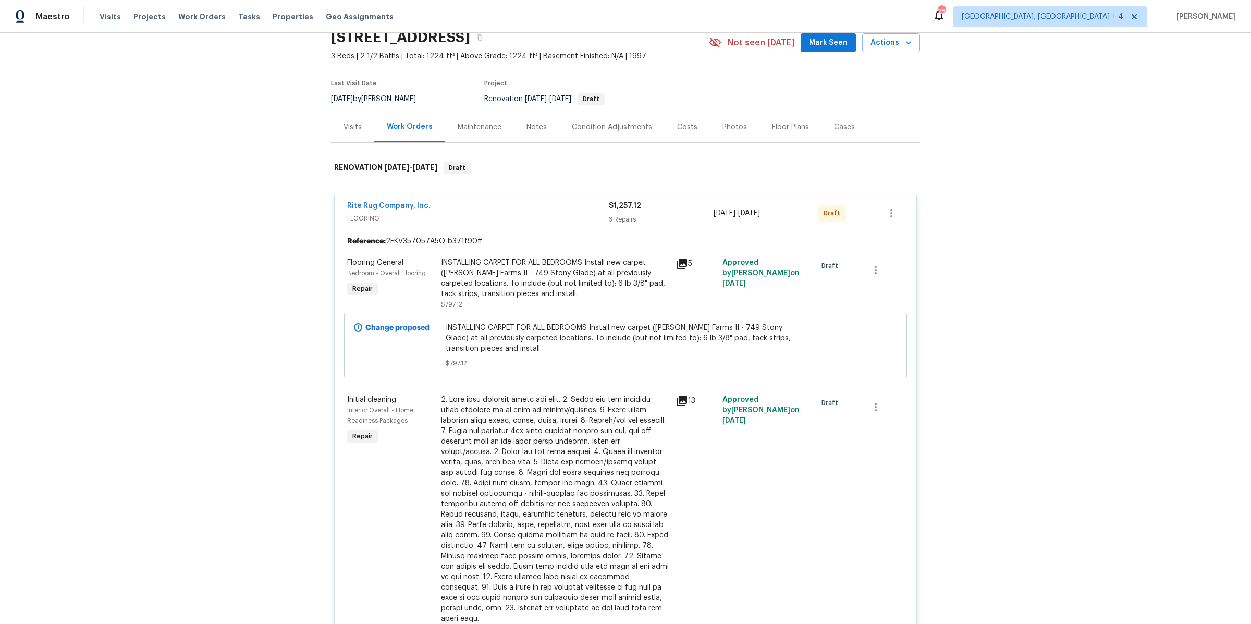
click at [609, 129] on div "Condition Adjustments" at bounding box center [612, 127] width 80 height 10
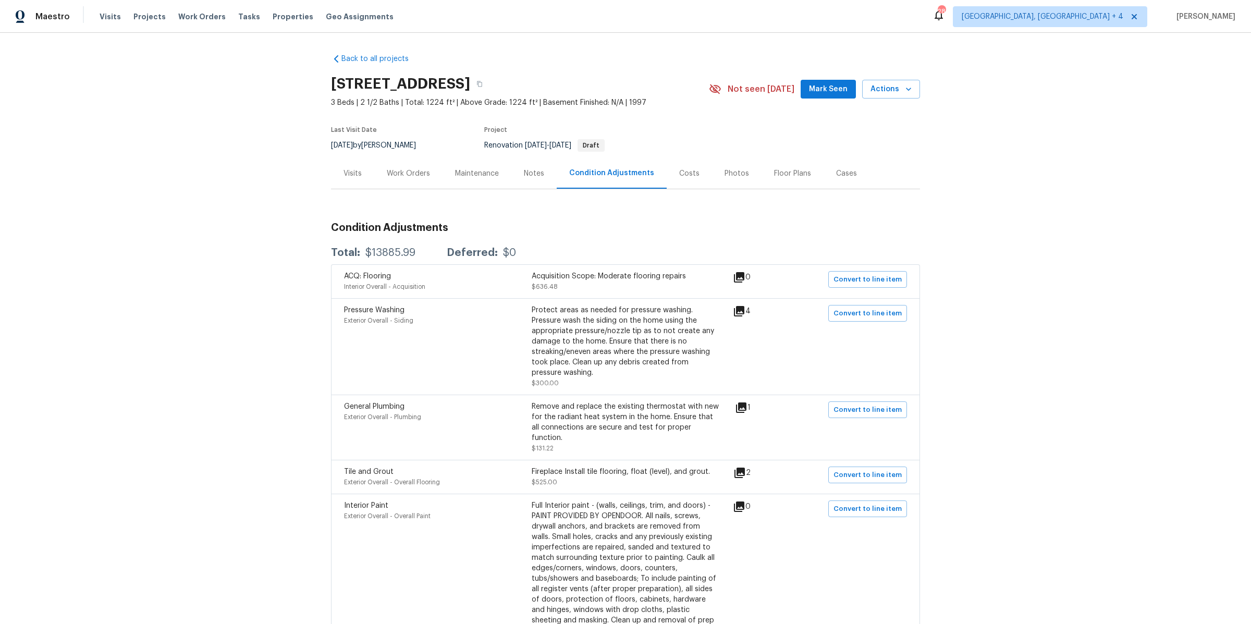
click at [400, 174] on div "Work Orders" at bounding box center [408, 173] width 43 height 10
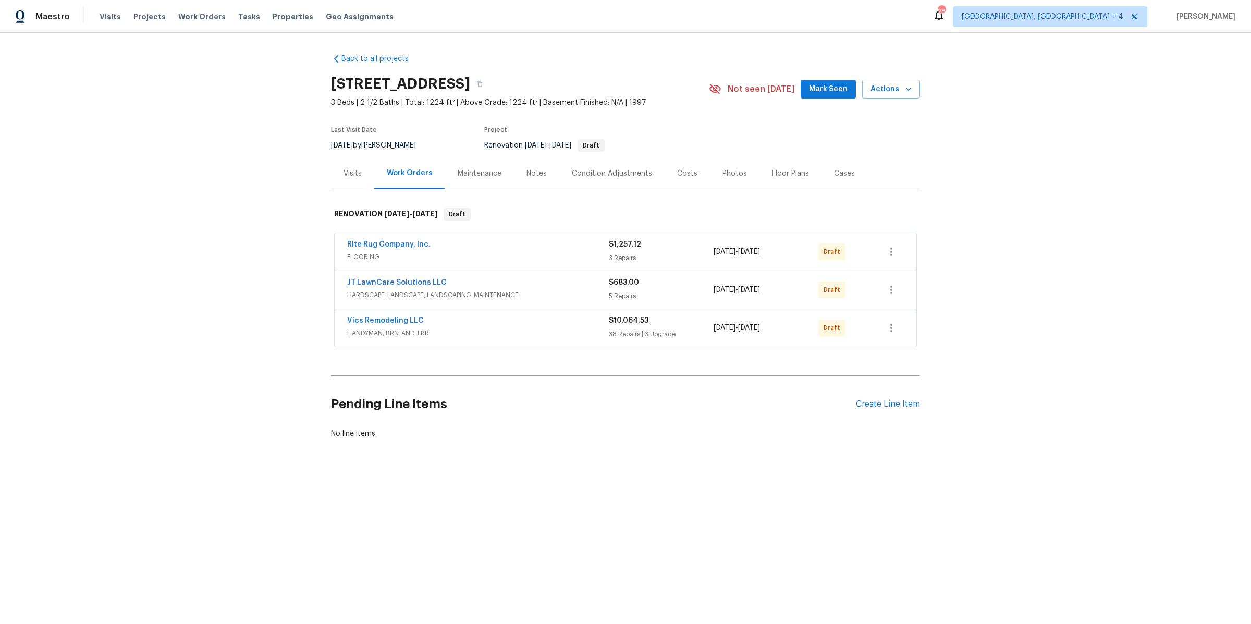
click at [540, 177] on div "Notes" at bounding box center [536, 173] width 20 height 10
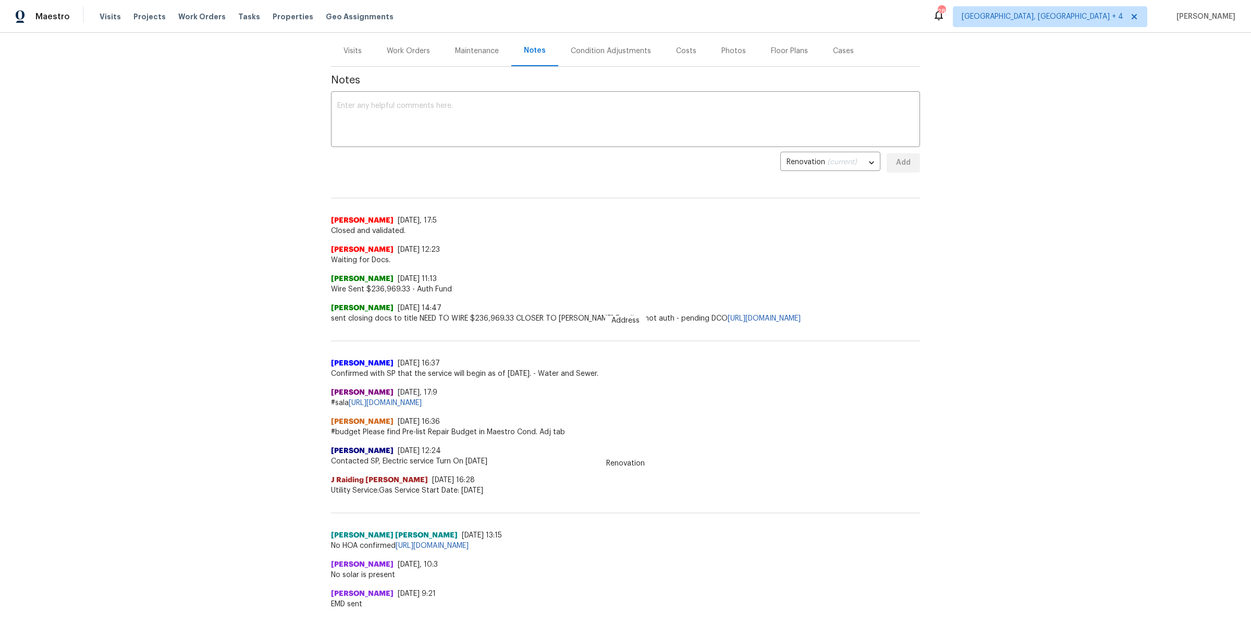
scroll to position [169, 0]
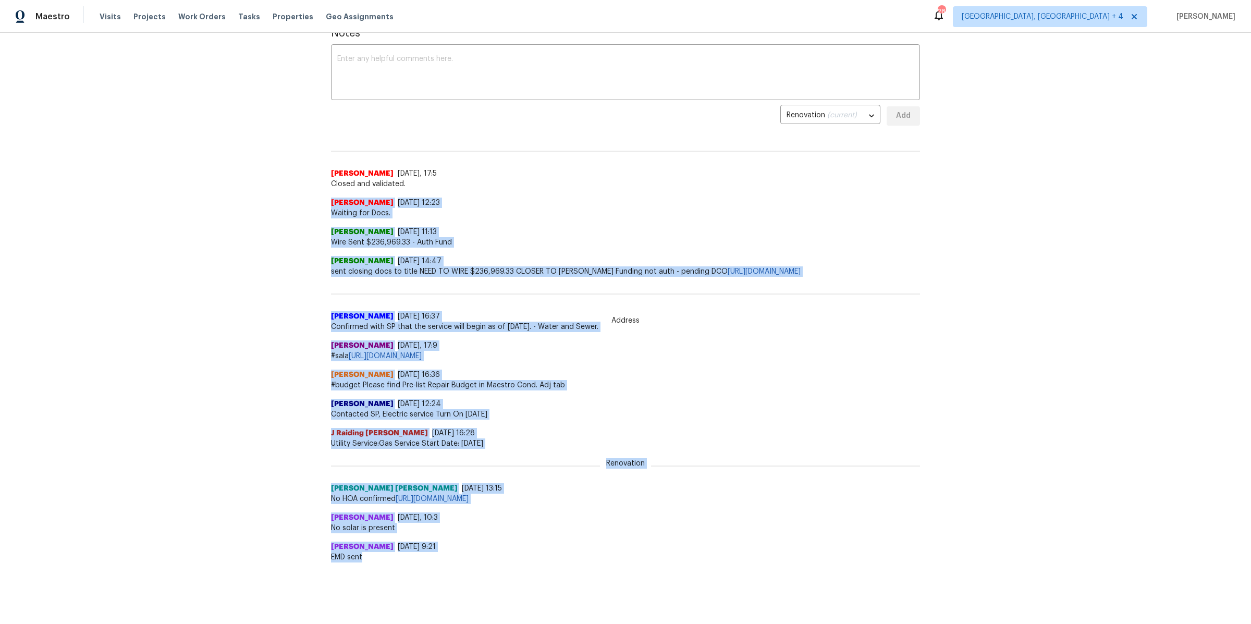
drag, startPoint x: 266, startPoint y: 191, endPoint x: 483, endPoint y: 569, distance: 435.6
click at [481, 571] on div "Back to all projects 7287 Candlestone Dr, Reynoldsburg, OH 43068 3 Beds | 2 1/2…" at bounding box center [625, 328] width 1251 height 591
click at [483, 569] on div "Back to all projects 7287 Candlestone Dr, Reynoldsburg, OH 43068 3 Beds | 2 1/2…" at bounding box center [625, 328] width 1251 height 591
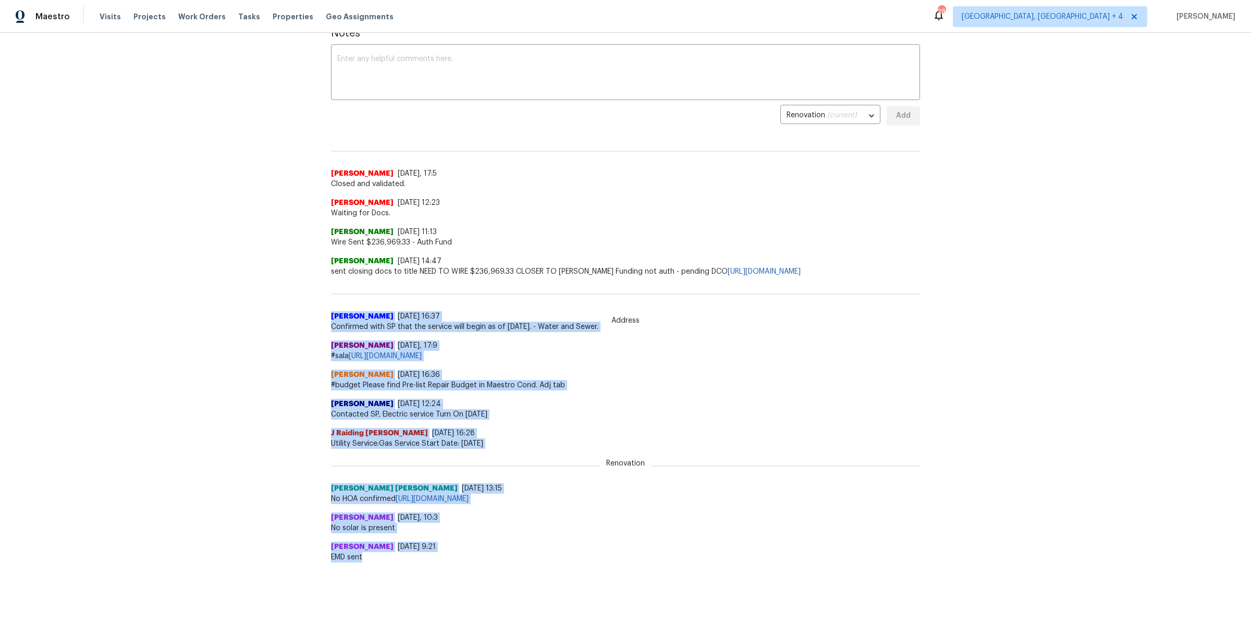
drag, startPoint x: 483, startPoint y: 570, endPoint x: 213, endPoint y: 289, distance: 389.2
click at [213, 289] on div "Back to all projects 7287 Candlestone Dr, Reynoldsburg, OH 43068 3 Beds | 2 1/2…" at bounding box center [625, 328] width 1251 height 591
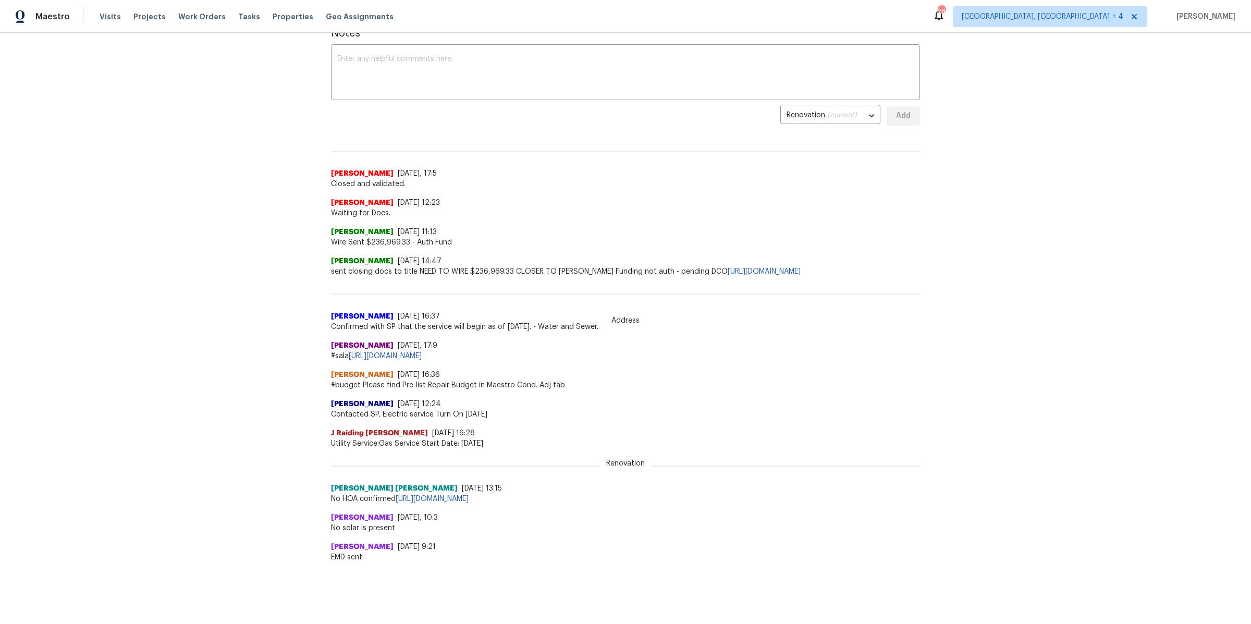
scroll to position [0, 0]
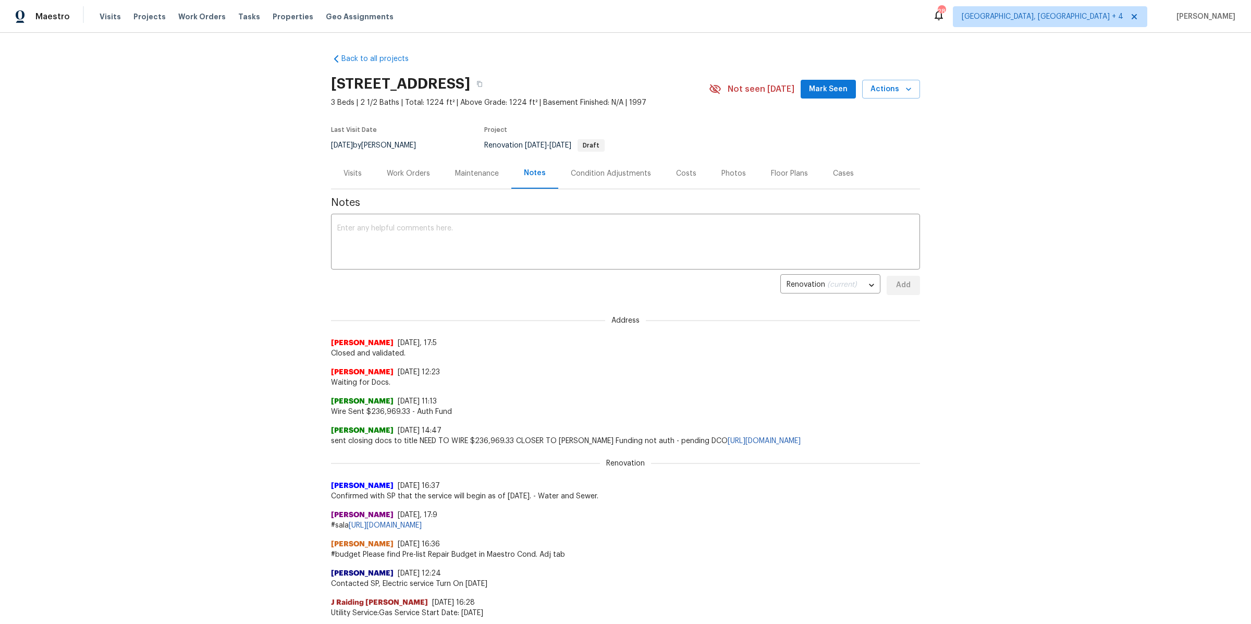
click at [349, 170] on div "Visits" at bounding box center [352, 173] width 18 height 10
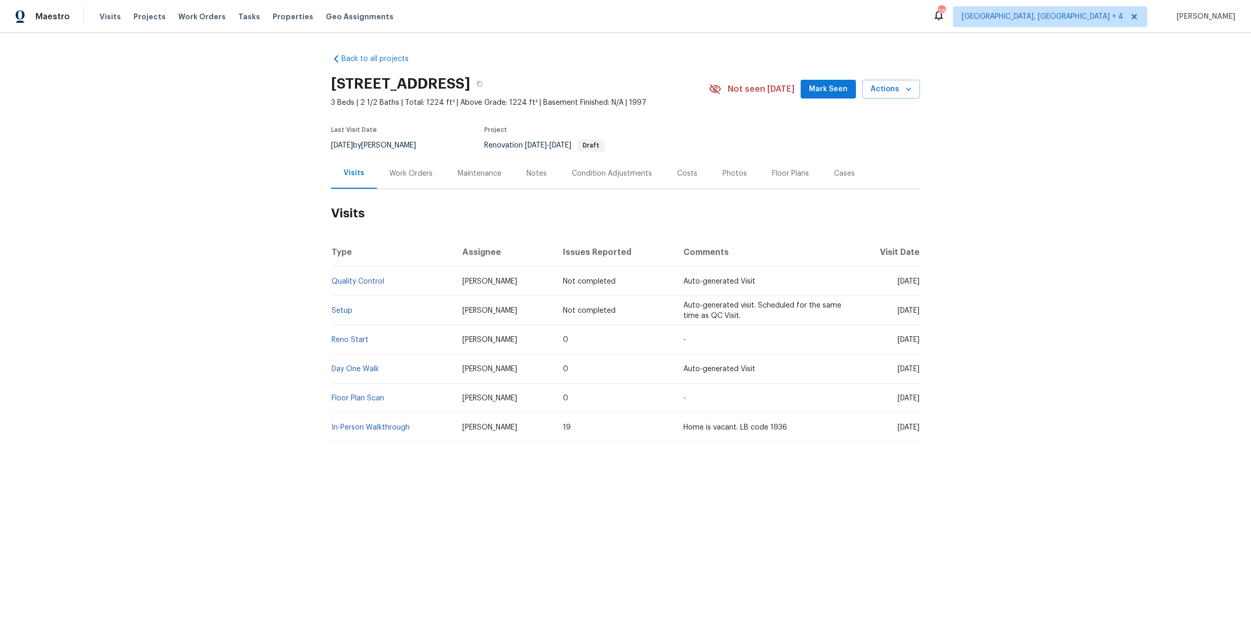
click at [608, 169] on div "Condition Adjustments" at bounding box center [612, 173] width 80 height 10
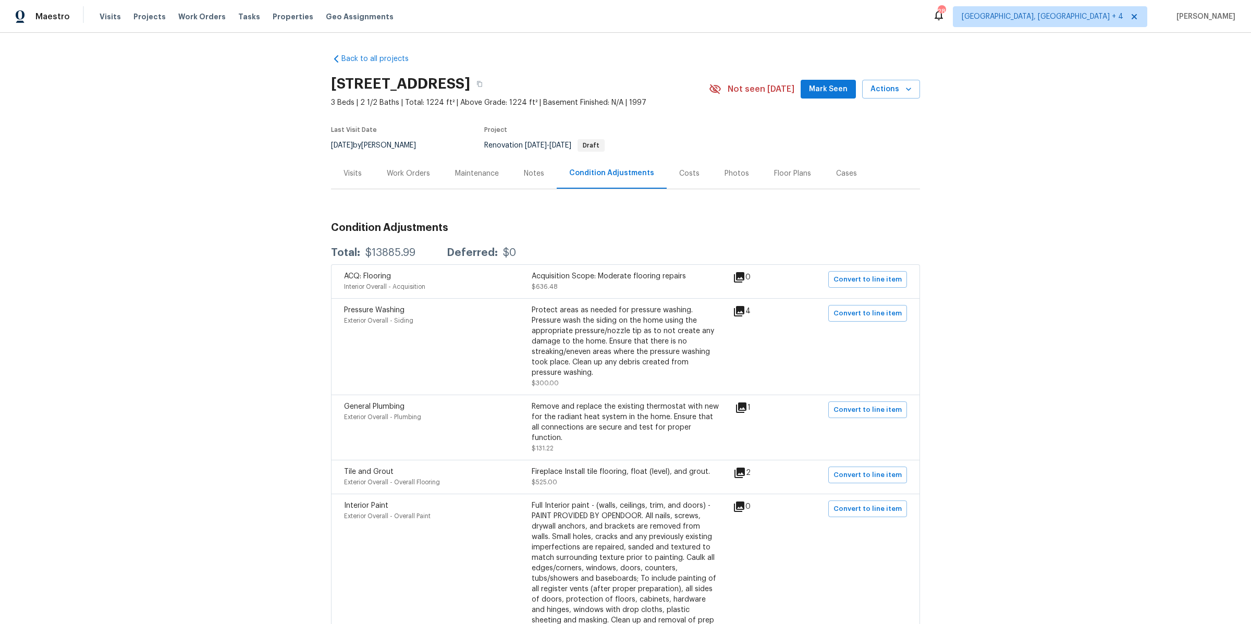
click at [416, 172] on div "Work Orders" at bounding box center [408, 173] width 43 height 10
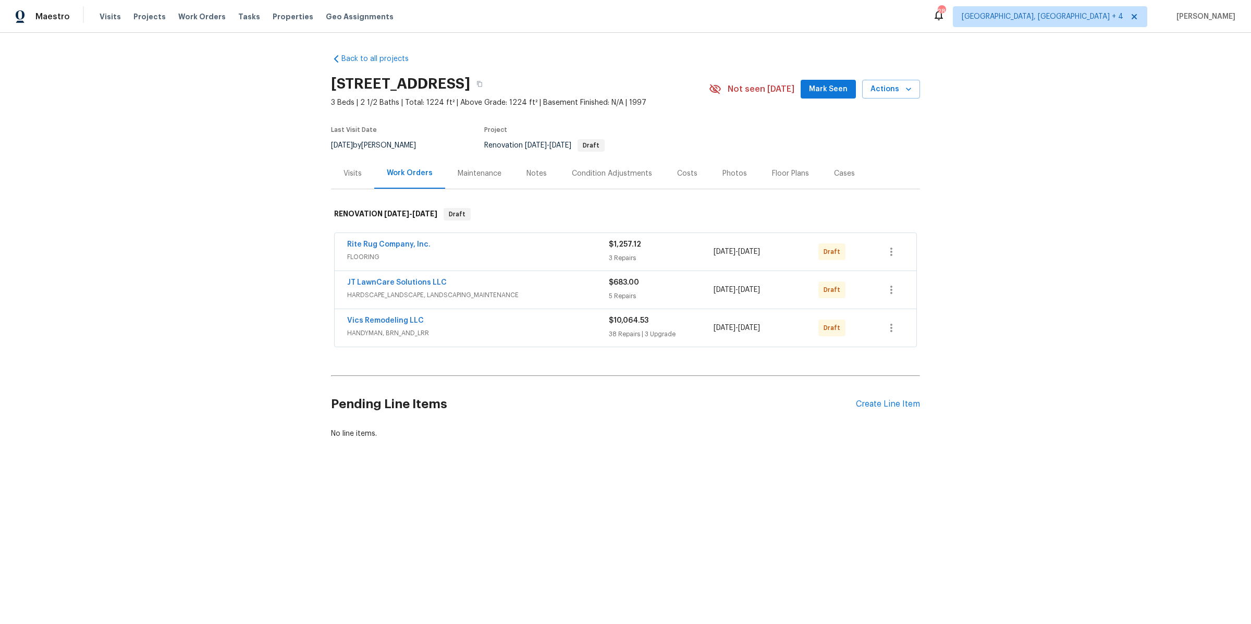
click at [505, 328] on span "HANDYMAN, BRN_AND_LRR" at bounding box center [478, 333] width 262 height 10
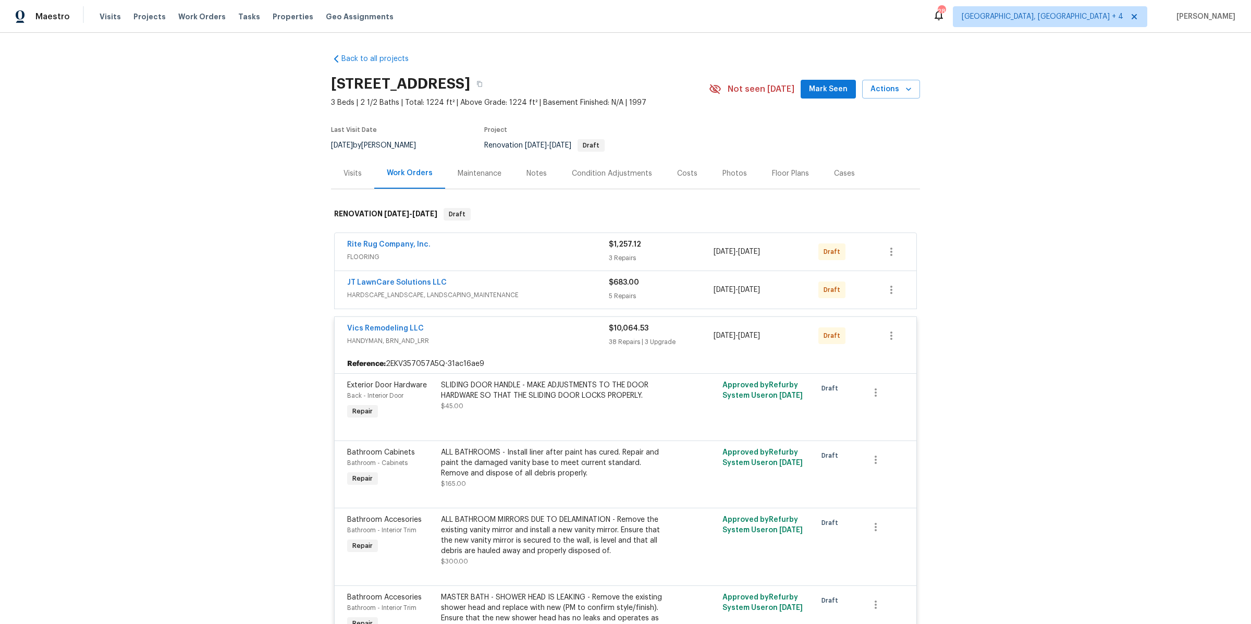
click at [526, 239] on div "Rite Rug Company, Inc." at bounding box center [478, 245] width 262 height 13
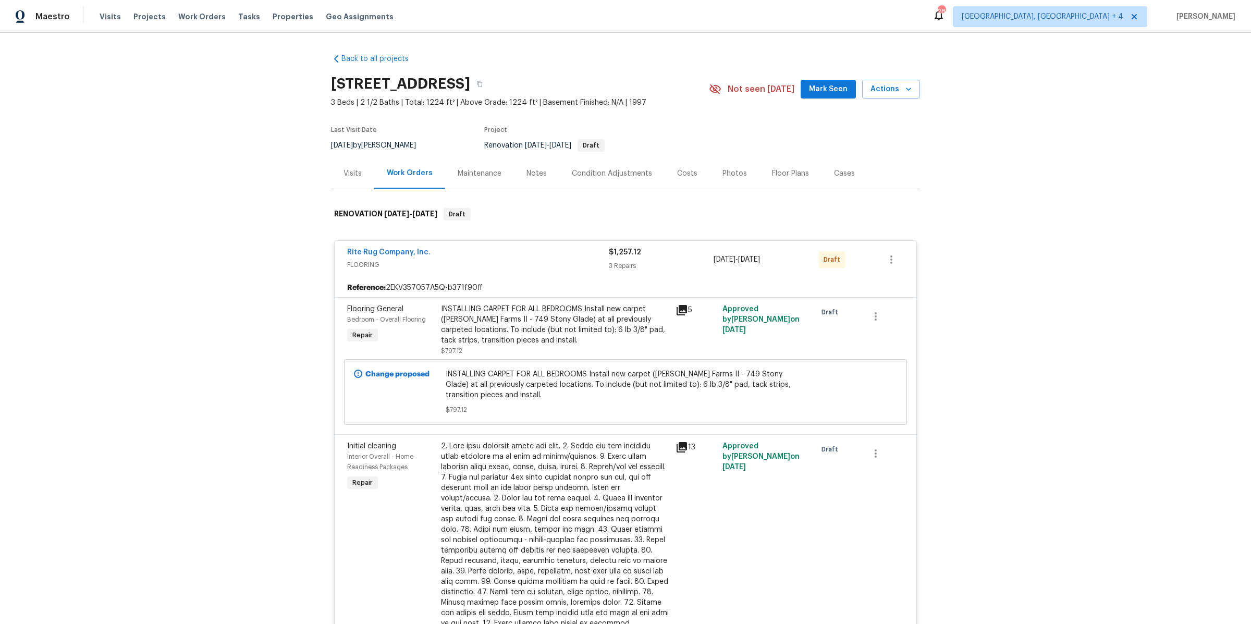
scroll to position [89, 0]
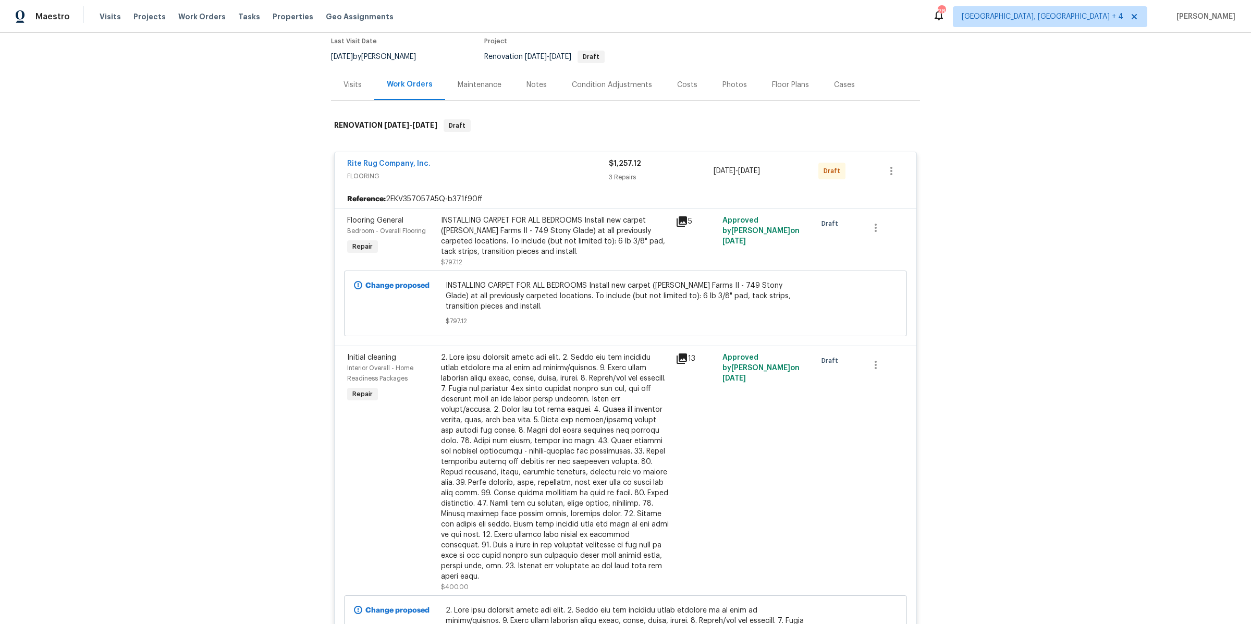
click at [687, 354] on icon at bounding box center [681, 358] width 13 height 13
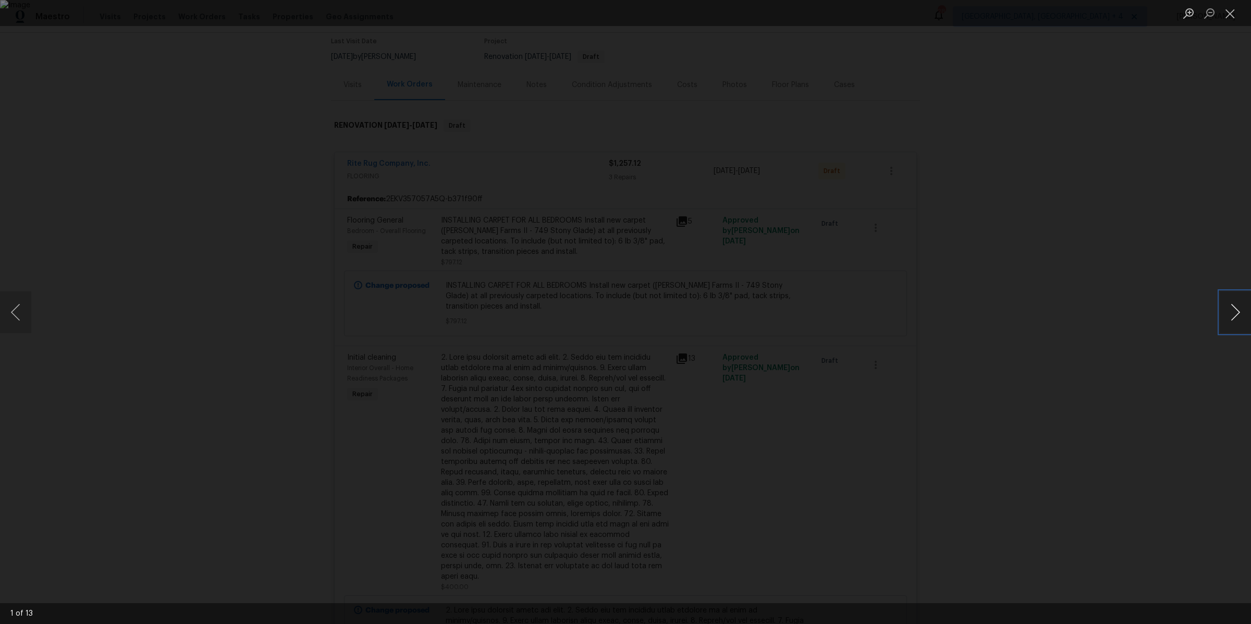
click at [1228, 317] on button "Next image" at bounding box center [1234, 312] width 31 height 42
click at [1235, 306] on button "Next image" at bounding box center [1234, 312] width 31 height 42
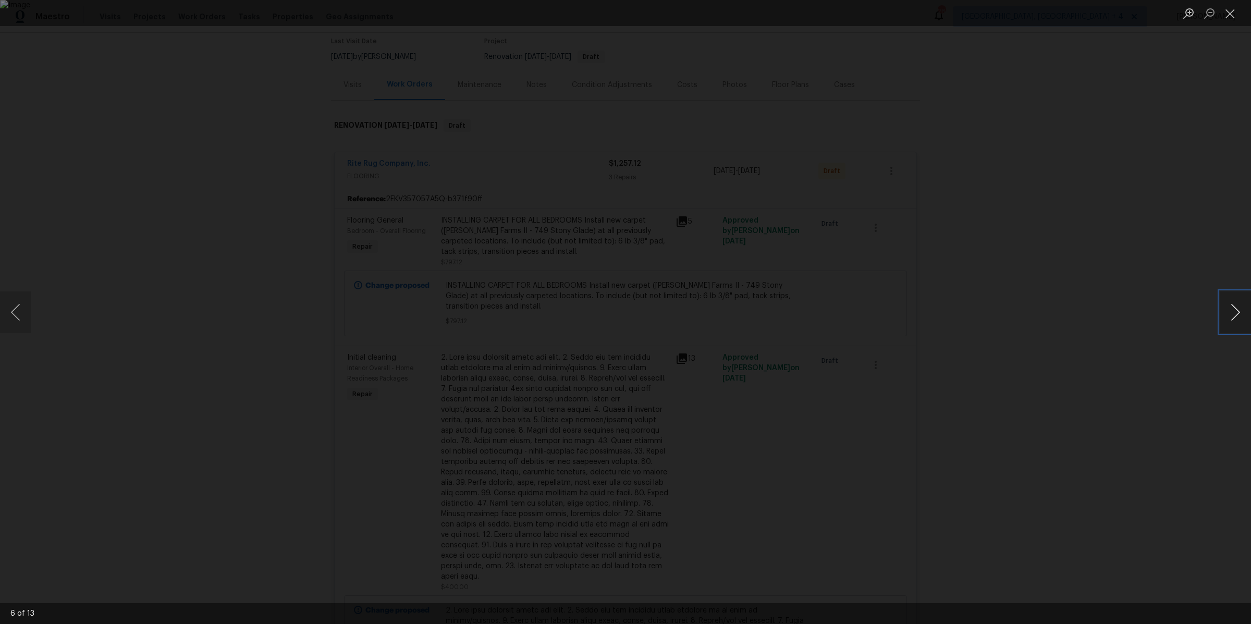
click at [1235, 306] on button "Next image" at bounding box center [1234, 312] width 31 height 42
click at [1235, 305] on button "Next image" at bounding box center [1234, 312] width 31 height 42
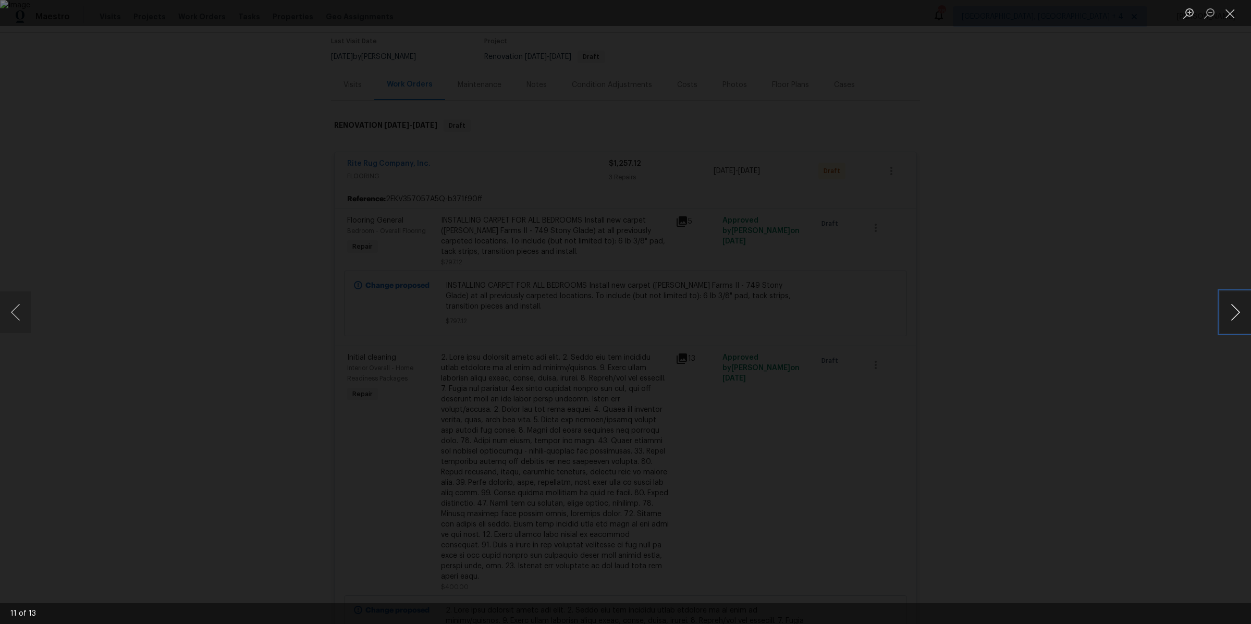
click at [1235, 305] on button "Next image" at bounding box center [1234, 312] width 31 height 42
click at [999, 366] on div "Lightbox" at bounding box center [625, 312] width 1251 height 624
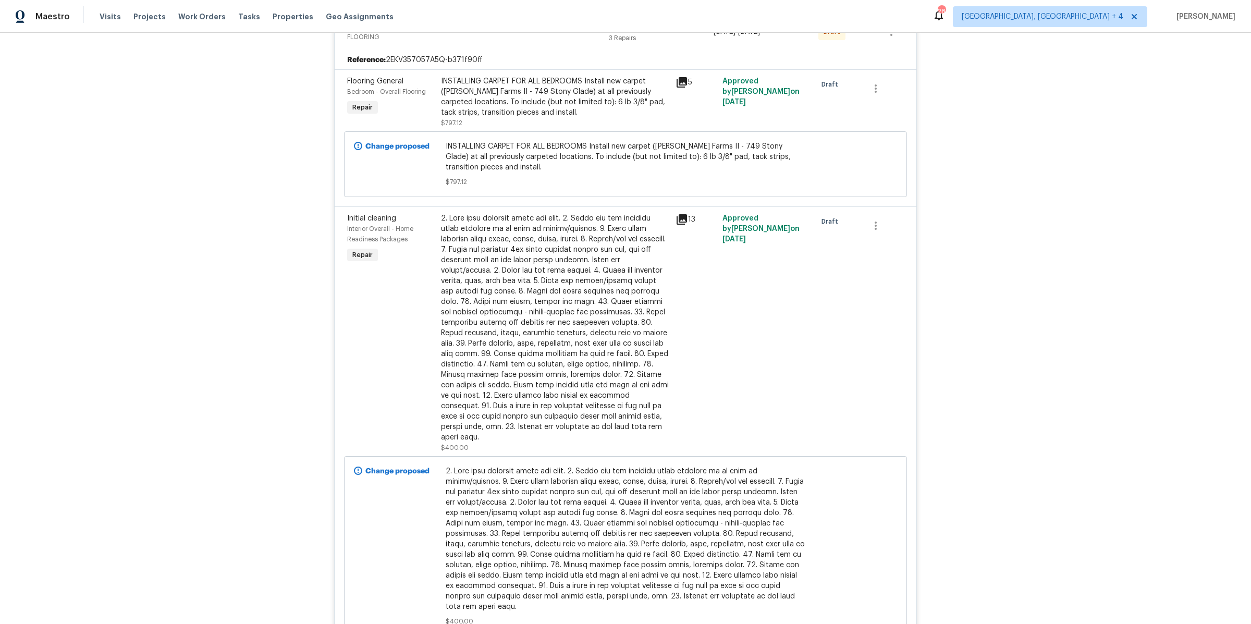
scroll to position [82, 0]
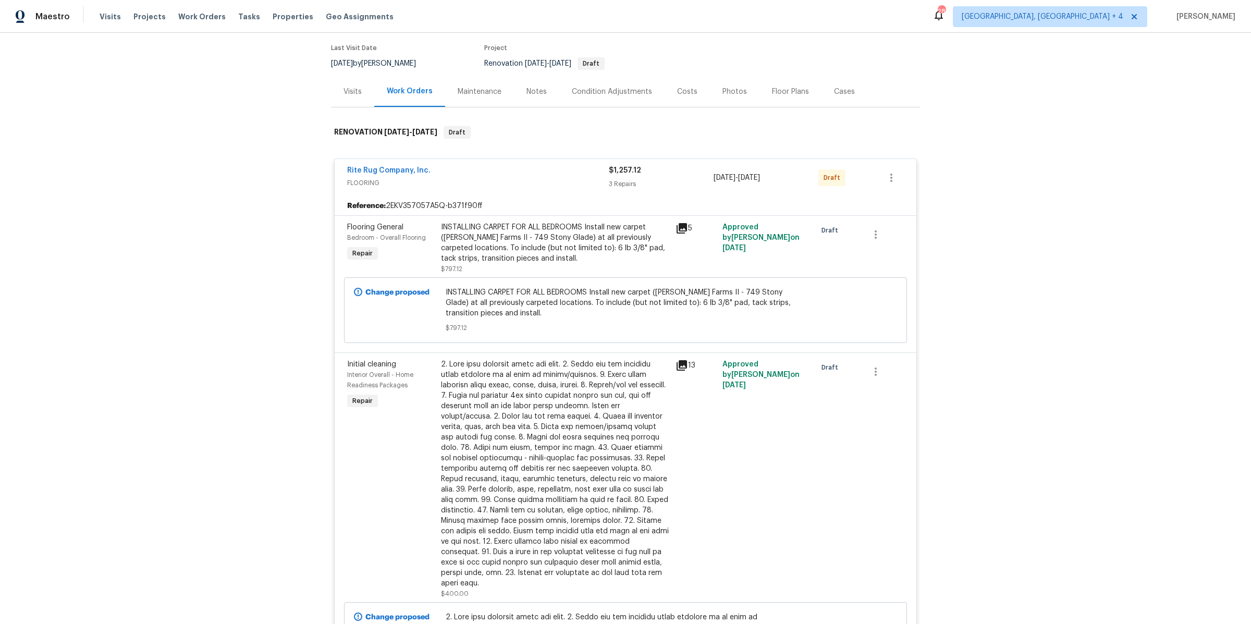
click at [685, 226] on icon at bounding box center [681, 228] width 10 height 10
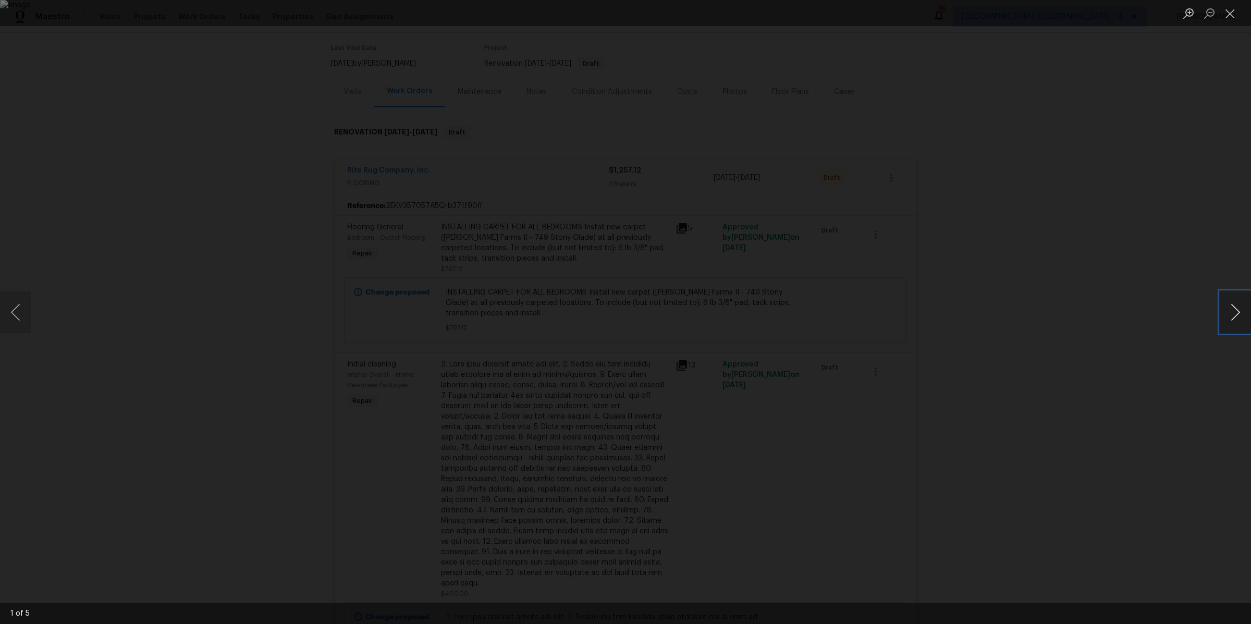
click at [1239, 309] on button "Next image" at bounding box center [1234, 312] width 31 height 42
click at [1127, 303] on div "Lightbox" at bounding box center [625, 312] width 1251 height 624
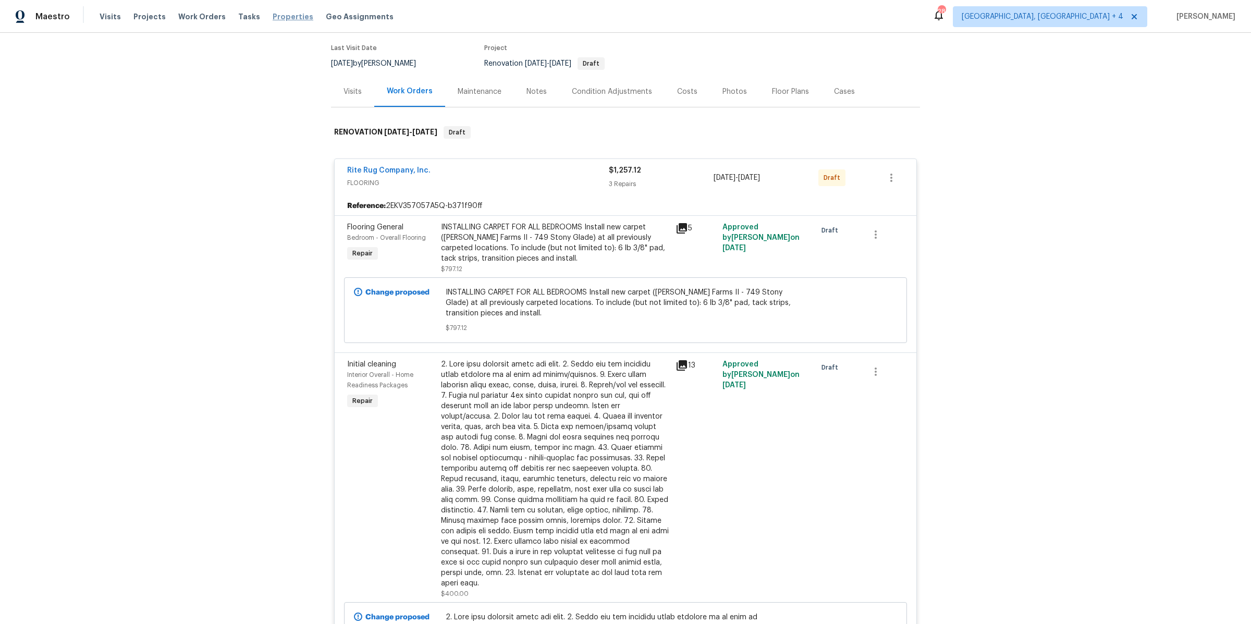
scroll to position [0, 0]
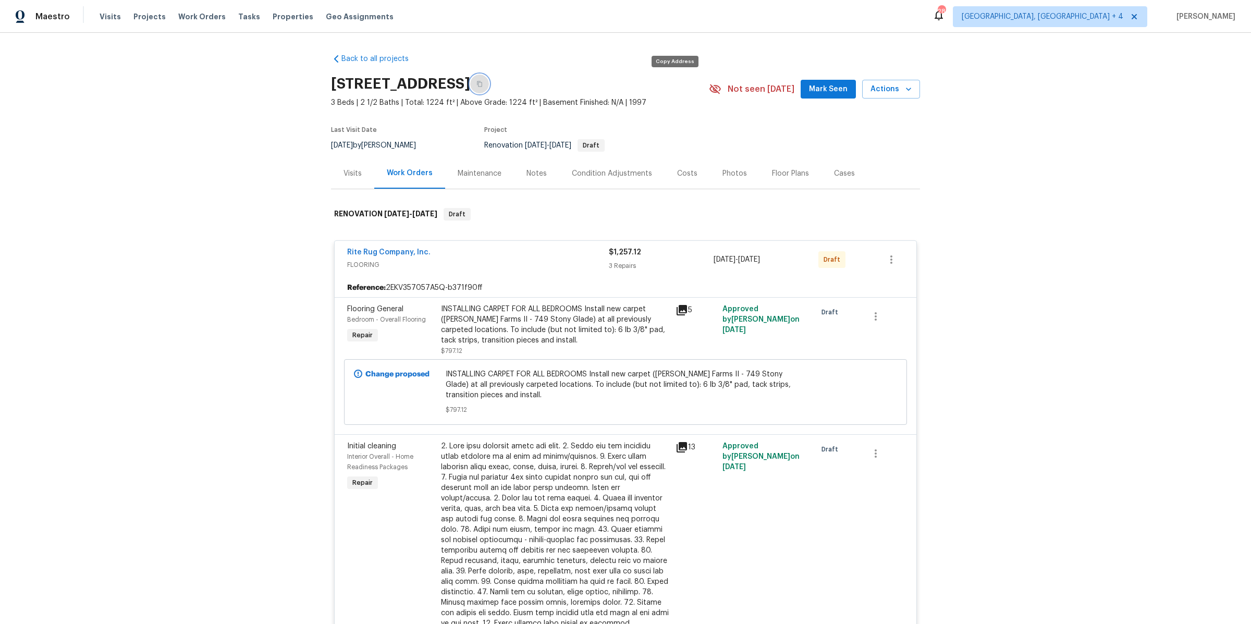
click at [483, 85] on icon "button" at bounding box center [479, 84] width 6 height 6
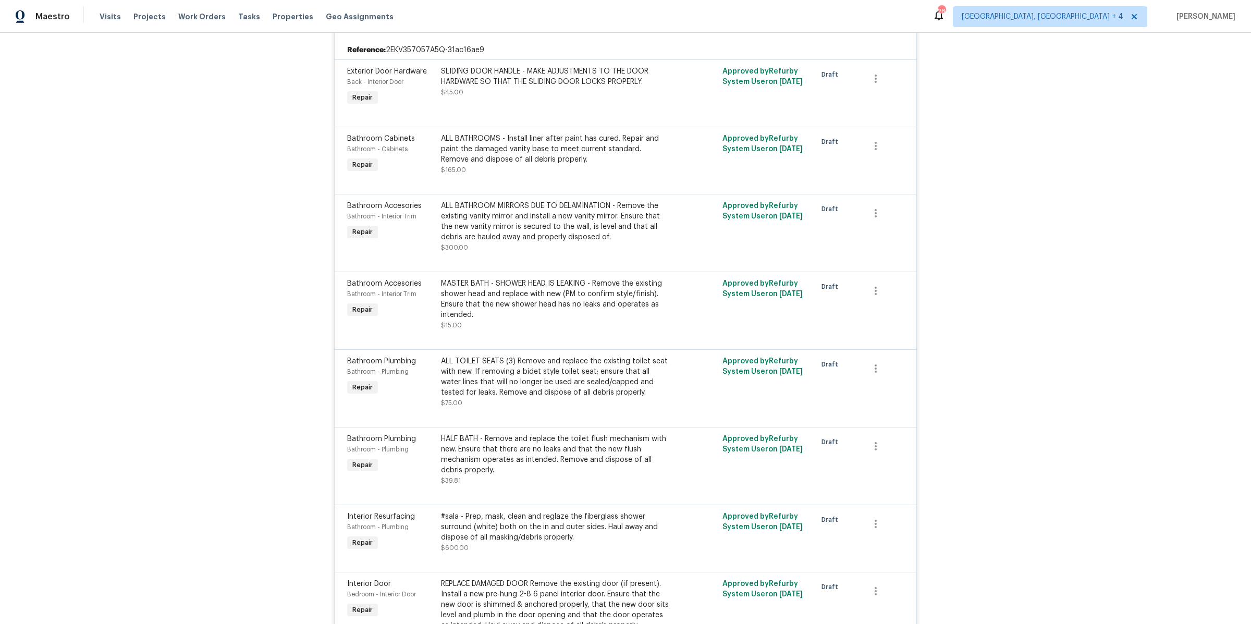
scroll to position [1595, 0]
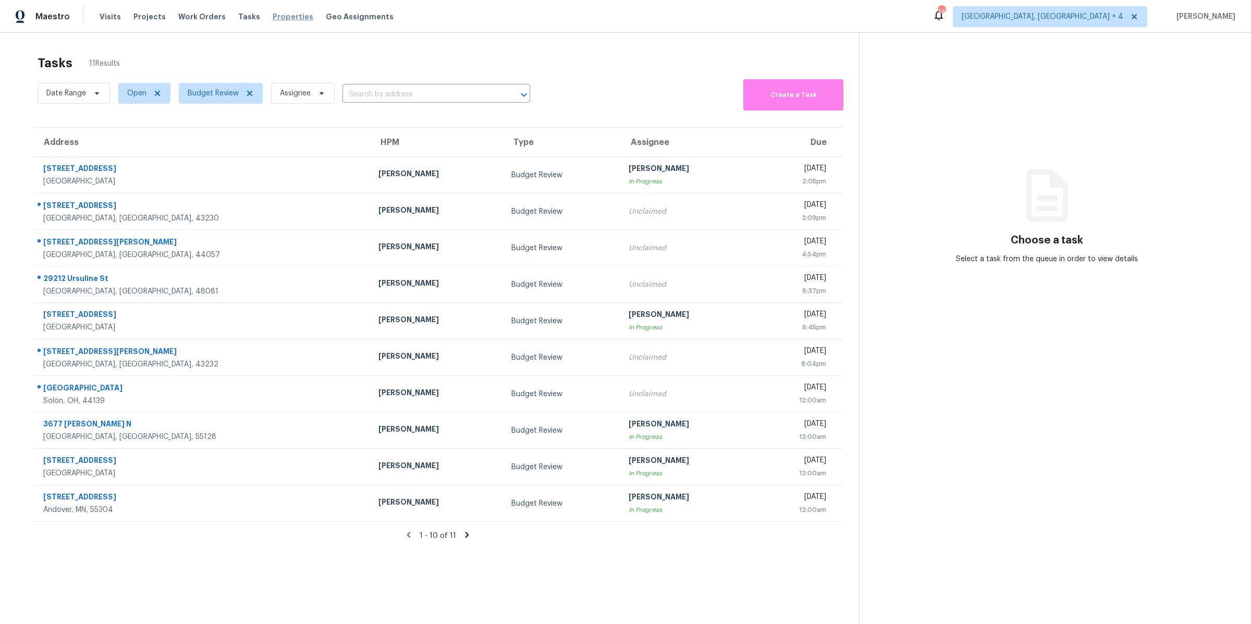
click at [273, 17] on span "Properties" at bounding box center [293, 16] width 41 height 10
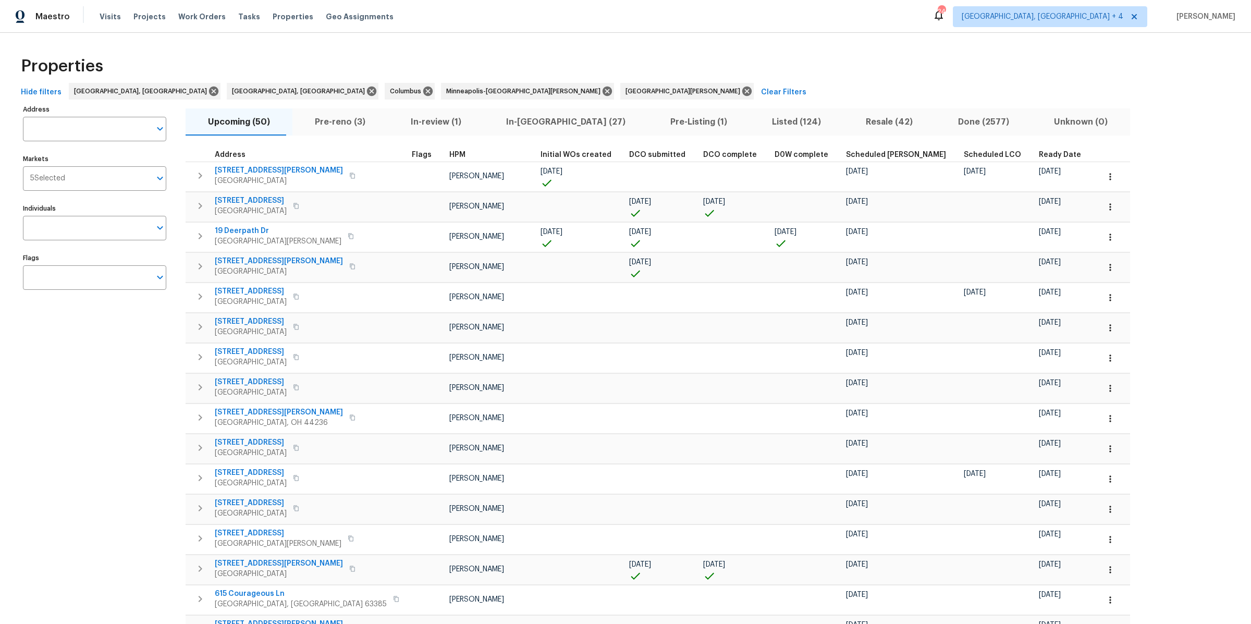
click at [1039, 155] on span "Ready Date" at bounding box center [1060, 154] width 42 height 7
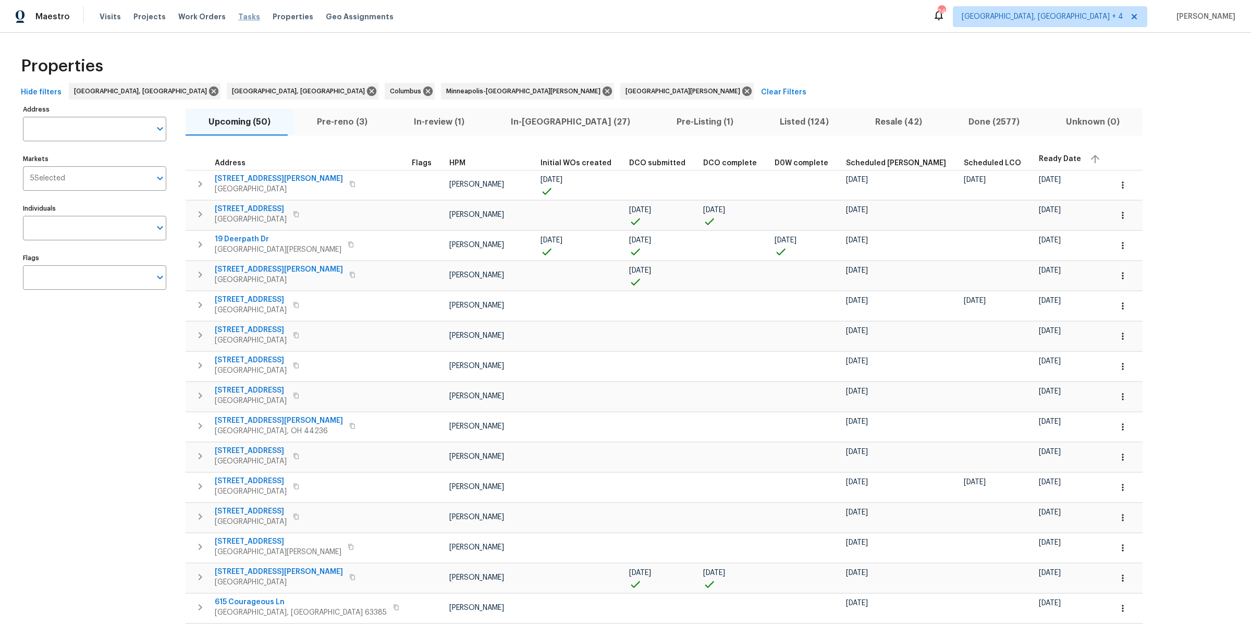
click at [238, 17] on span "Tasks" at bounding box center [249, 16] width 22 height 7
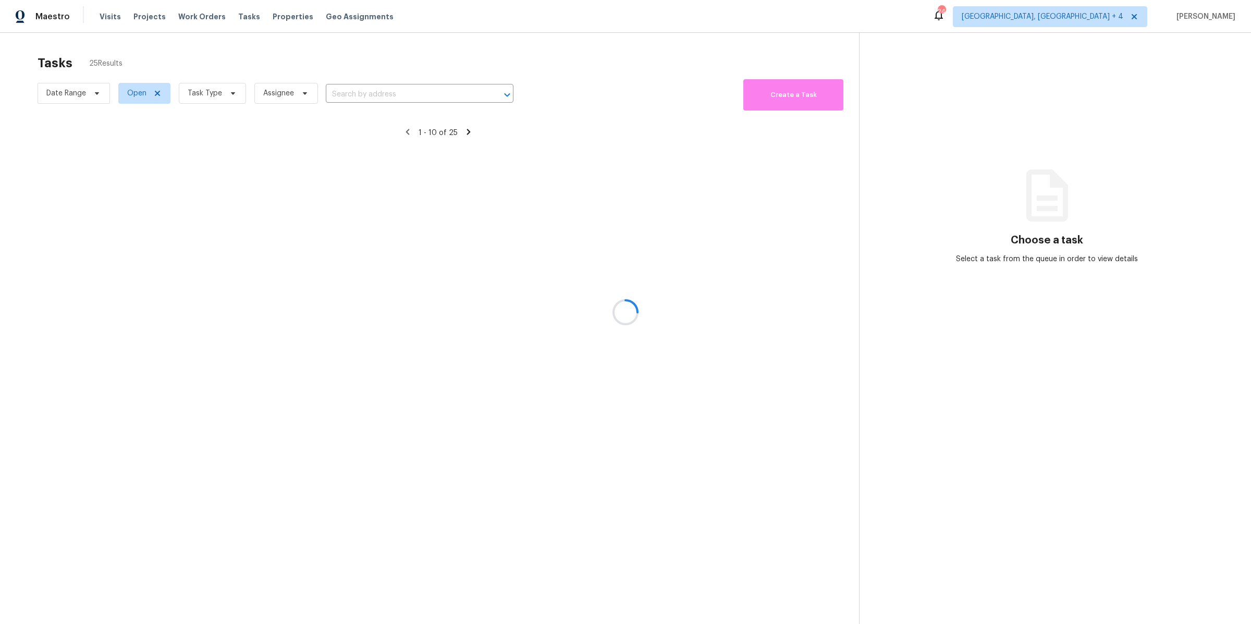
click at [193, 90] on div at bounding box center [625, 312] width 1251 height 624
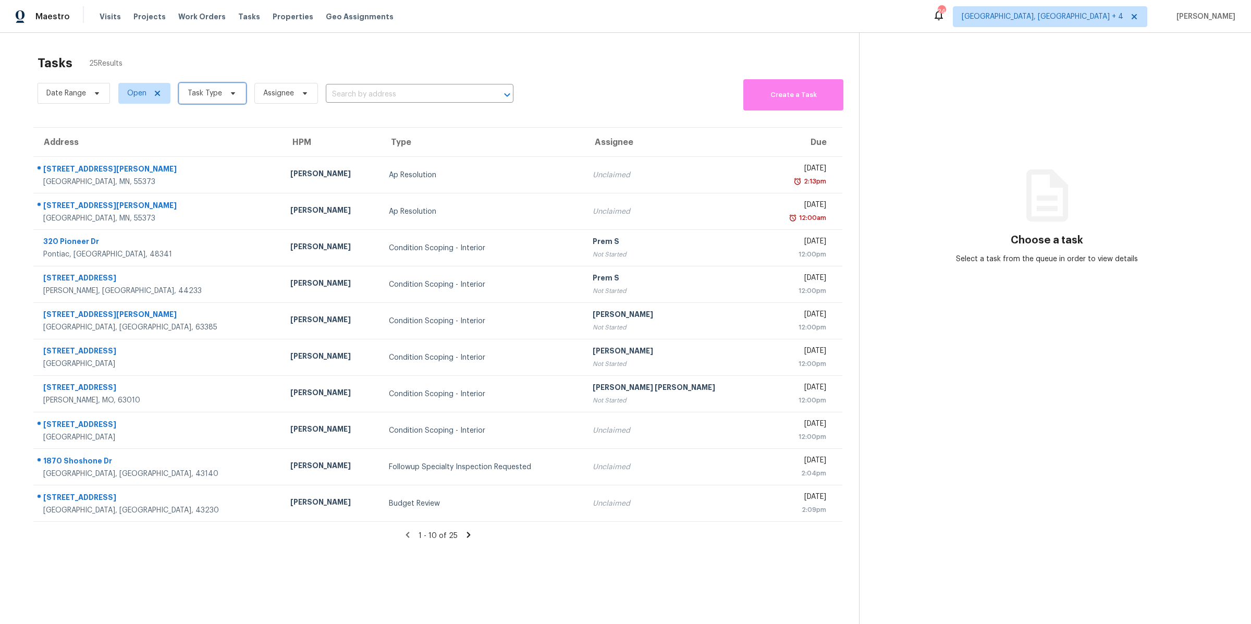
click at [203, 96] on span "Task Type" at bounding box center [205, 93] width 34 height 10
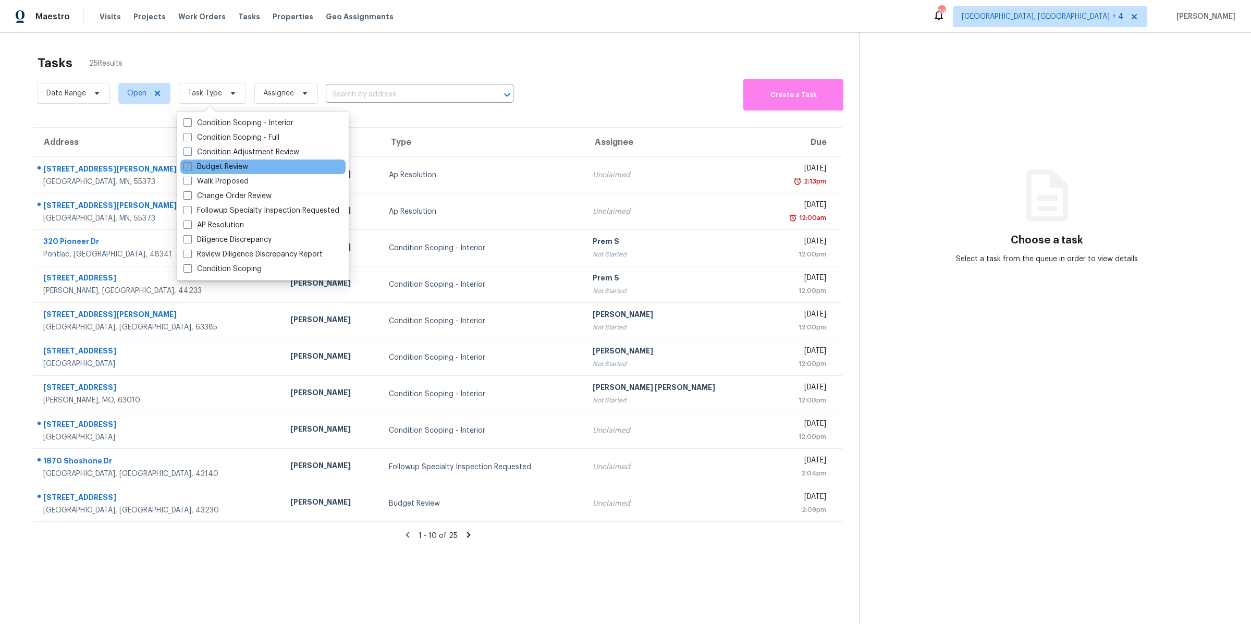
click at [191, 165] on span at bounding box center [187, 166] width 8 height 8
click at [190, 165] on input "Budget Review" at bounding box center [186, 165] width 7 height 7
checkbox input "true"
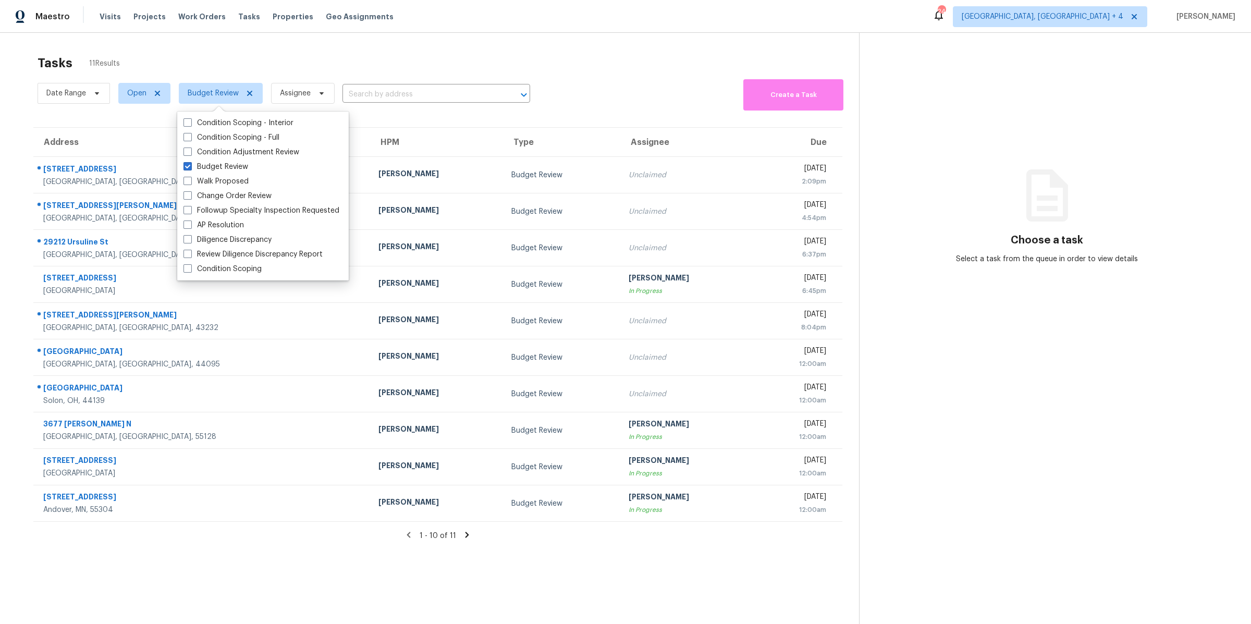
click at [263, 589] on section "Tasks 11 Results Date Range Open Budget Review Assignee ​ Create a Task Address…" at bounding box center [438, 353] width 842 height 607
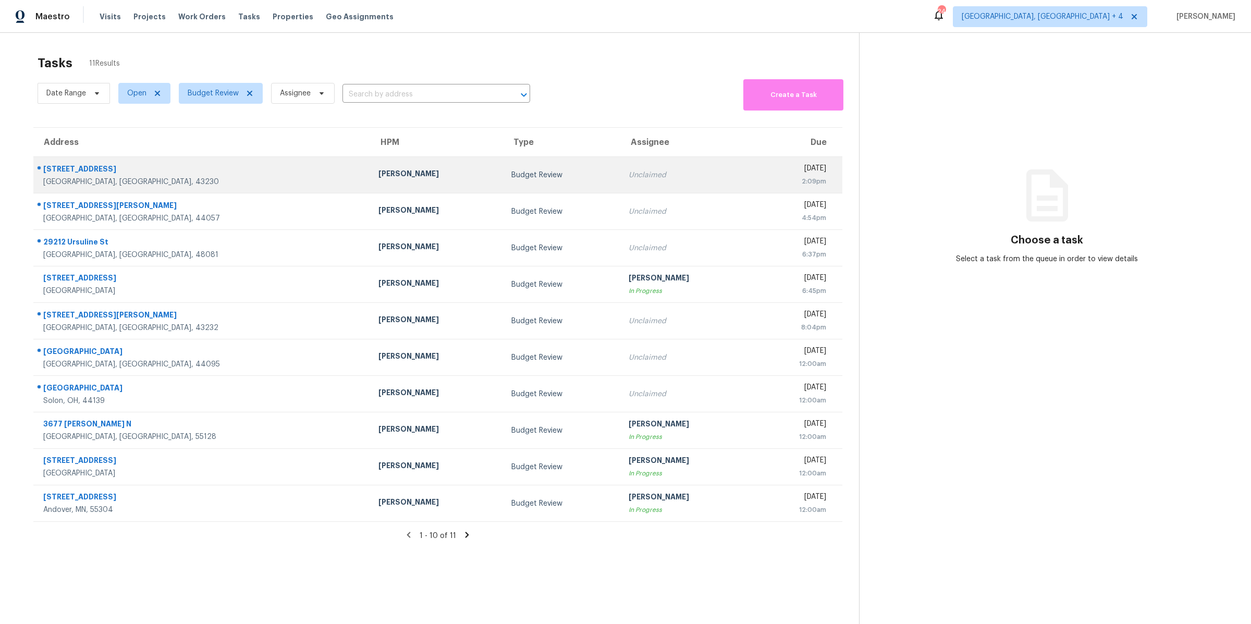
click at [370, 183] on td "[PERSON_NAME]" at bounding box center [436, 175] width 133 height 36
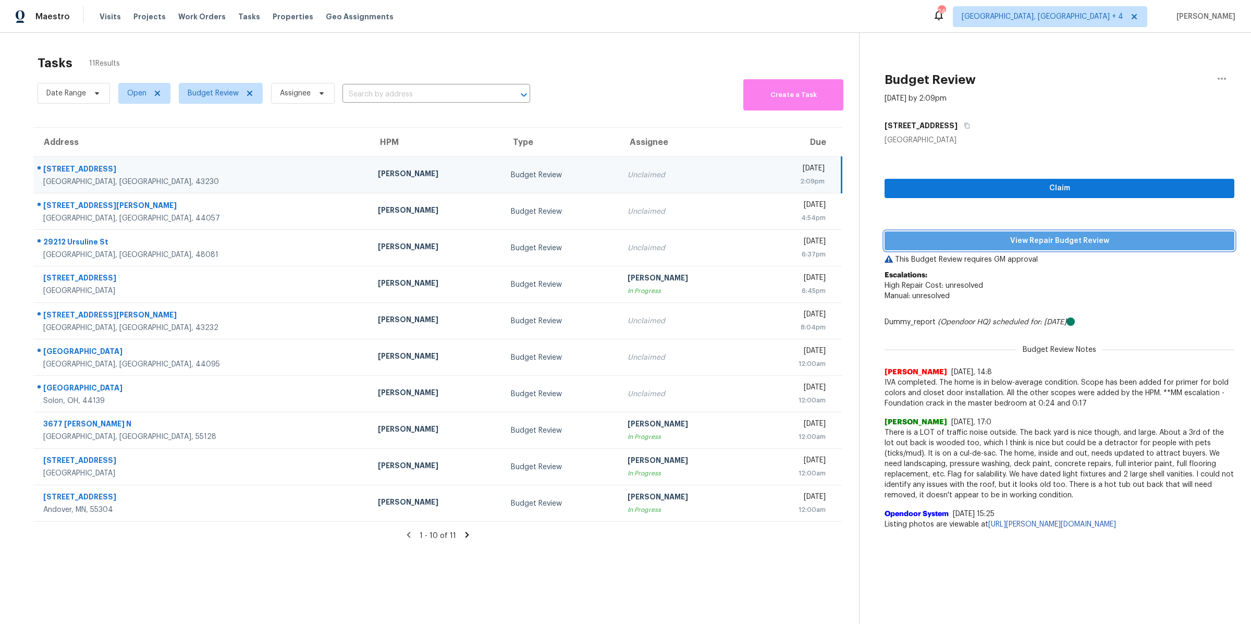
click at [1013, 240] on span "View Repair Budget Review" at bounding box center [1059, 240] width 333 height 13
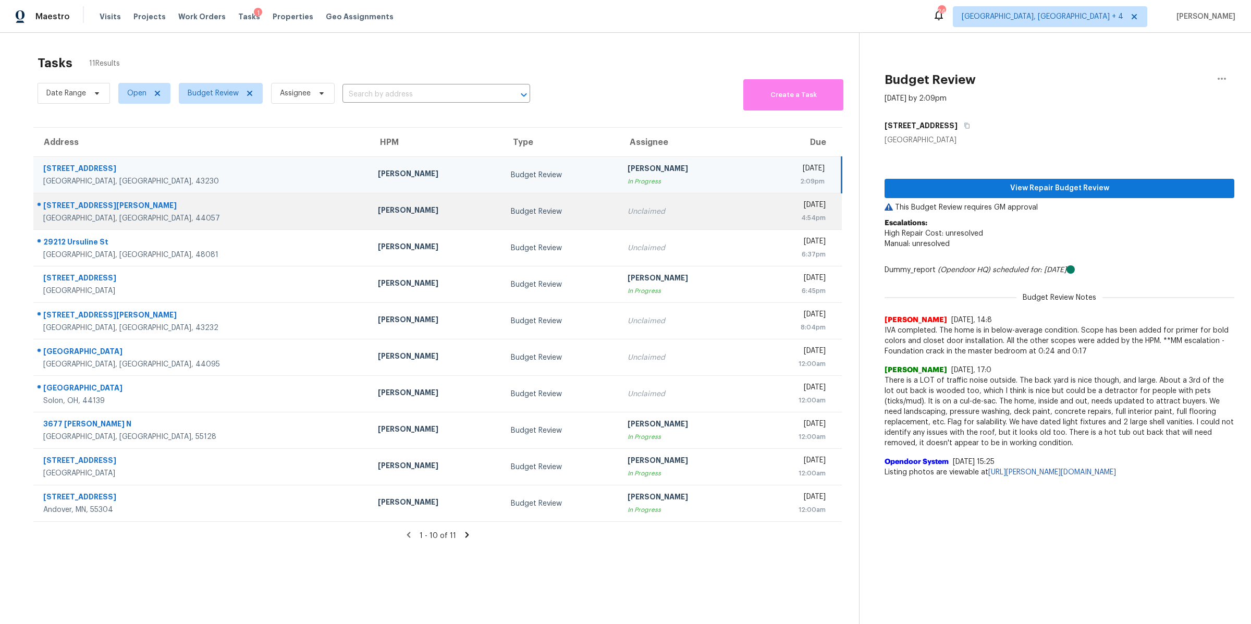
click at [502, 203] on td "Budget Review" at bounding box center [560, 211] width 117 height 36
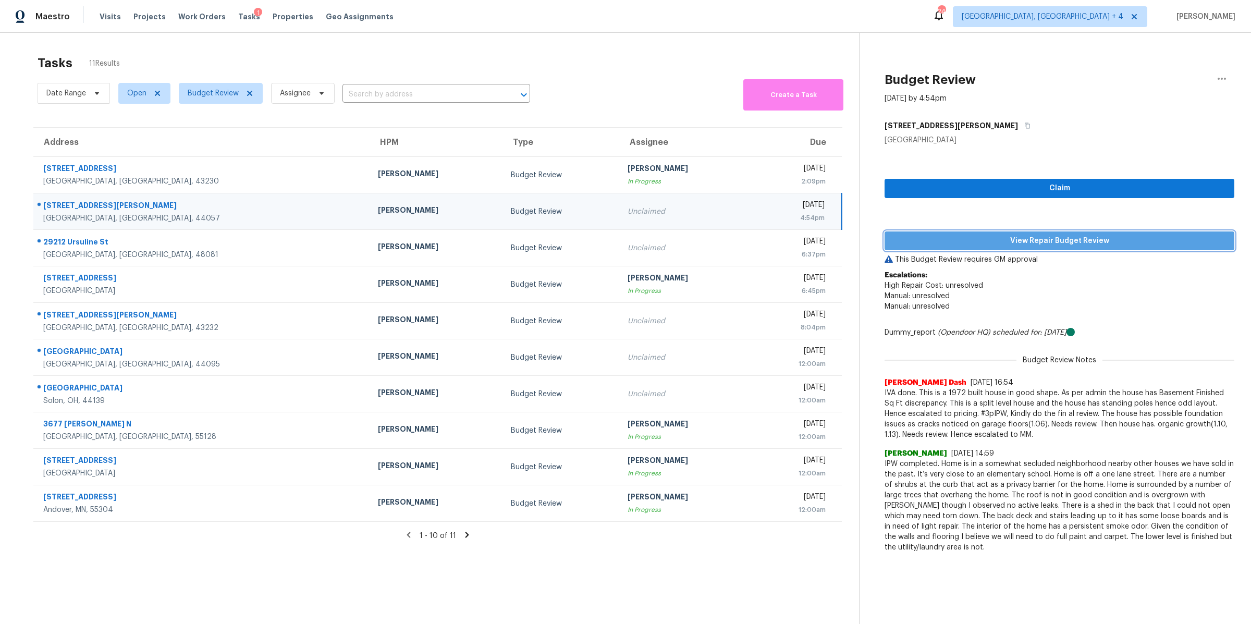
click at [963, 244] on span "View Repair Budget Review" at bounding box center [1059, 240] width 333 height 13
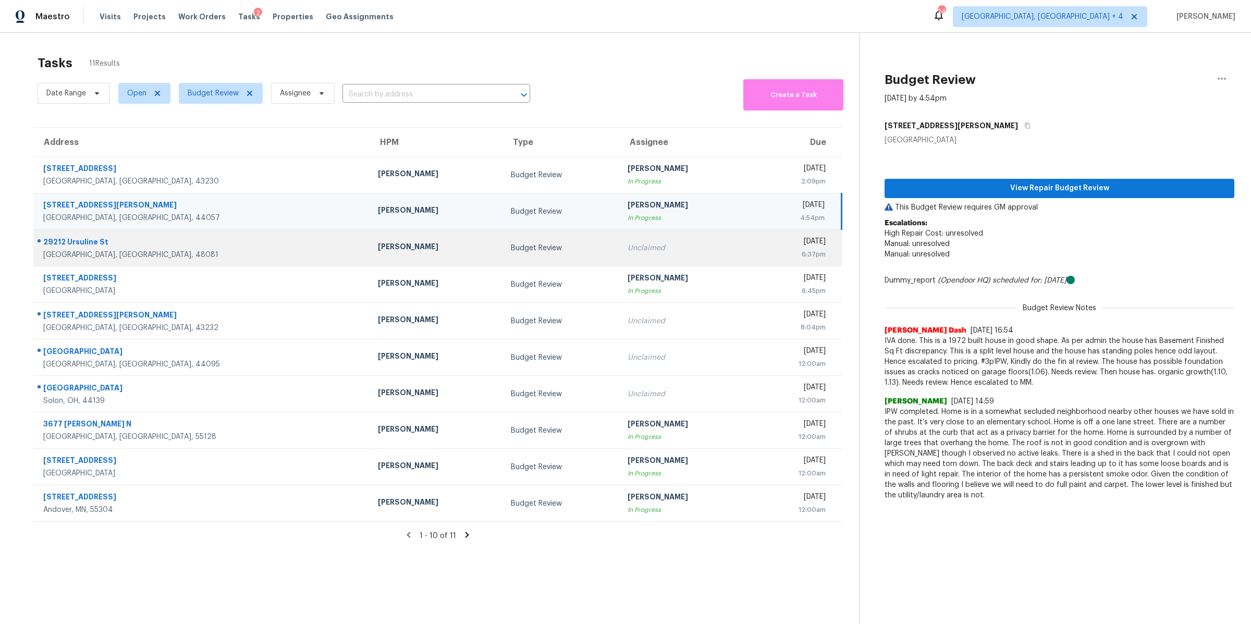
click at [633, 236] on td "Unclaimed" at bounding box center [685, 248] width 133 height 36
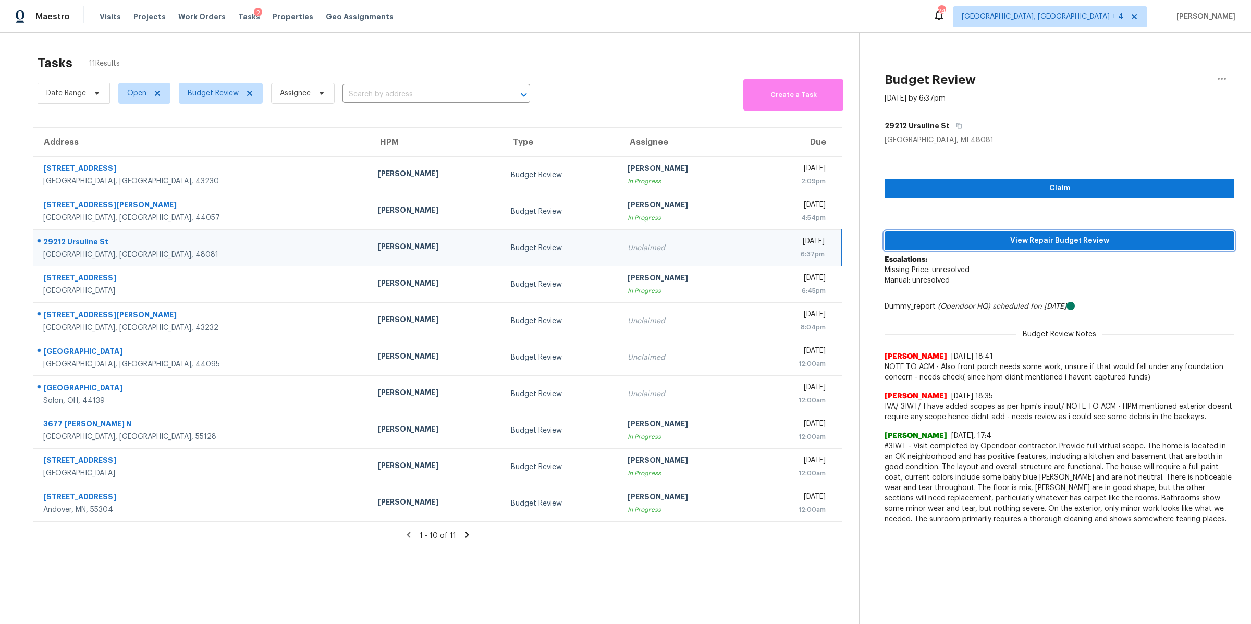
click at [965, 242] on span "View Repair Budget Review" at bounding box center [1059, 240] width 333 height 13
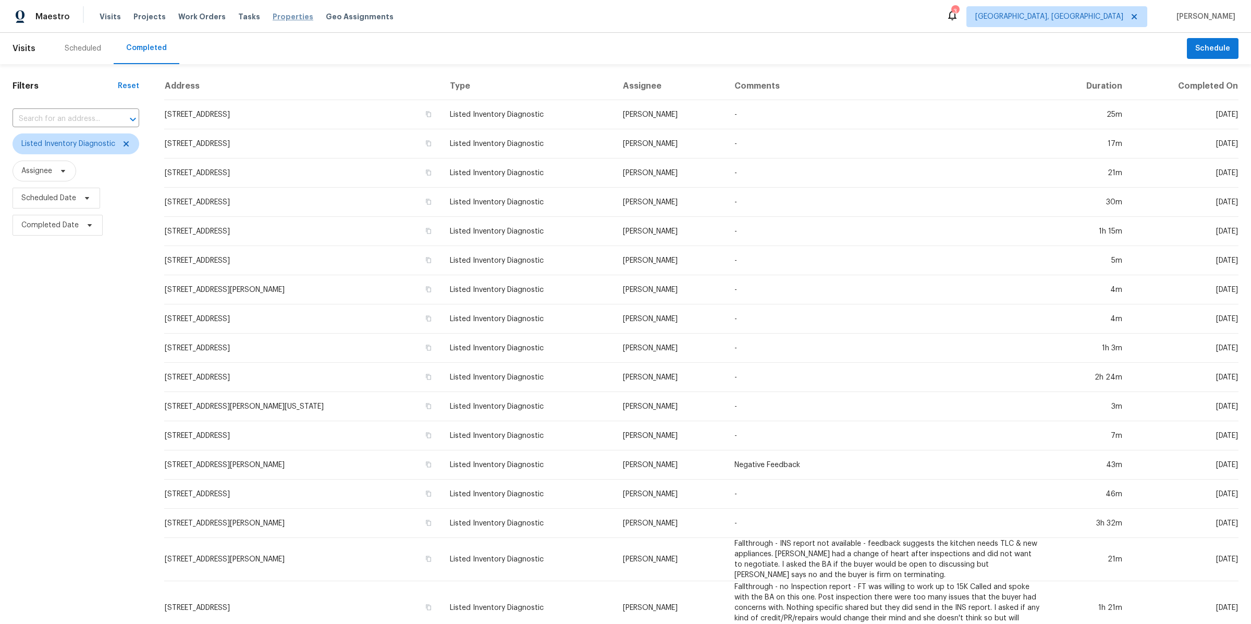
click at [288, 18] on span "Properties" at bounding box center [293, 16] width 41 height 10
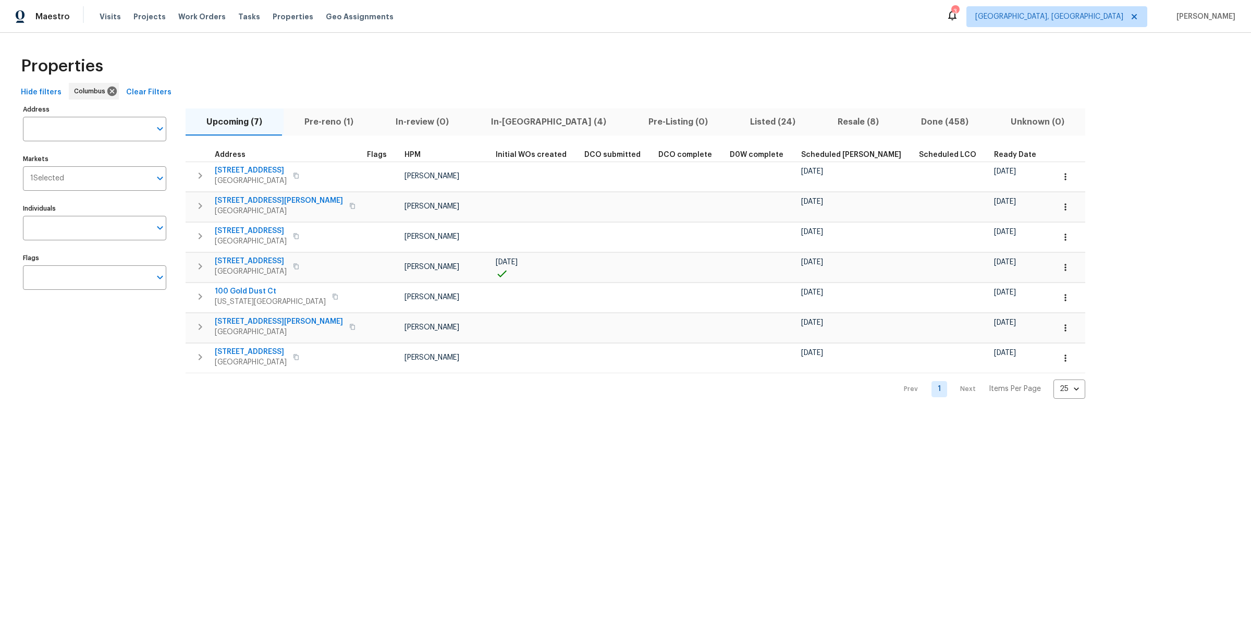
click at [320, 119] on span "Pre-reno (1)" at bounding box center [329, 122] width 79 height 15
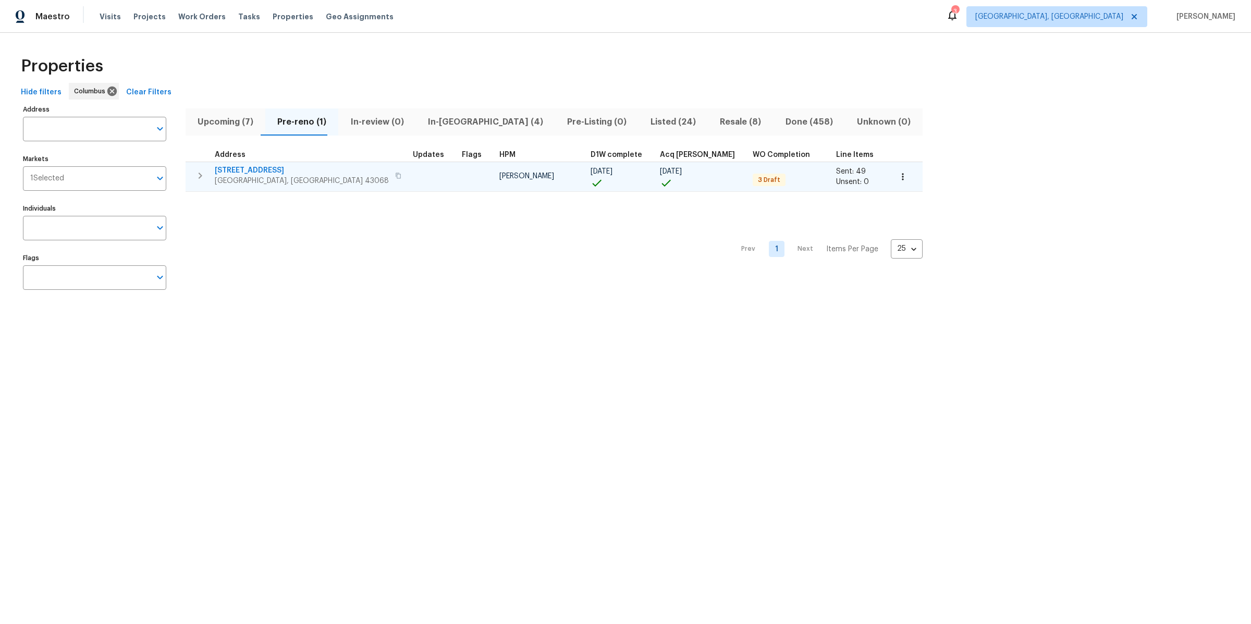
click at [395, 174] on icon "button" at bounding box center [398, 175] width 6 height 6
